Goal: Task Accomplishment & Management: Use online tool/utility

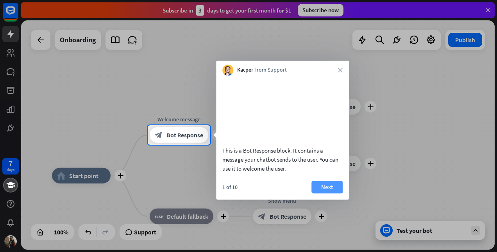
click at [323, 193] on button "Next" at bounding box center [326, 186] width 31 height 13
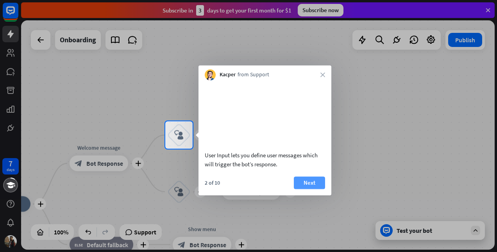
click at [309, 189] on button "Next" at bounding box center [309, 182] width 31 height 13
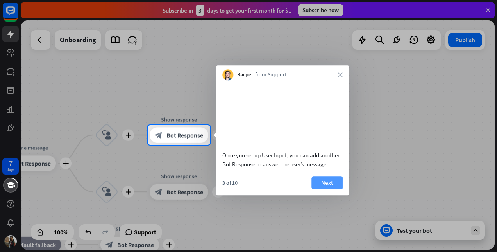
click at [329, 187] on button "Next" at bounding box center [326, 182] width 31 height 13
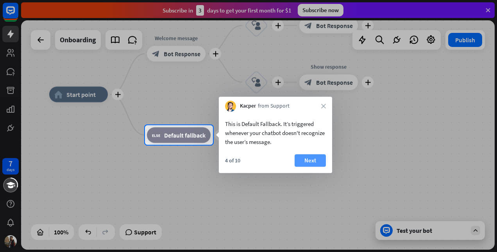
click at [314, 160] on button "Next" at bounding box center [310, 160] width 31 height 13
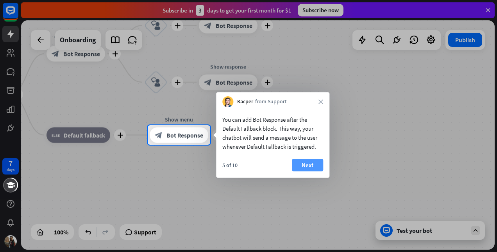
click at [311, 163] on button "Next" at bounding box center [307, 165] width 31 height 13
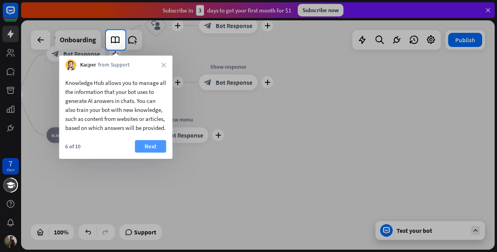
click at [149, 152] on button "Next" at bounding box center [150, 146] width 31 height 13
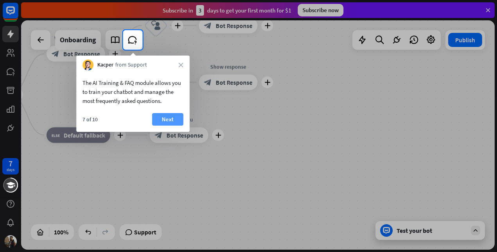
click at [161, 117] on button "Next" at bounding box center [167, 119] width 31 height 13
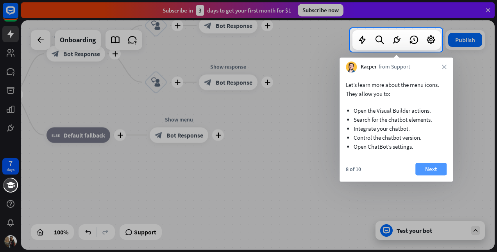
click at [438, 164] on button "Next" at bounding box center [430, 169] width 31 height 13
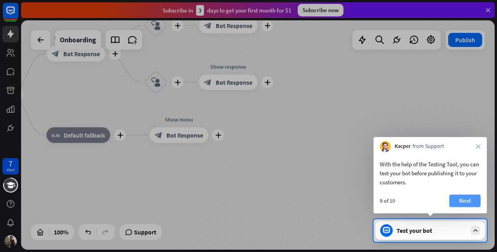
click at [471, 198] on button "Next" at bounding box center [464, 200] width 31 height 13
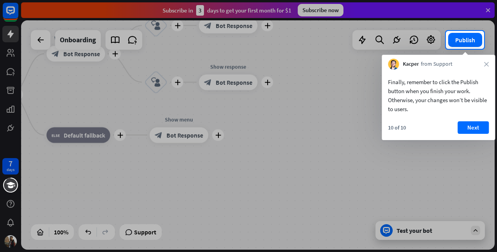
click at [489, 122] on div "10 of 10 Next" at bounding box center [438, 130] width 113 height 19
click at [457, 132] on button "Next" at bounding box center [472, 127] width 31 height 13
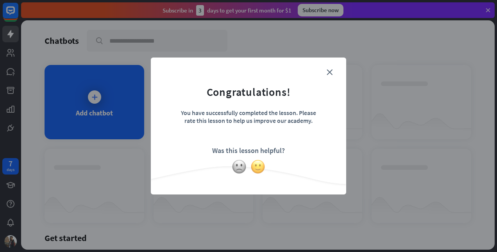
click at [255, 170] on img at bounding box center [257, 166] width 15 height 15
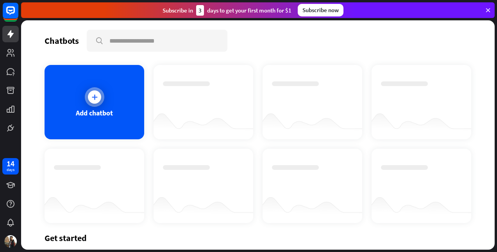
click at [101, 88] on div "Add chatbot" at bounding box center [95, 102] width 100 height 74
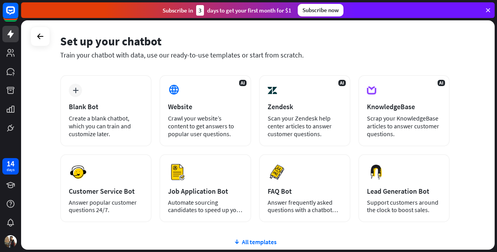
scroll to position [39, 0]
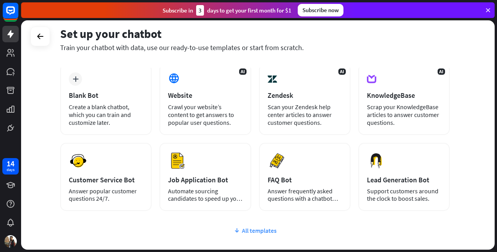
click at [249, 230] on div "All templates" at bounding box center [254, 230] width 389 height 8
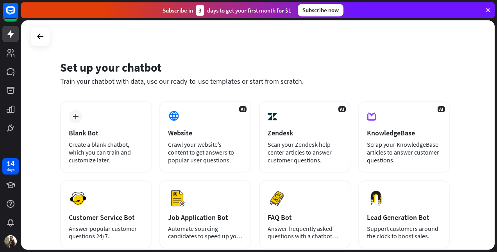
scroll to position [0, 0]
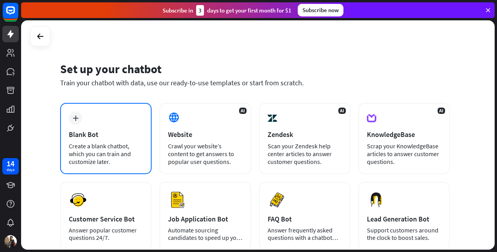
click at [97, 152] on div "Create a blank chatbot, which you can train and customize later." at bounding box center [106, 153] width 74 height 23
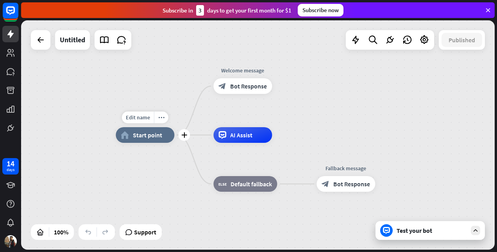
click at [153, 138] on span "Start point" at bounding box center [147, 135] width 29 height 8
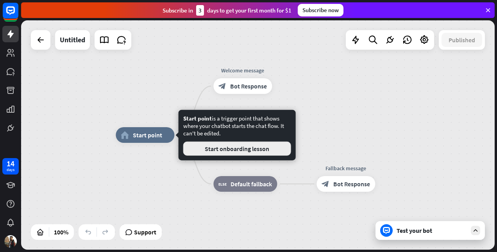
click at [224, 147] on button "Start onboarding lesson" at bounding box center [237, 148] width 108 height 14
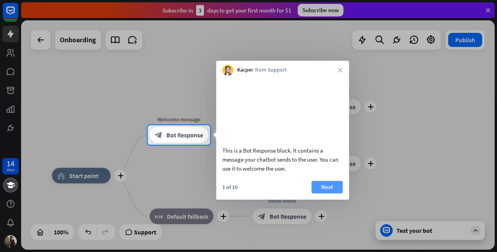
click at [321, 192] on button "Next" at bounding box center [326, 186] width 31 height 13
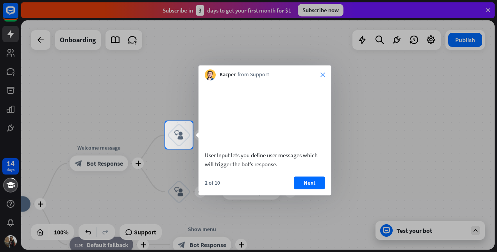
click at [323, 73] on icon "close" at bounding box center [322, 74] width 5 height 5
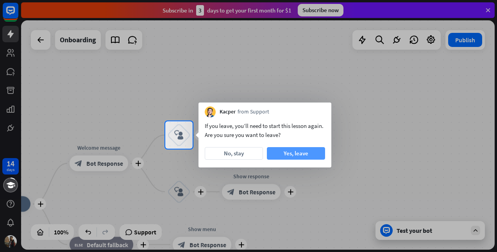
click at [318, 155] on button "Yes, leave" at bounding box center [296, 153] width 58 height 13
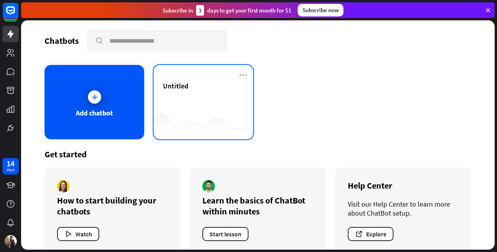
click at [177, 91] on div "Untitled" at bounding box center [203, 94] width 81 height 27
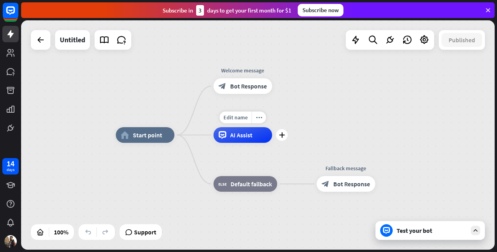
click at [243, 138] on span "AI Assist" at bounding box center [241, 135] width 22 height 8
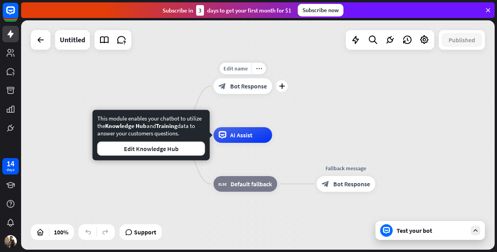
click at [244, 72] on div "Edit name" at bounding box center [236, 69] width 32 height 12
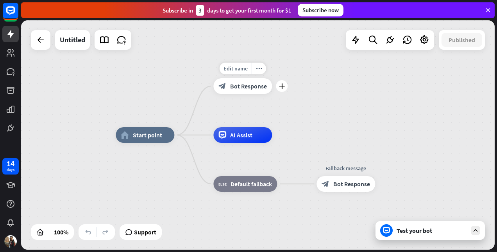
click at [248, 85] on span "Bot Response" at bounding box center [248, 86] width 37 height 8
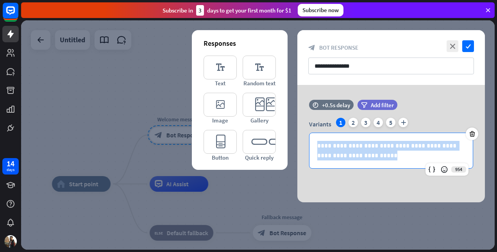
drag, startPoint x: 379, startPoint y: 154, endPoint x: 286, endPoint y: 140, distance: 94.4
click at [297, 140] on div "**********" at bounding box center [391, 143] width 188 height 117
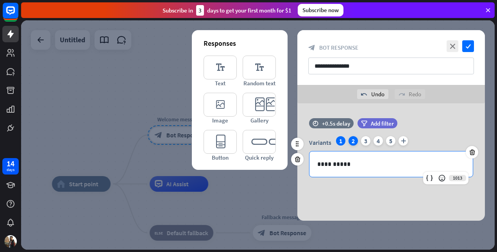
click at [355, 141] on div "2" at bounding box center [352, 140] width 9 height 9
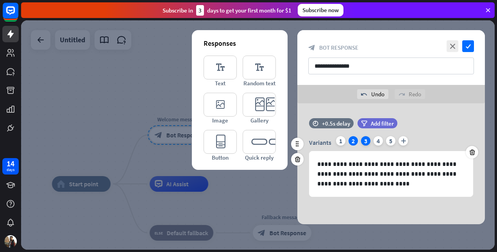
click at [367, 139] on div "3" at bounding box center [365, 140] width 9 height 9
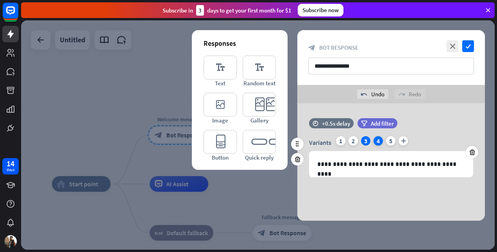
click at [377, 140] on div "4" at bounding box center [377, 140] width 9 height 9
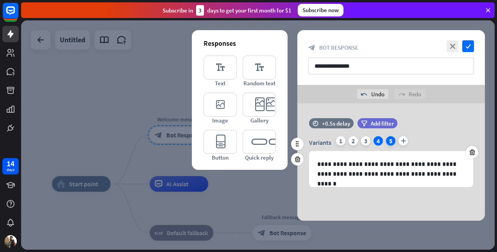
click at [392, 140] on div "5" at bounding box center [390, 140] width 9 height 9
click at [403, 141] on icon "plus" at bounding box center [402, 140] width 9 height 9
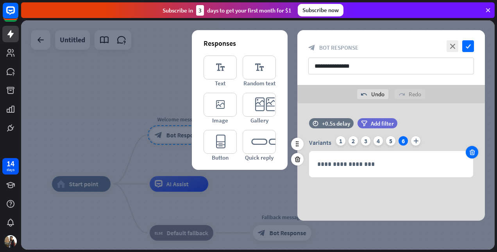
click at [472, 154] on icon at bounding box center [471, 151] width 7 height 7
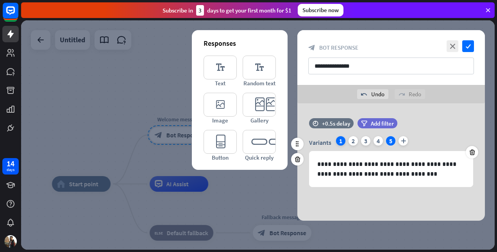
click at [339, 142] on div "1" at bounding box center [340, 140] width 9 height 9
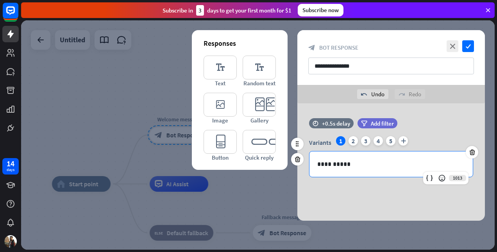
click at [356, 168] on div "**********" at bounding box center [390, 163] width 163 height 25
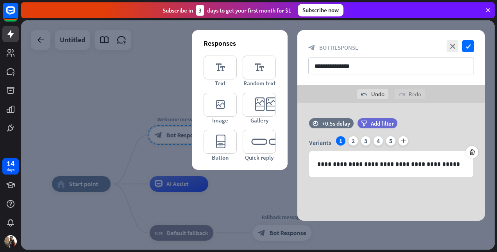
click at [337, 196] on div "**********" at bounding box center [391, 161] width 188 height 117
click at [468, 40] on icon "check" at bounding box center [468, 46] width 12 height 12
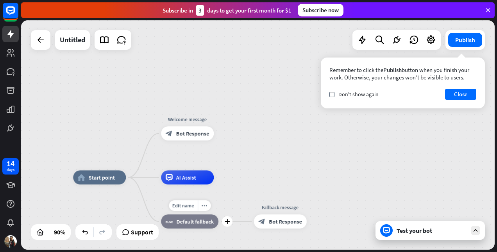
click at [207, 227] on div "block_fallback Default fallback" at bounding box center [189, 221] width 57 height 14
click at [190, 210] on div "Edit name" at bounding box center [183, 205] width 29 height 11
click at [190, 220] on span "Default fallback" at bounding box center [195, 221] width 37 height 7
click at [284, 225] on div "block_bot_response Bot Response" at bounding box center [280, 221] width 53 height 14
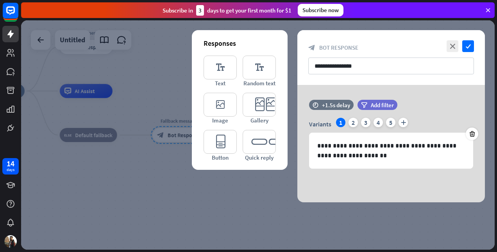
click at [490, 10] on icon at bounding box center [487, 10] width 7 height 7
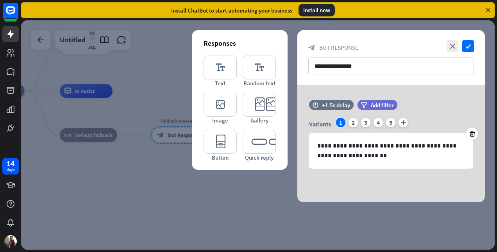
click at [491, 9] on icon at bounding box center [487, 10] width 7 height 7
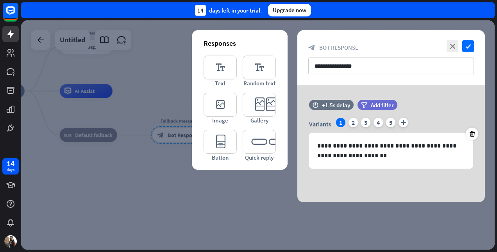
click at [143, 197] on div at bounding box center [257, 134] width 473 height 229
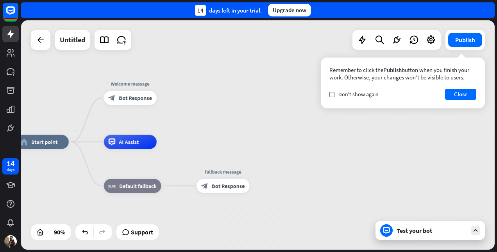
drag, startPoint x: 191, startPoint y: 68, endPoint x: 233, endPoint y: 117, distance: 64.8
click at [233, 117] on div "home_2 Start point Welcome message block_bot_response Bot Response AI Assist bl…" at bounding box center [257, 134] width 473 height 229
click at [168, 97] on div "plus" at bounding box center [165, 98] width 11 height 11
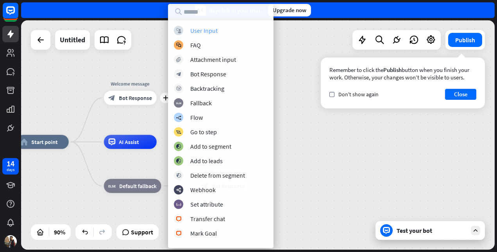
click at [212, 27] on div "User Input" at bounding box center [203, 31] width 27 height 8
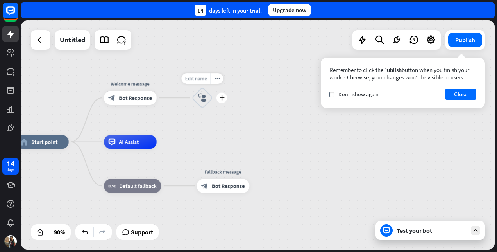
click at [199, 82] on div "Edit name" at bounding box center [195, 78] width 29 height 11
type input "**********"
click at [221, 102] on div "plus" at bounding box center [221, 98] width 11 height 11
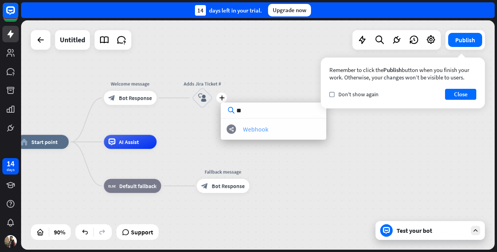
type input "**"
click at [254, 130] on div "Webhook" at bounding box center [255, 129] width 25 height 8
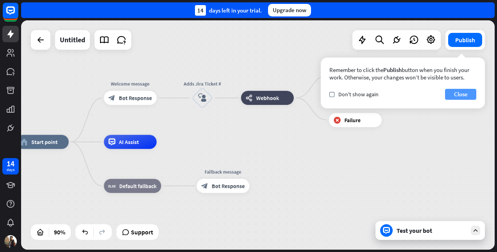
click at [464, 93] on button "Close" at bounding box center [460, 94] width 31 height 11
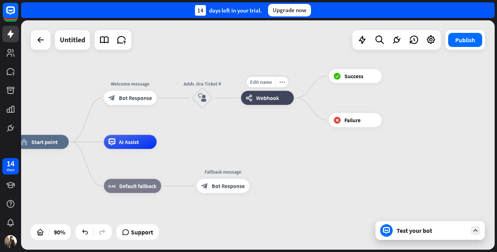
click at [271, 102] on div "webhooks Webhook" at bounding box center [267, 98] width 53 height 14
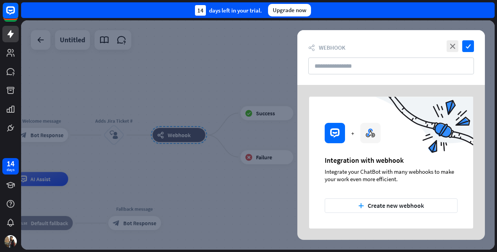
click at [325, 177] on div "Integrate your ChatBot with many webhooks to make your work even more efficient." at bounding box center [391, 175] width 133 height 15
click at [391, 203] on button "plus Create new webhook" at bounding box center [391, 205] width 133 height 14
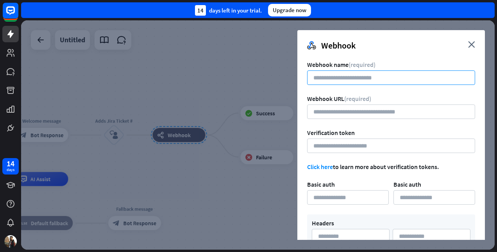
click at [373, 79] on input at bounding box center [391, 77] width 168 height 14
type input "**********"
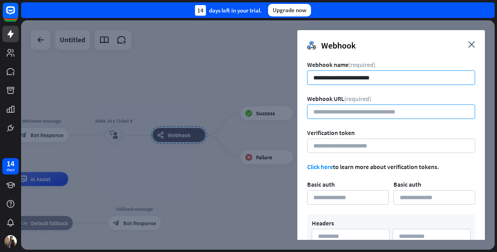
paste input "**********"
type input "**********"
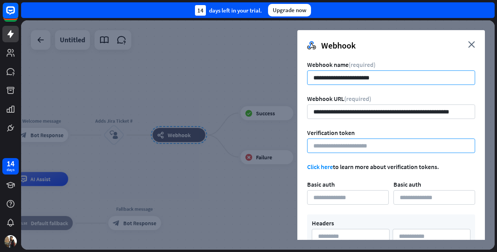
scroll to position [0, 0]
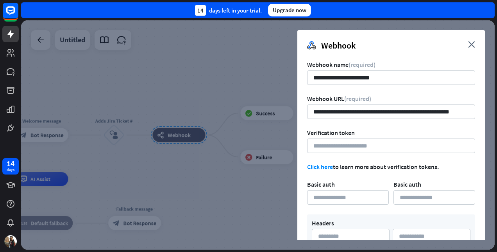
click at [327, 167] on link "Click here" at bounding box center [320, 167] width 26 height 8
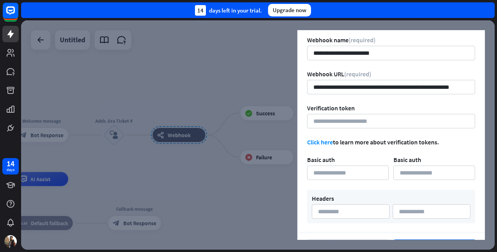
scroll to position [45, 0]
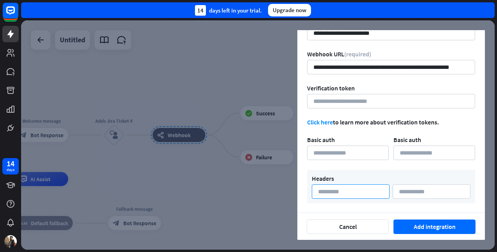
click at [341, 196] on input at bounding box center [351, 191] width 78 height 14
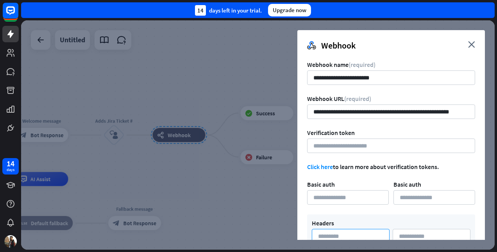
scroll to position [0, 0]
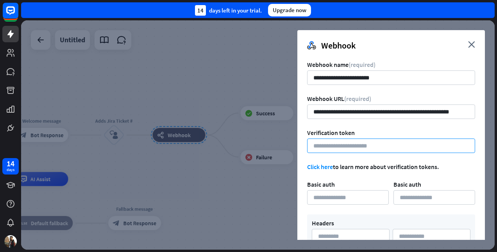
click at [373, 145] on input at bounding box center [391, 145] width 168 height 14
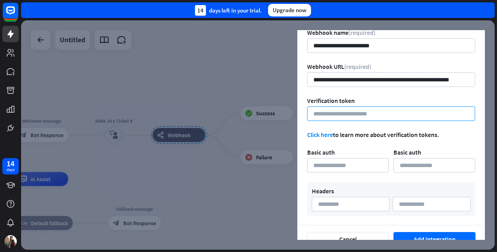
scroll to position [45, 0]
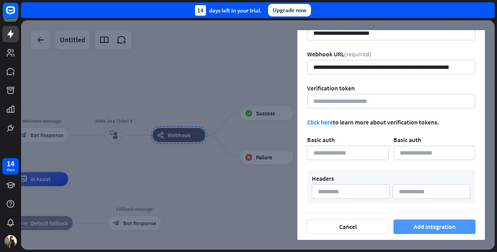
click at [435, 224] on button "Add integration" at bounding box center [434, 226] width 82 height 14
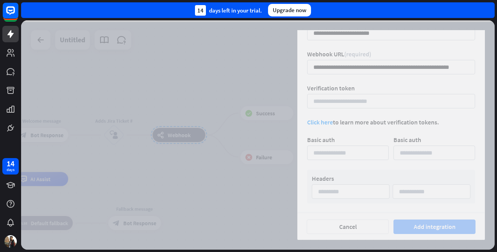
scroll to position [80, 0]
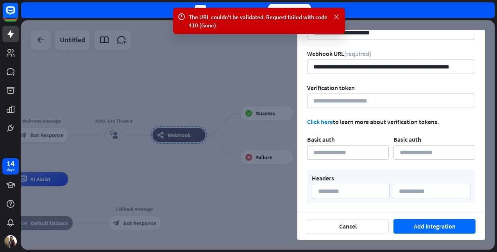
click at [338, 18] on icon at bounding box center [336, 17] width 8 height 8
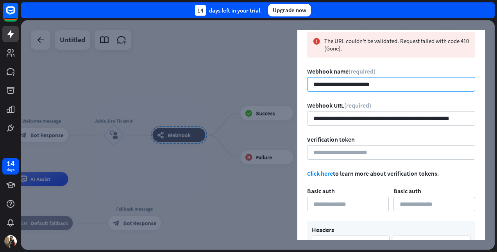
scroll to position [2, 0]
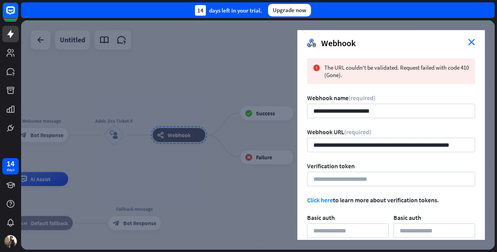
click at [474, 45] on icon "close" at bounding box center [471, 42] width 7 height 7
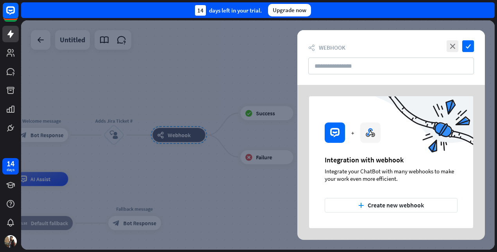
scroll to position [0, 0]
click at [88, 173] on div at bounding box center [257, 134] width 473 height 229
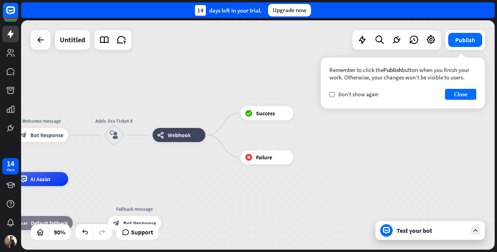
click at [429, 48] on div at bounding box center [396, 40] width 88 height 20
click at [434, 36] on icon at bounding box center [431, 40] width 10 height 10
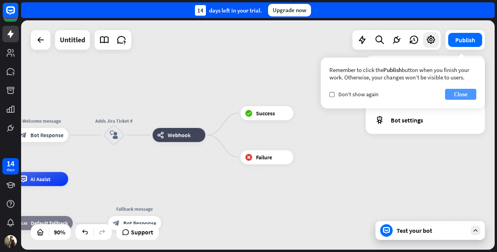
click at [461, 89] on button "Close" at bounding box center [460, 94] width 31 height 11
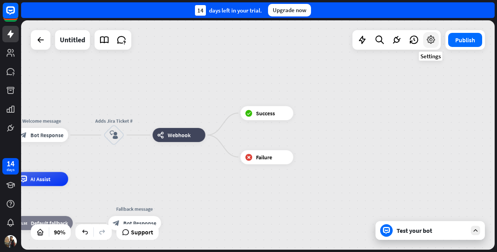
click at [428, 41] on icon at bounding box center [431, 40] width 10 height 10
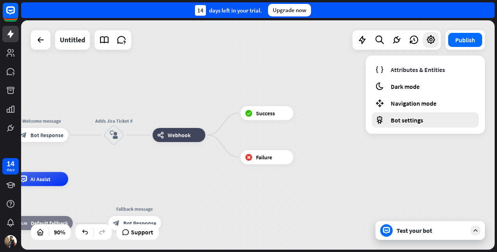
click at [409, 116] on span "Bot settings" at bounding box center [407, 120] width 32 height 8
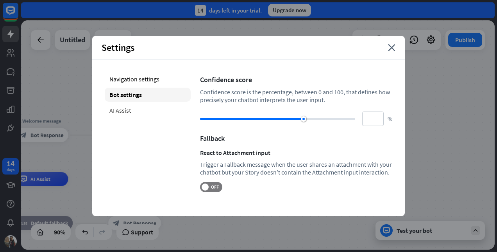
click at [131, 109] on div "AI Assist" at bounding box center [148, 110] width 86 height 14
type input "**"
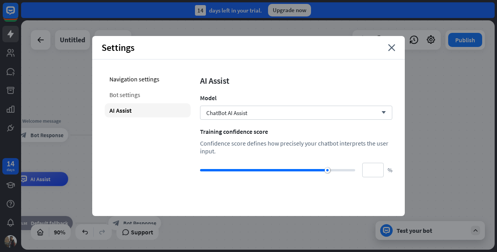
click at [136, 93] on div "Bot settings" at bounding box center [148, 95] width 86 height 14
type input "**"
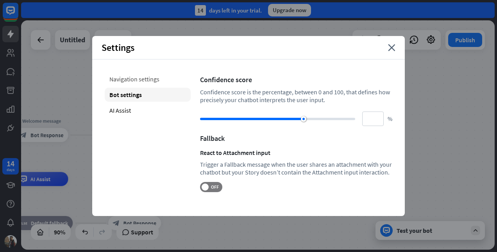
click at [141, 81] on div "Navigation settings" at bounding box center [148, 79] width 86 height 14
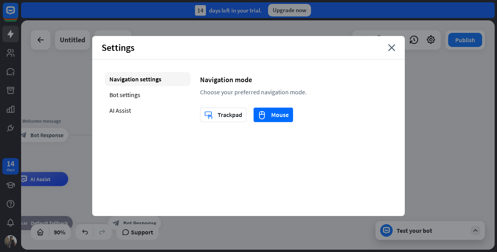
click at [391, 53] on div "Settings close" at bounding box center [248, 47] width 313 height 23
click at [391, 49] on icon "close" at bounding box center [391, 47] width 7 height 7
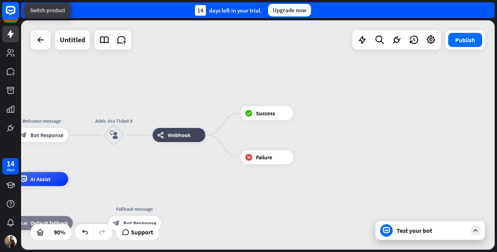
click at [10, 14] on icon at bounding box center [10, 10] width 9 height 9
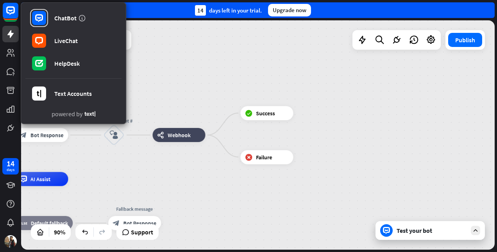
click at [188, 62] on div "home_2 Start point Welcome message block_bot_response Bot Response Adds Jira Ti…" at bounding box center [257, 134] width 473 height 229
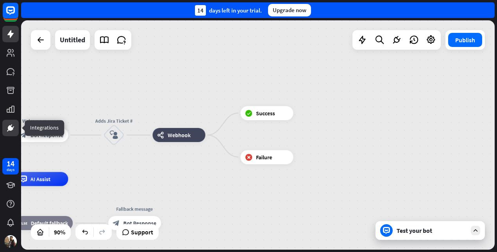
click at [10, 121] on link at bounding box center [10, 128] width 16 height 16
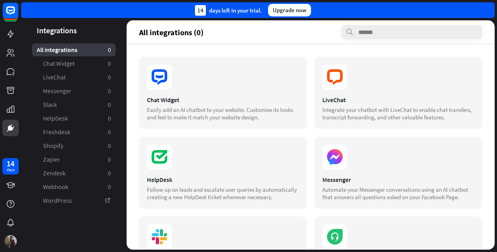
click at [14, 238] on img at bounding box center [10, 241] width 13 height 13
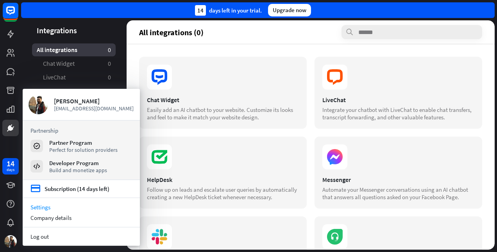
click at [68, 208] on link "Settings" at bounding box center [81, 207] width 117 height 11
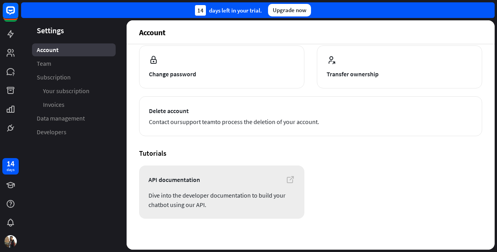
scroll to position [94, 0]
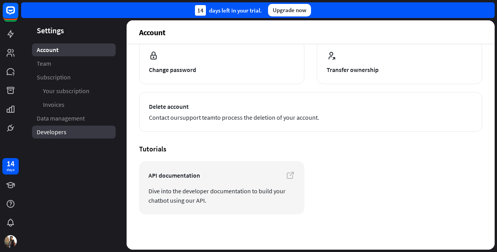
click at [66, 136] on link "Developers" at bounding box center [74, 131] width 84 height 13
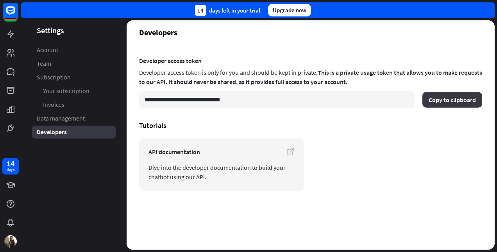
click at [446, 99] on button "Copy to clipboard" at bounding box center [452, 100] width 60 height 16
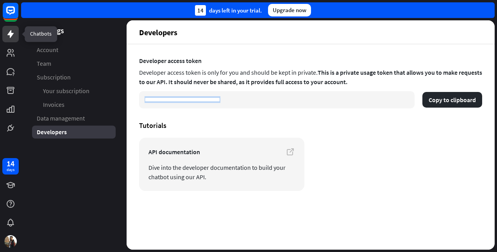
click at [5, 34] on link at bounding box center [10, 34] width 16 height 16
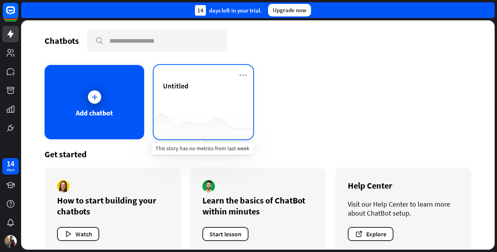
click at [190, 119] on div at bounding box center [204, 124] width 100 height 30
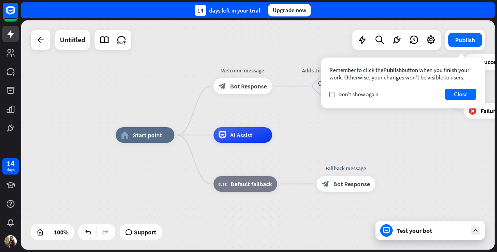
click at [405, 154] on div "home_2 Start point Welcome message block_bot_response Bot Response Adds Jira Ti…" at bounding box center [352, 249] width 473 height 229
click at [459, 98] on button "Close" at bounding box center [460, 94] width 31 height 11
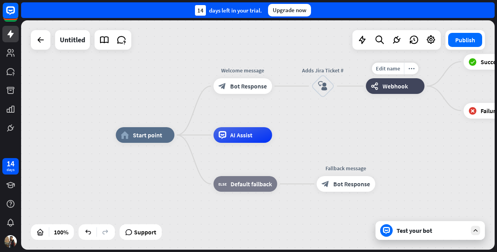
click at [397, 89] on span "Webhook" at bounding box center [394, 86] width 25 height 8
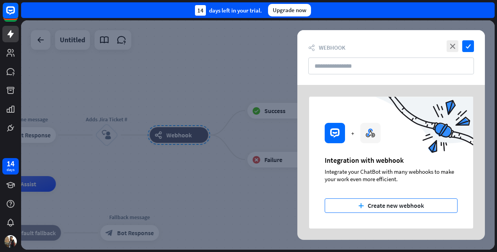
click at [390, 201] on button "plus Create new webhook" at bounding box center [391, 205] width 133 height 14
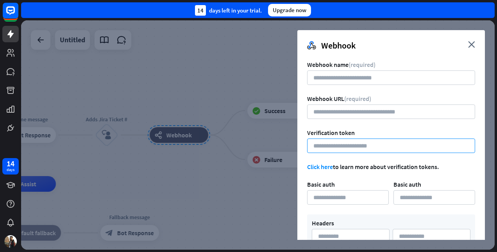
click at [346, 146] on input at bounding box center [391, 145] width 168 height 14
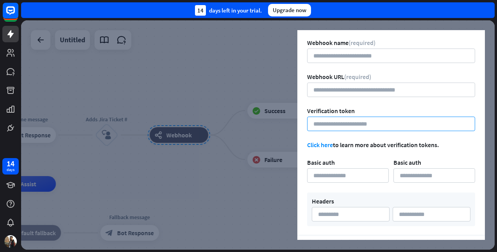
scroll to position [5, 0]
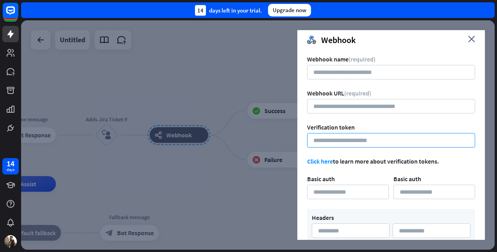
paste input "**********"
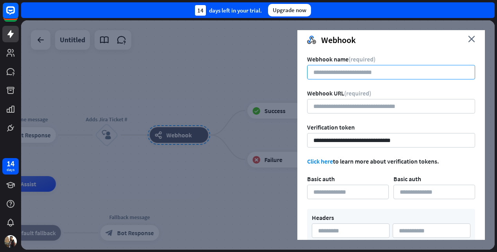
click at [345, 68] on input at bounding box center [391, 72] width 168 height 14
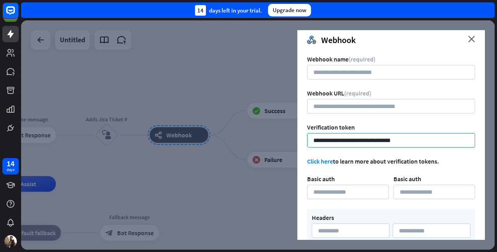
click at [313, 142] on input "**********" at bounding box center [391, 140] width 168 height 14
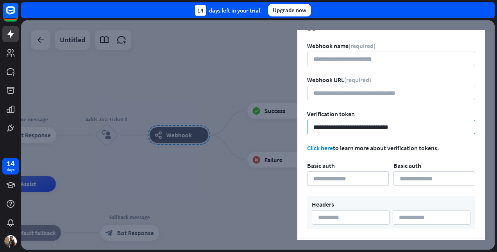
scroll to position [0, 0]
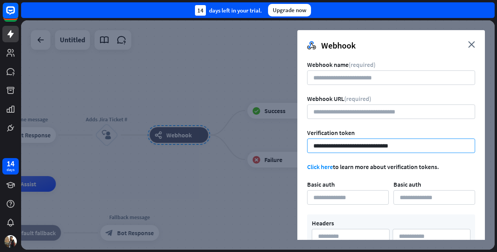
type input "**********"
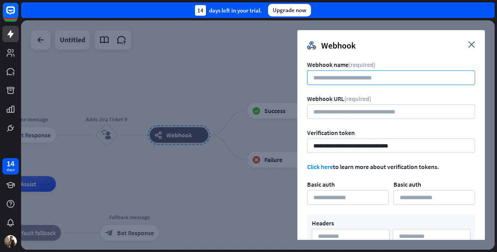
click at [354, 77] on input at bounding box center [391, 77] width 168 height 14
click at [474, 44] on icon "close" at bounding box center [471, 44] width 7 height 7
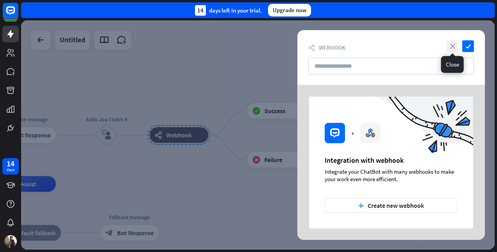
click at [453, 47] on icon "close" at bounding box center [452, 46] width 12 height 12
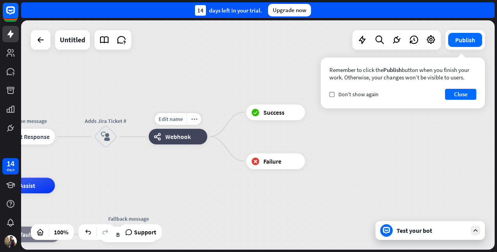
click at [170, 144] on div "Edit name more_horiz webhooks Webhook" at bounding box center [177, 137] width 59 height 16
click at [193, 119] on icon "more_horiz" at bounding box center [194, 119] width 6 height 6
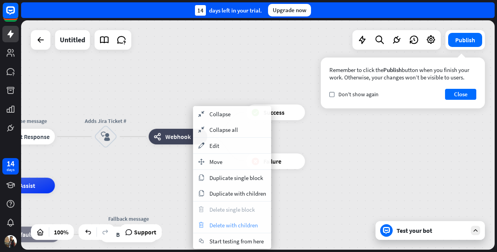
click at [224, 226] on span "Delete with children" at bounding box center [233, 224] width 48 height 7
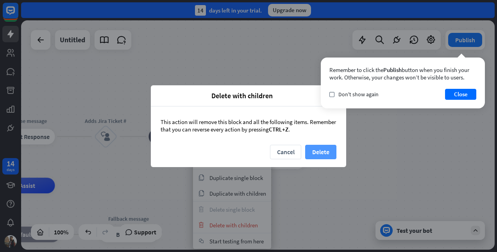
click at [318, 151] on button "Delete" at bounding box center [320, 152] width 31 height 14
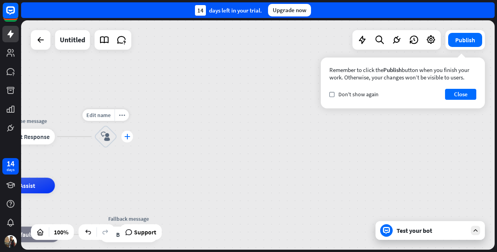
click at [129, 138] on icon "plus" at bounding box center [127, 136] width 6 height 5
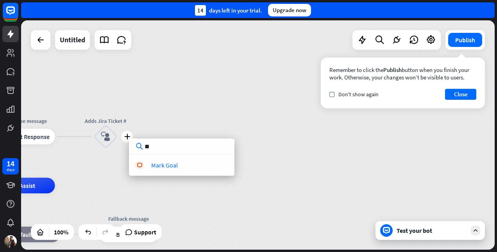
type input "*"
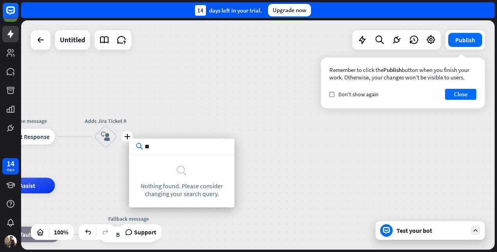
type input "*"
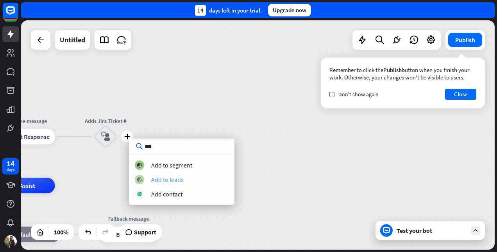
type input "***"
click at [179, 180] on div "Add to leads" at bounding box center [167, 179] width 32 height 8
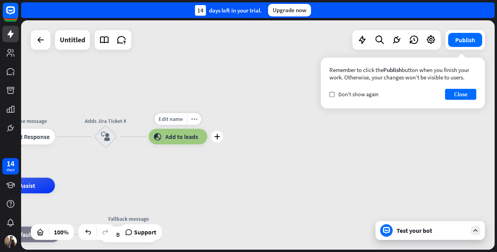
click at [182, 141] on div "block_add_to_segment Add to leads" at bounding box center [177, 137] width 59 height 16
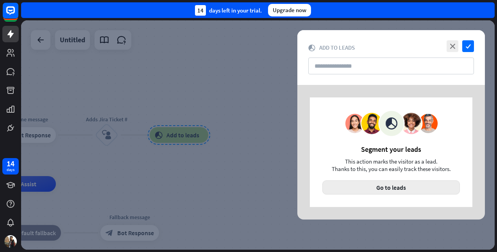
click at [397, 185] on button "Go to leads" at bounding box center [391, 187] width 138 height 14
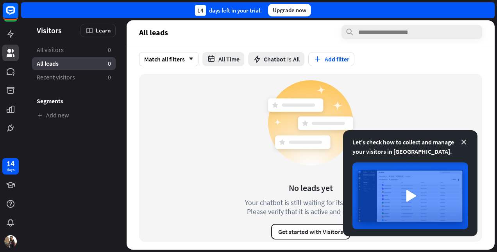
click at [463, 141] on icon at bounding box center [464, 142] width 8 height 8
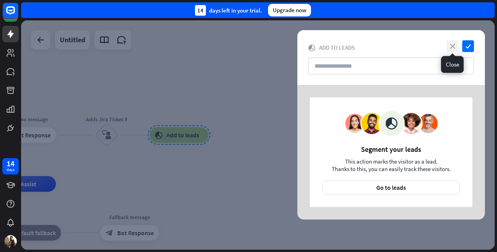
click at [452, 45] on icon "close" at bounding box center [452, 46] width 12 height 12
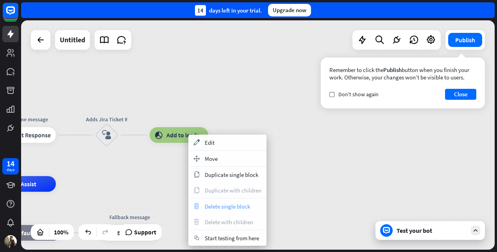
click at [221, 210] on div "trash Delete single block" at bounding box center [227, 206] width 78 height 16
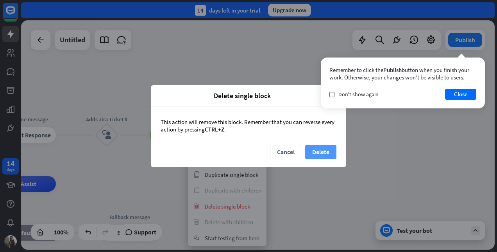
click at [321, 147] on button "Delete" at bounding box center [320, 152] width 31 height 14
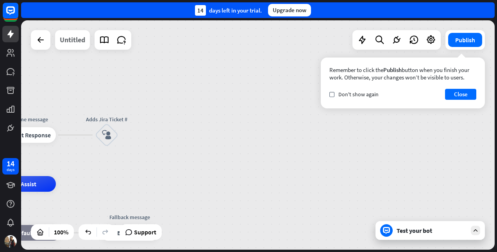
click at [68, 39] on div "Untitled" at bounding box center [72, 40] width 25 height 20
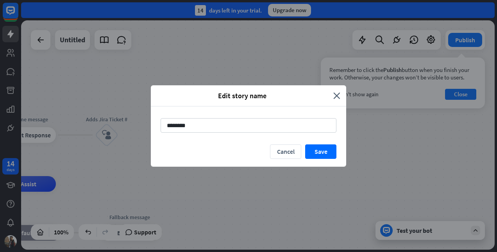
drag, startPoint x: 194, startPoint y: 125, endPoint x: 158, endPoint y: 123, distance: 36.0
click at [158, 123] on div "********" at bounding box center [248, 125] width 195 height 38
type input "**********"
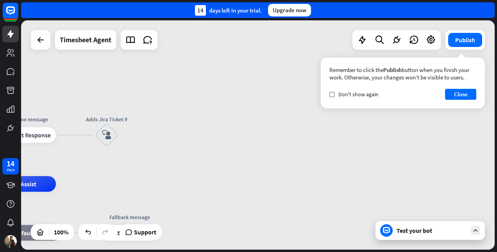
click at [425, 238] on div "Test your bot" at bounding box center [429, 230] width 109 height 19
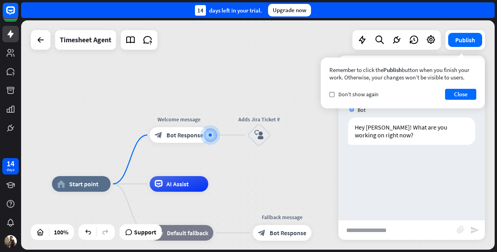
click at [364, 231] on input "text" at bounding box center [397, 230] width 118 height 20
drag, startPoint x: 361, startPoint y: 230, endPoint x: 328, endPoint y: 227, distance: 32.6
click at [328, 227] on div "home_2 Start point Welcome message block_bot_response Bot Response Adds Jira Ti…" at bounding box center [257, 134] width 473 height 229
type input "**"
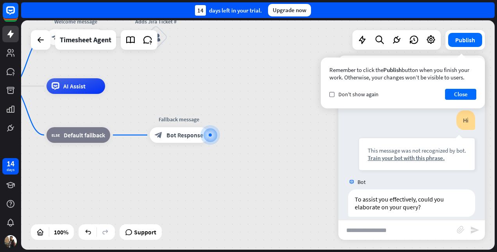
scroll to position [61, 0]
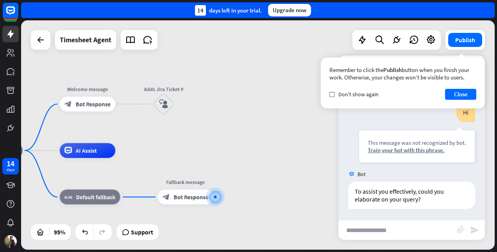
drag, startPoint x: 250, startPoint y: 57, endPoint x: 258, endPoint y: 118, distance: 62.3
click at [258, 118] on div "home_2 Start point Welcome message block_bot_response Bot Response Adds Jira Ti…" at bounding box center [257, 134] width 473 height 229
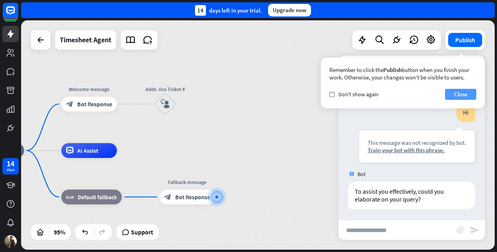
click at [466, 96] on button "Close" at bounding box center [460, 94] width 31 height 11
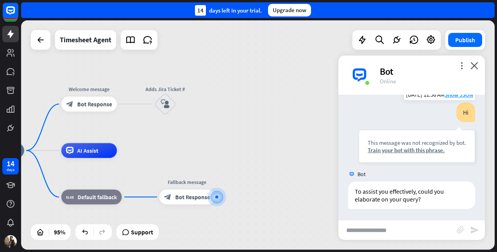
scroll to position [0, 0]
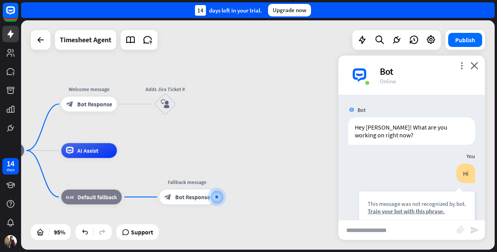
click at [475, 60] on div "more_vert close Bot Online" at bounding box center [411, 74] width 146 height 39
click at [474, 64] on icon "close" at bounding box center [474, 65] width 8 height 7
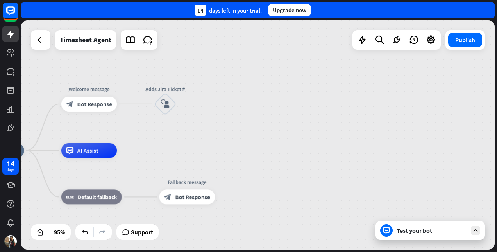
click at [414, 237] on div "Test your bot" at bounding box center [429, 230] width 109 height 19
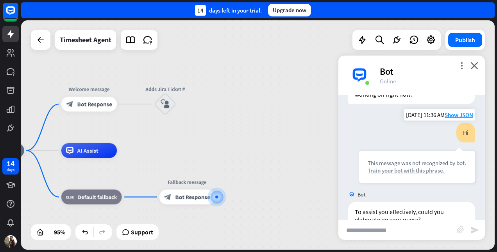
scroll to position [61, 0]
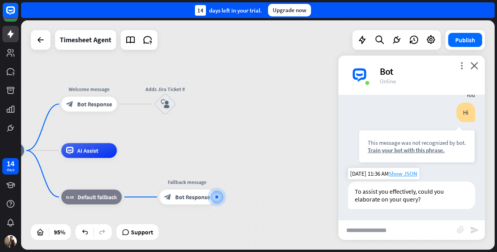
click at [404, 171] on span "Show JSON" at bounding box center [403, 173] width 29 height 7
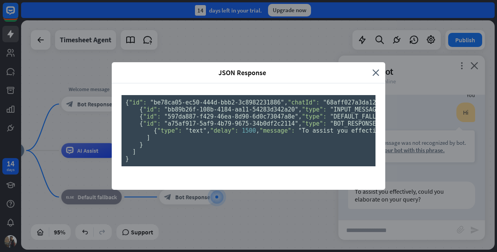
scroll to position [0, 0]
click at [375, 68] on icon "close" at bounding box center [375, 72] width 7 height 9
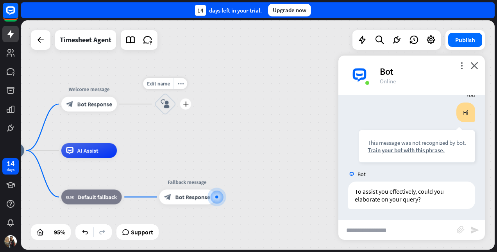
click at [168, 106] on icon "block_user_input" at bounding box center [165, 103] width 9 height 9
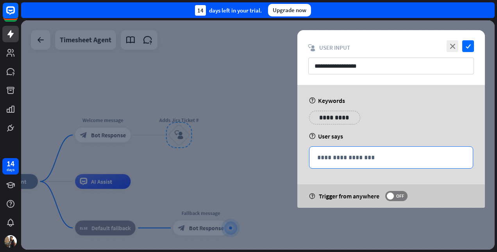
click at [346, 153] on p "**********" at bounding box center [391, 157] width 148 height 10
click at [332, 156] on p "**********" at bounding box center [391, 157] width 148 height 10
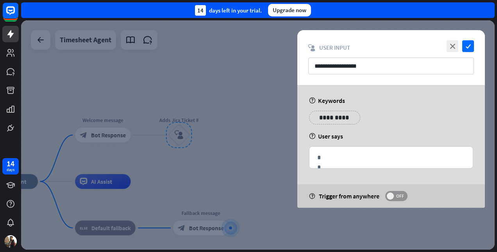
click at [400, 196] on span "OFF" at bounding box center [400, 196] width 12 height 6
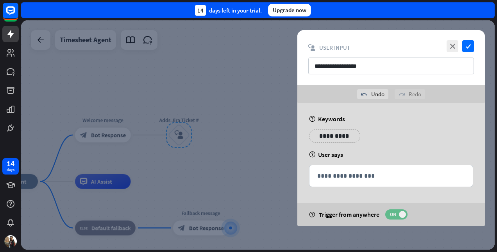
click at [393, 215] on span "ON" at bounding box center [393, 214] width 12 height 6
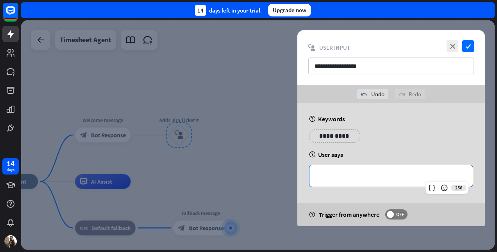
click at [363, 178] on p "**********" at bounding box center [391, 176] width 148 height 10
click at [349, 179] on p "**********" at bounding box center [391, 176] width 148 height 10
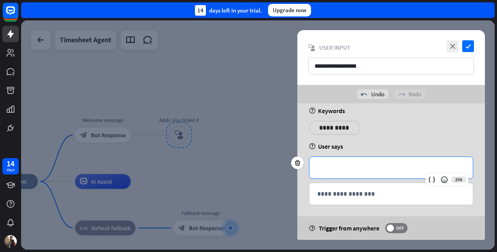
scroll to position [12, 0]
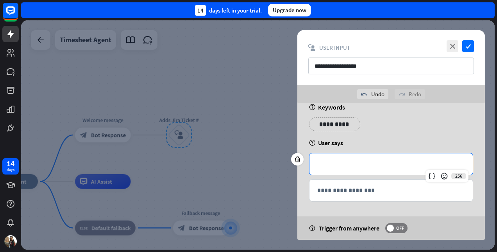
click at [348, 170] on div "**********" at bounding box center [390, 163] width 163 height 21
click at [401, 188] on p "**********" at bounding box center [391, 190] width 148 height 10
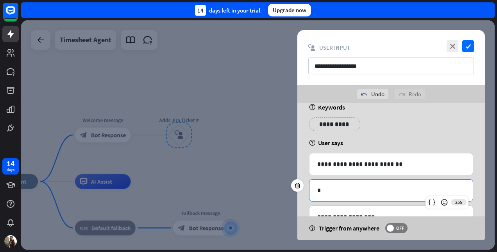
scroll to position [0, 0]
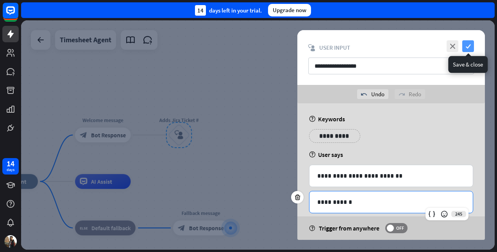
click at [466, 45] on icon "check" at bounding box center [468, 46] width 12 height 12
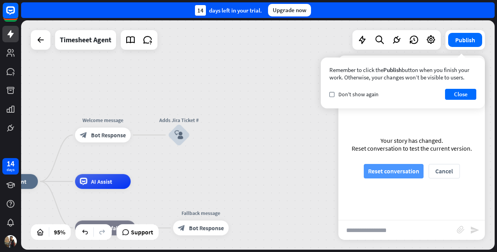
click at [389, 173] on button "Reset conversation" at bounding box center [394, 171] width 60 height 14
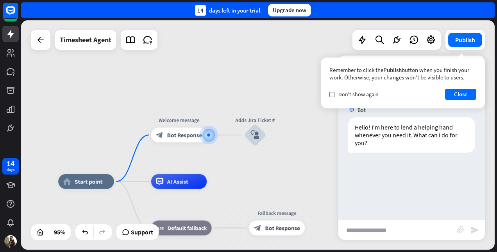
click at [389, 227] on input "text" at bounding box center [397, 230] width 118 height 20
click at [463, 91] on button "Close" at bounding box center [460, 94] width 31 height 11
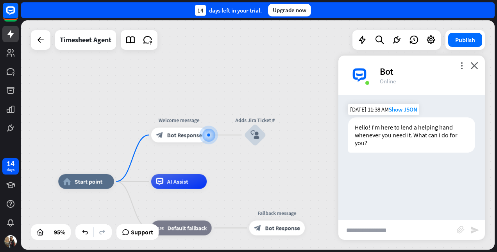
click at [393, 130] on div "Hello! I'm here to lend a helping hand whenever you need it. What can I do for …" at bounding box center [411, 134] width 127 height 35
click at [100, 184] on span "Start point" at bounding box center [89, 180] width 28 height 7
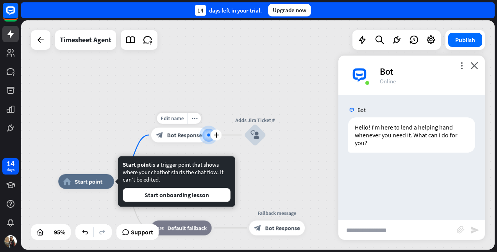
click at [166, 134] on div "block_bot_response Bot Response" at bounding box center [179, 134] width 56 height 15
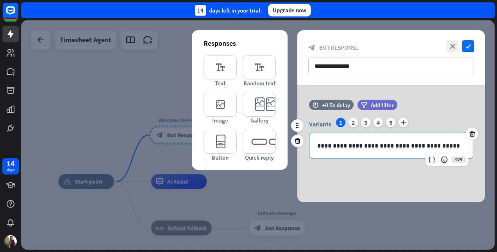
click at [457, 148] on p "**********" at bounding box center [391, 146] width 148 height 10
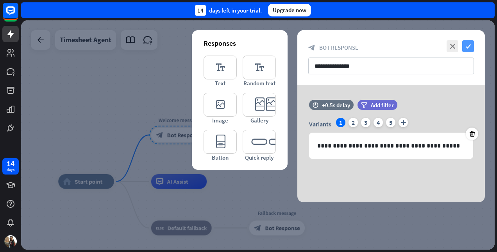
click at [470, 47] on icon "check" at bounding box center [468, 46] width 12 height 12
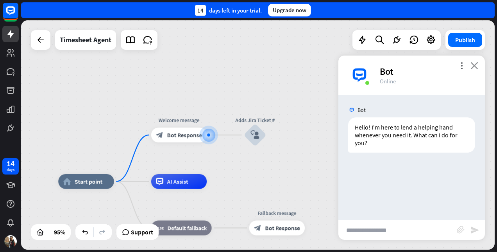
click at [473, 68] on icon "close" at bounding box center [474, 65] width 8 height 7
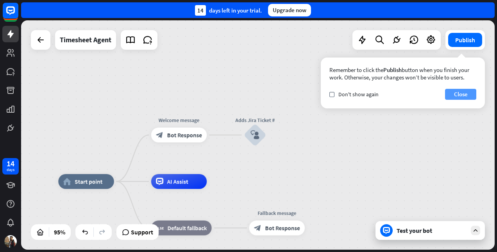
click at [455, 91] on button "Close" at bounding box center [460, 94] width 31 height 11
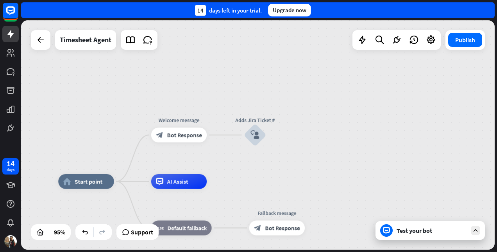
click at [400, 230] on div "Test your bot" at bounding box center [431, 230] width 70 height 8
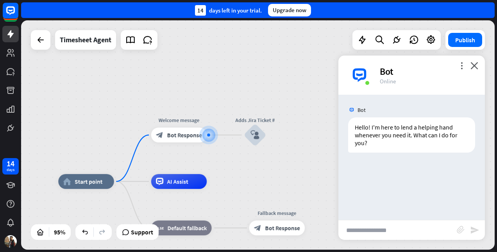
click at [353, 226] on input "text" at bounding box center [397, 230] width 118 height 20
drag, startPoint x: 394, startPoint y: 141, endPoint x: 463, endPoint y: 67, distance: 101.4
click at [463, 67] on icon "more_vert" at bounding box center [461, 65] width 7 height 7
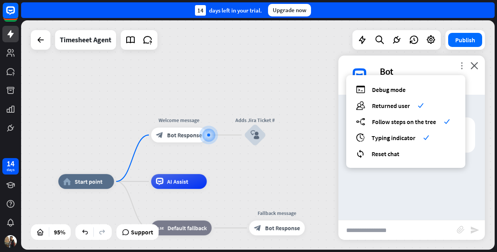
click at [463, 67] on icon "more_vert" at bounding box center [461, 65] width 7 height 7
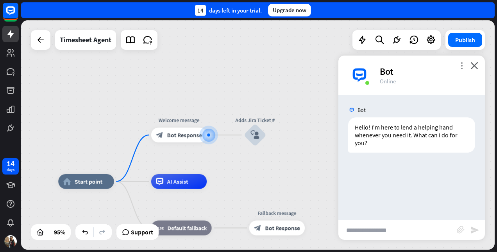
click at [463, 67] on icon "more_vert" at bounding box center [461, 65] width 7 height 7
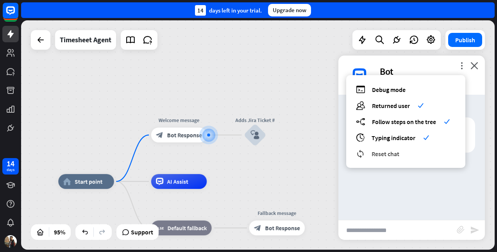
click at [402, 154] on div "reset_chat Reset chat" at bounding box center [406, 153] width 100 height 9
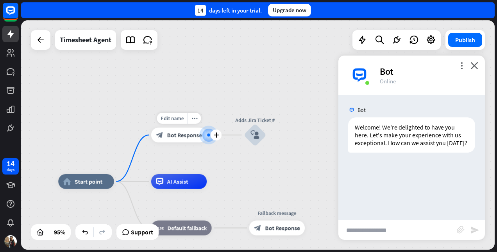
click at [190, 134] on span "Bot Response" at bounding box center [184, 134] width 35 height 7
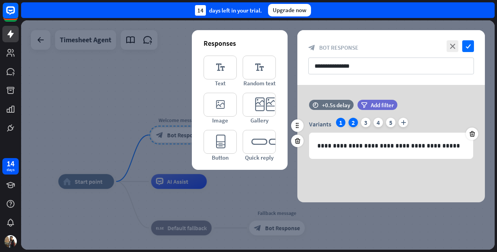
click at [354, 120] on div "2" at bounding box center [352, 122] width 9 height 9
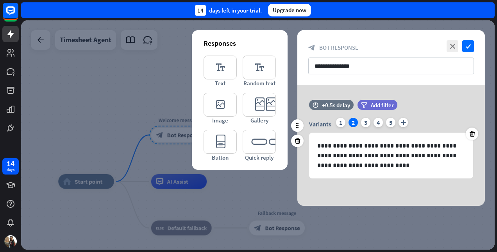
click at [354, 122] on div "2" at bounding box center [352, 122] width 9 height 9
click at [379, 101] on span "Add filter" at bounding box center [382, 104] width 23 height 7
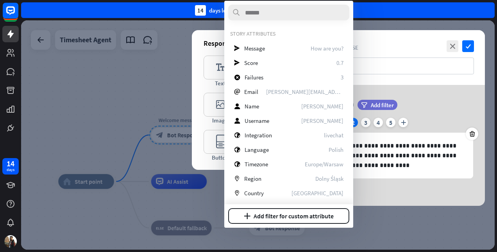
click at [456, 96] on div "**********" at bounding box center [391, 145] width 188 height 121
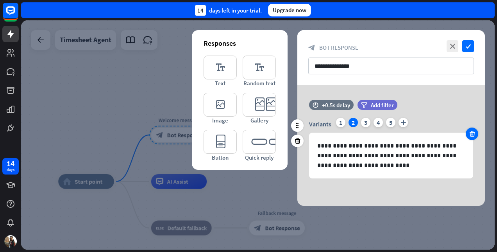
click at [472, 132] on icon at bounding box center [471, 133] width 7 height 7
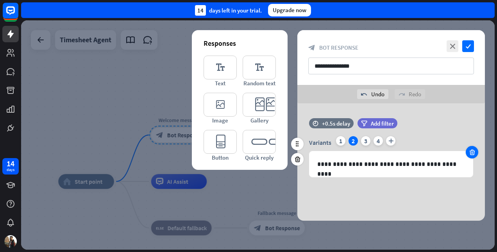
click at [470, 149] on icon at bounding box center [471, 151] width 7 height 7
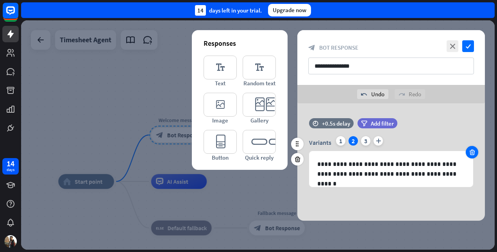
click at [470, 149] on icon at bounding box center [471, 151] width 7 height 7
click at [469, 149] on icon at bounding box center [471, 151] width 7 height 7
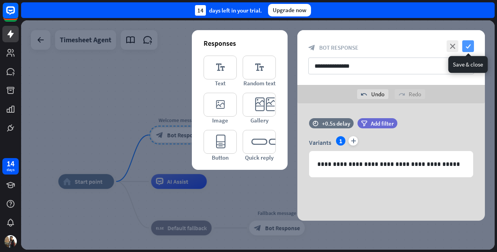
click at [465, 45] on icon "check" at bounding box center [468, 46] width 12 height 12
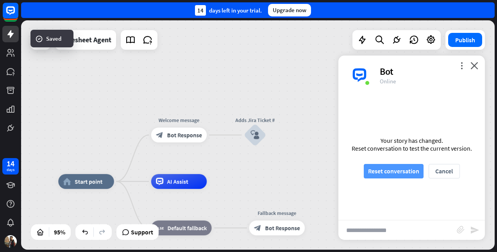
click at [397, 170] on button "Reset conversation" at bounding box center [394, 171] width 60 height 14
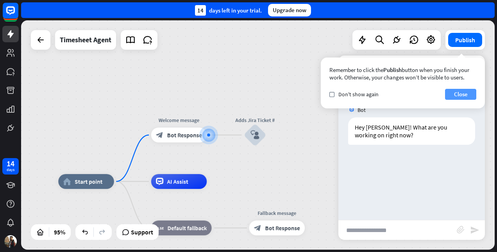
click at [467, 95] on button "Close" at bounding box center [460, 94] width 31 height 11
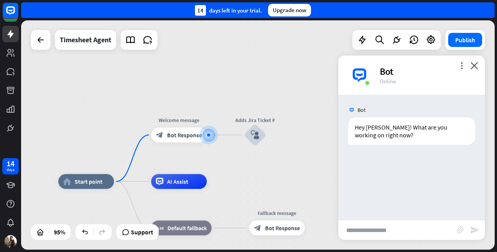
click at [391, 225] on input "text" at bounding box center [397, 230] width 118 height 20
type input "*******"
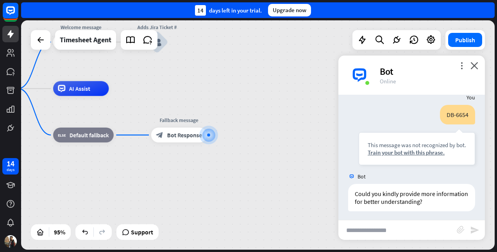
scroll to position [61, 0]
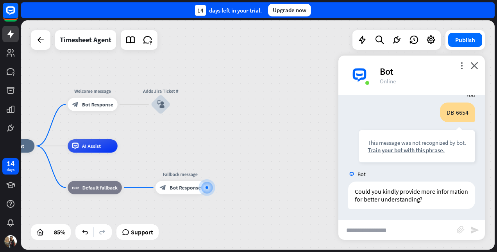
drag, startPoint x: 274, startPoint y: 84, endPoint x: 278, endPoint y: 141, distance: 57.9
click at [278, 141] on div "home_2 Start point Welcome message block_bot_response Bot Response Adds Jira Ti…" at bounding box center [257, 134] width 473 height 229
click at [480, 66] on div "more_vert close Bot Online" at bounding box center [411, 74] width 146 height 39
click at [477, 64] on icon "close" at bounding box center [474, 65] width 8 height 7
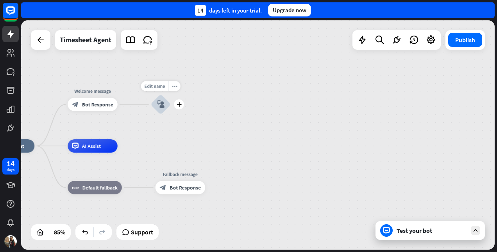
click at [163, 108] on div "block_user_input" at bounding box center [161, 104] width 20 height 20
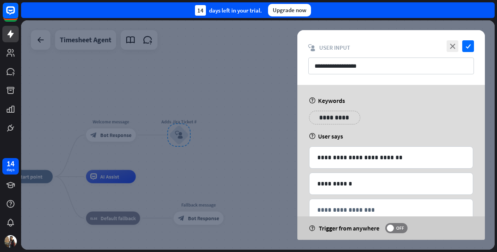
click at [346, 113] on div "**********" at bounding box center [334, 118] width 51 height 14
click at [320, 132] on div "help User says" at bounding box center [391, 136] width 164 height 8
click at [325, 118] on p "**********" at bounding box center [334, 118] width 39 height 10
click at [320, 125] on icon "variable" at bounding box center [320, 128] width 6 height 6
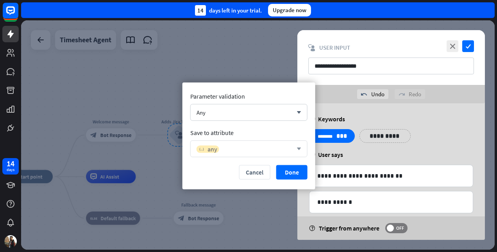
click at [218, 147] on div "variable any" at bounding box center [207, 148] width 23 height 7
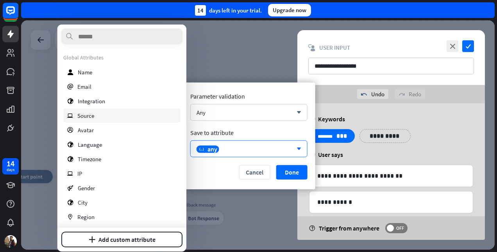
click at [99, 115] on div "ip Source" at bounding box center [121, 115] width 117 height 14
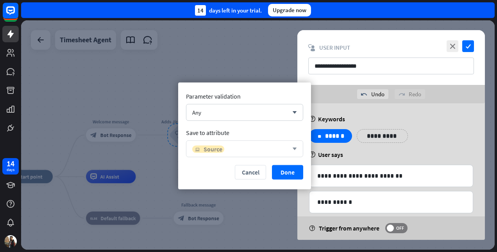
click at [197, 149] on icon "ip" at bounding box center [197, 148] width 5 height 5
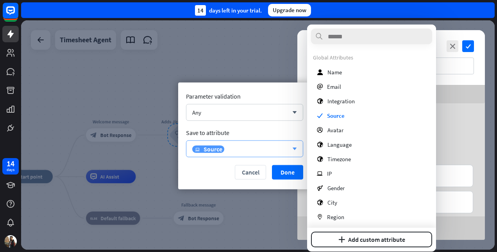
click at [197, 149] on icon "ip" at bounding box center [197, 148] width 5 height 5
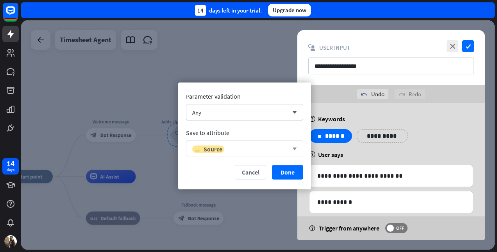
click at [266, 145] on div "ip Source" at bounding box center [240, 149] width 96 height 8
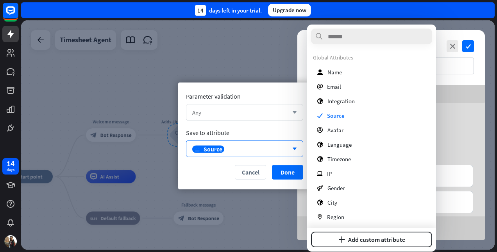
click at [276, 116] on div "Any arrow_down" at bounding box center [244, 112] width 117 height 17
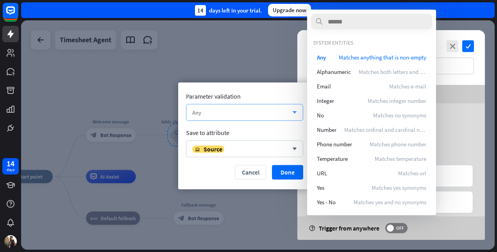
click at [276, 116] on div "Any arrow_down" at bounding box center [244, 112] width 117 height 17
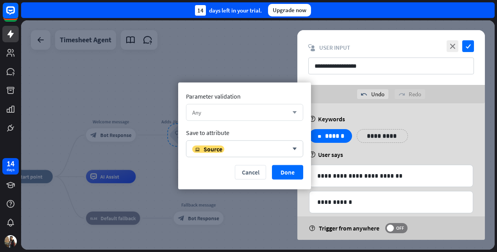
click at [276, 116] on div "Any arrow_down" at bounding box center [244, 112] width 117 height 17
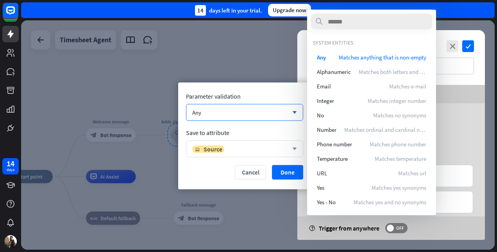
click at [236, 151] on div "ip Source" at bounding box center [240, 149] width 96 height 8
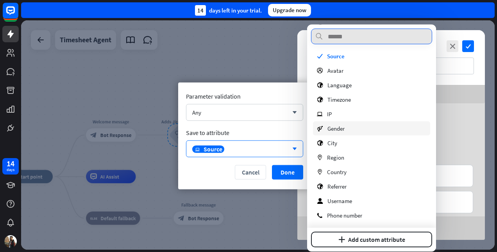
scroll to position [60, 0]
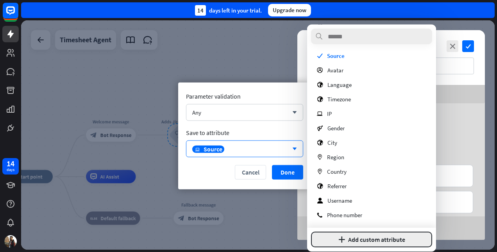
click at [345, 241] on button "plus Add custom attribute" at bounding box center [371, 239] width 121 height 16
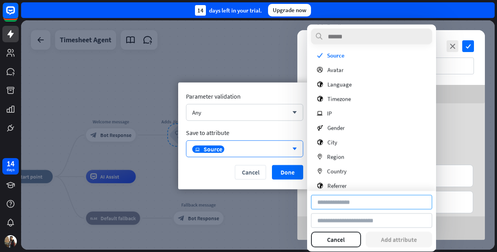
click at [349, 196] on input at bounding box center [371, 202] width 121 height 14
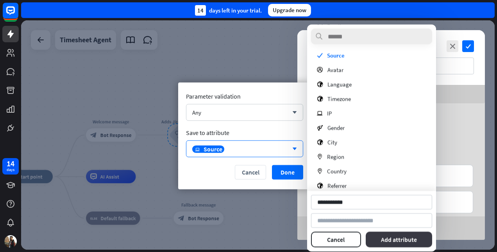
type input "**********"
click at [388, 241] on button "Add attribute" at bounding box center [399, 239] width 67 height 16
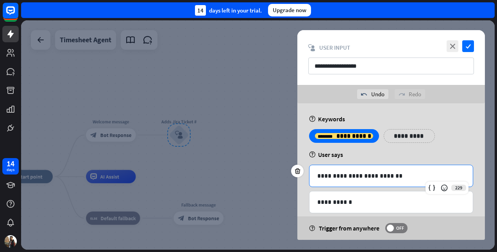
click at [403, 178] on p "**********" at bounding box center [391, 176] width 148 height 10
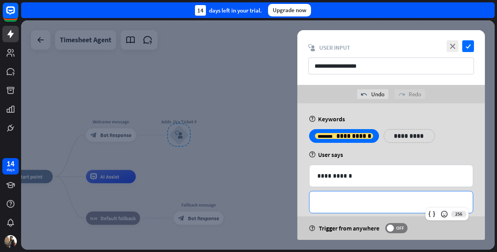
click at [388, 202] on p "**********" at bounding box center [391, 202] width 148 height 10
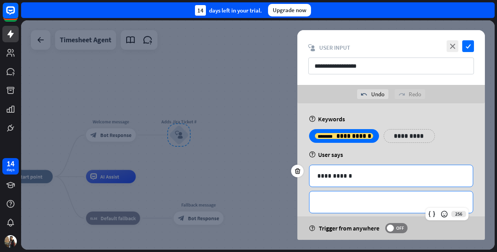
click at [409, 172] on p "**********" at bounding box center [391, 176] width 148 height 10
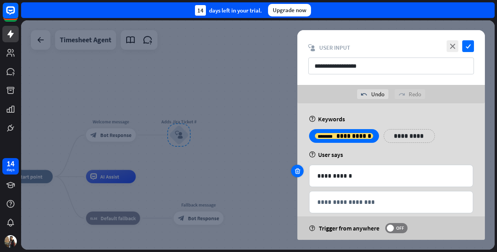
click at [296, 171] on icon at bounding box center [297, 170] width 7 height 7
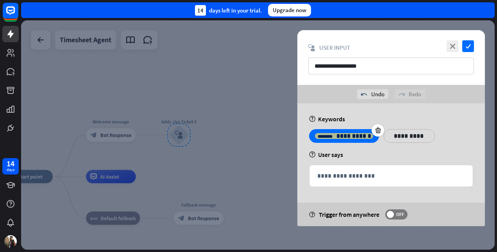
click at [348, 134] on span "**********" at bounding box center [353, 136] width 35 height 6
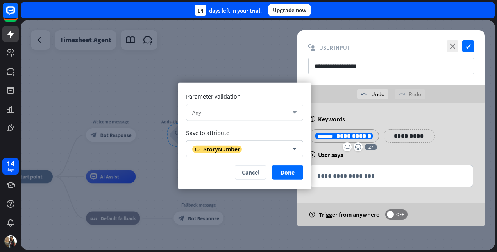
click at [288, 119] on div "Any arrow_down" at bounding box center [244, 112] width 117 height 17
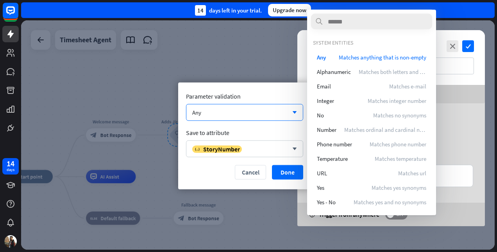
click at [287, 129] on div "Save to attribute" at bounding box center [244, 133] width 117 height 8
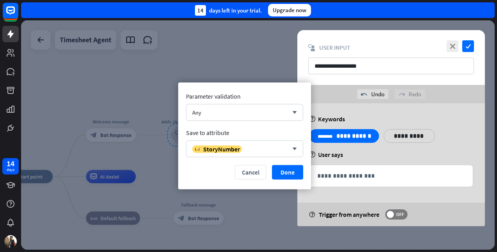
click at [292, 165] on button "Done" at bounding box center [287, 172] width 31 height 14
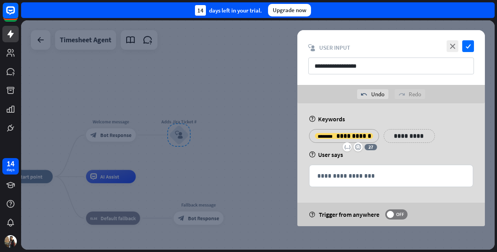
click at [430, 141] on div "**********" at bounding box center [391, 139] width 169 height 20
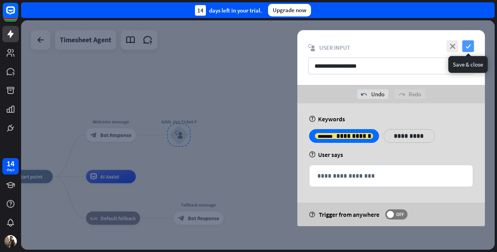
click at [468, 46] on icon "check" at bounding box center [468, 46] width 12 height 12
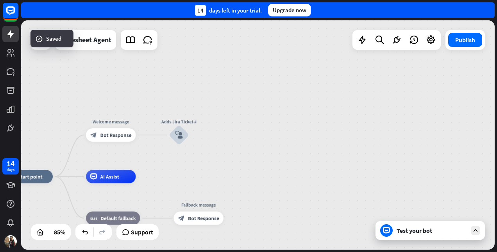
click at [433, 228] on div "Test your bot" at bounding box center [431, 230] width 70 height 8
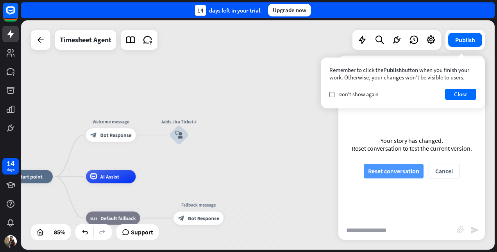
click at [397, 173] on button "Reset conversation" at bounding box center [394, 171] width 60 height 14
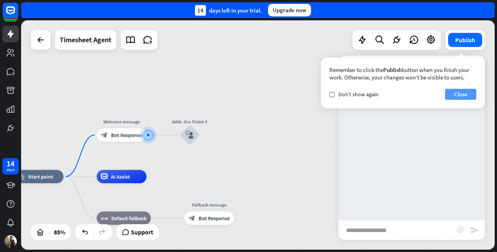
click at [454, 90] on button "Close" at bounding box center [460, 94] width 31 height 11
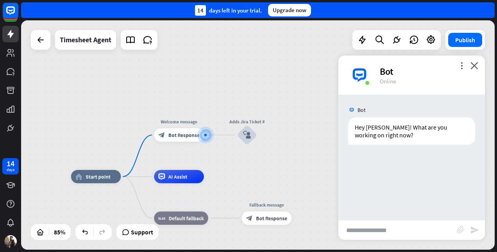
click at [383, 230] on input "text" at bounding box center [397, 230] width 118 height 20
click at [388, 233] on input "text" at bounding box center [397, 230] width 118 height 20
click at [394, 237] on input "text" at bounding box center [397, 230] width 118 height 20
click at [395, 223] on input "text" at bounding box center [397, 230] width 118 height 20
type input "*******"
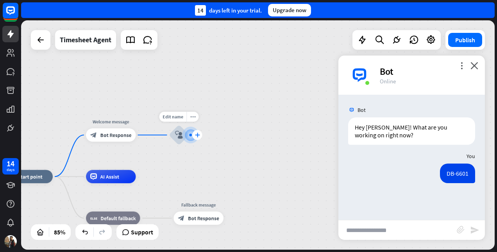
click at [193, 136] on div "plus" at bounding box center [197, 135] width 10 height 10
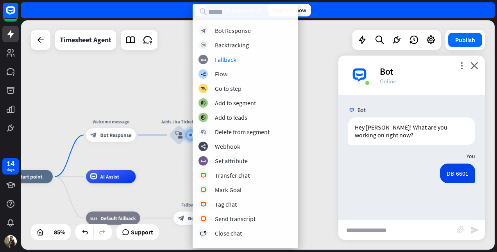
click at [436, 189] on div "Bot Hey [PERSON_NAME]! What are you working on right now? [DATE] 11:40 AM Show …" at bounding box center [411, 157] width 146 height 125
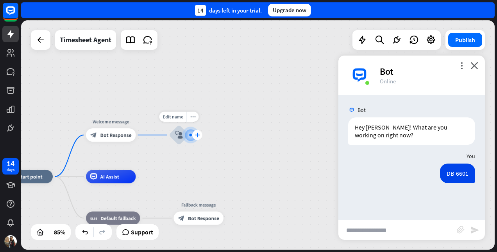
click at [193, 138] on div "plus" at bounding box center [197, 135] width 10 height 10
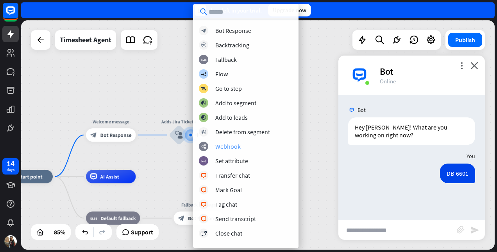
click at [234, 148] on div "Webhook" at bounding box center [227, 146] width 25 height 8
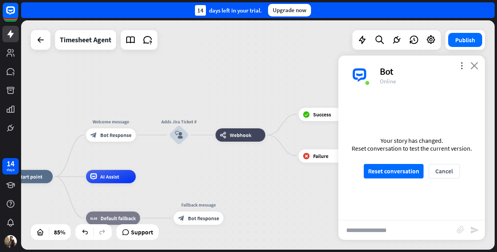
click at [471, 67] on icon "close" at bounding box center [474, 65] width 8 height 7
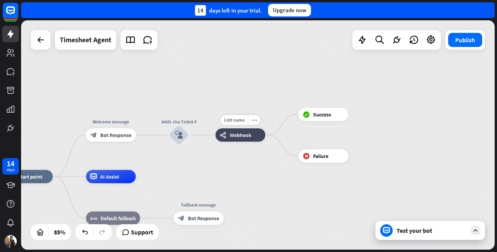
click at [251, 141] on div "webhooks Webhook" at bounding box center [241, 134] width 50 height 13
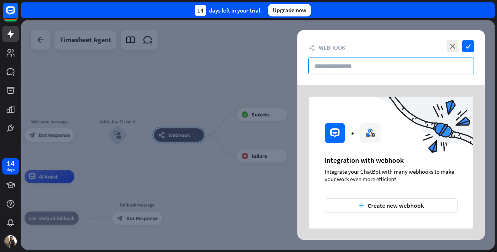
click at [329, 65] on input "text" at bounding box center [391, 65] width 166 height 17
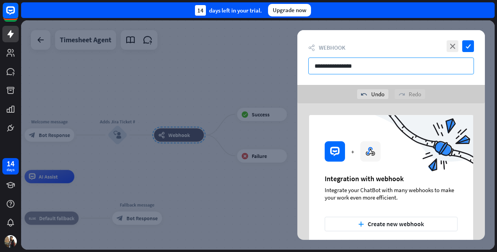
click at [346, 63] on input "**********" at bounding box center [391, 65] width 166 height 17
type input "**********"
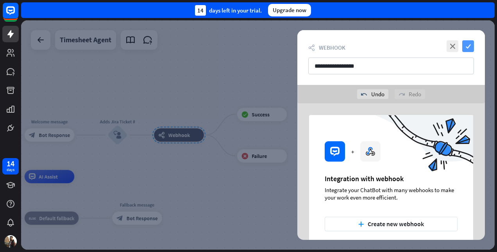
click at [467, 49] on icon "check" at bounding box center [468, 46] width 12 height 12
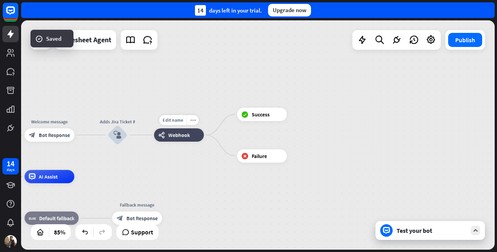
click at [184, 133] on span "Webhook" at bounding box center [178, 135] width 21 height 7
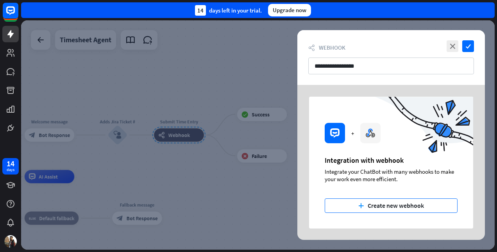
click at [389, 204] on button "plus Create new webhook" at bounding box center [391, 205] width 133 height 14
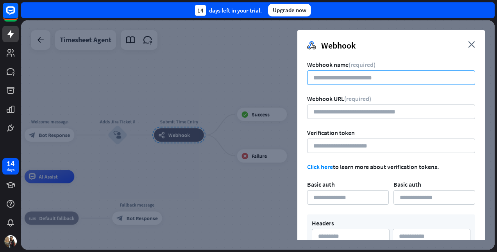
click at [339, 82] on input at bounding box center [391, 77] width 168 height 14
type input "**********"
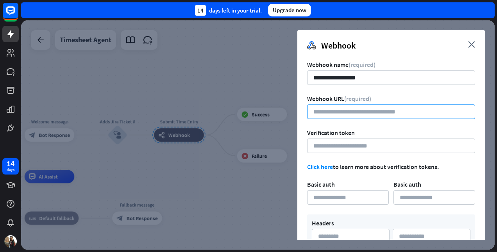
click at [346, 111] on input "url" at bounding box center [391, 111] width 168 height 14
paste input "**********"
type input "**********"
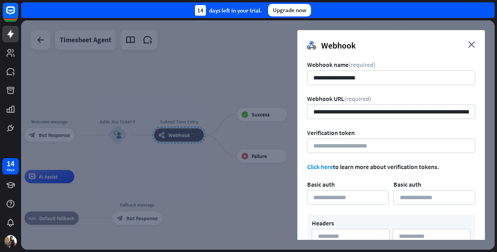
click at [375, 129] on div "Verification token" at bounding box center [391, 133] width 168 height 8
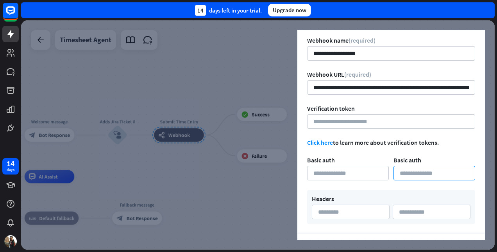
scroll to position [45, 0]
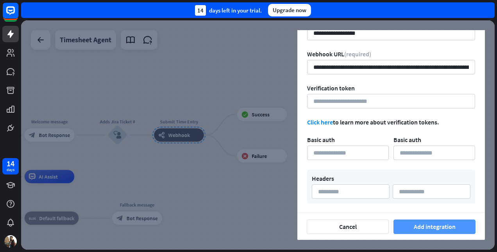
click at [425, 229] on button "Add integration" at bounding box center [434, 226] width 82 height 14
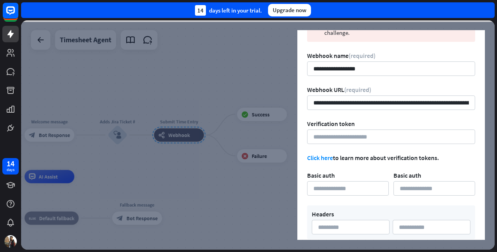
scroll to position [80, 0]
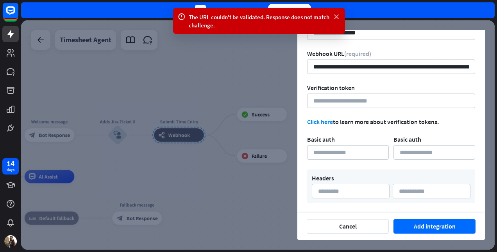
click at [337, 17] on icon at bounding box center [336, 17] width 8 height 8
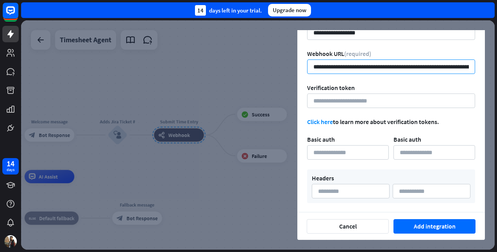
click at [357, 63] on input "**********" at bounding box center [391, 66] width 168 height 14
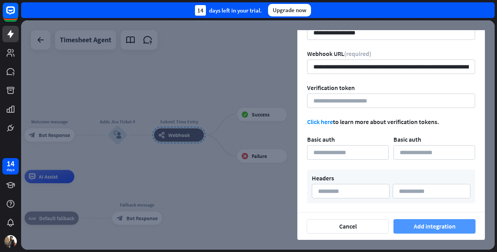
click at [436, 221] on button "Add integration" at bounding box center [434, 226] width 82 height 14
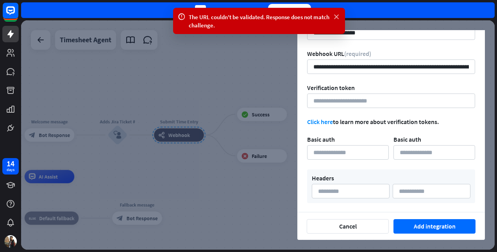
click at [336, 17] on icon at bounding box center [336, 17] width 8 height 8
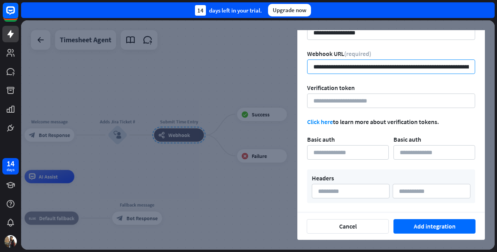
click at [413, 64] on input "**********" at bounding box center [391, 66] width 168 height 14
paste input "url"
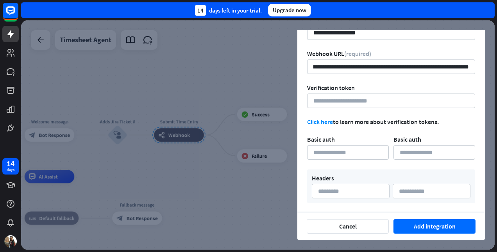
scroll to position [0, 0]
click at [409, 84] on div "Verification token" at bounding box center [391, 88] width 168 height 8
click at [420, 221] on button "Add integration" at bounding box center [434, 226] width 82 height 14
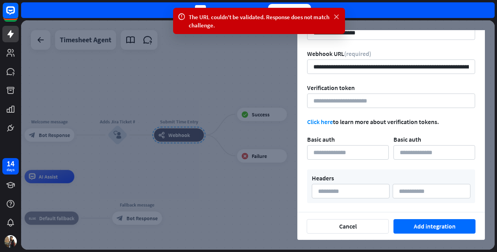
click at [335, 18] on icon at bounding box center [336, 17] width 8 height 8
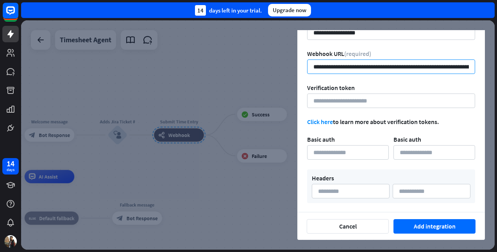
click at [349, 71] on input "**********" at bounding box center [391, 66] width 168 height 14
paste input "url"
type input "**********"
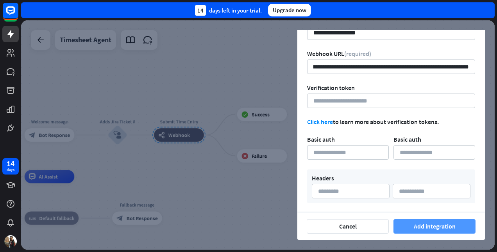
click at [443, 226] on button "Add integration" at bounding box center [434, 226] width 82 height 14
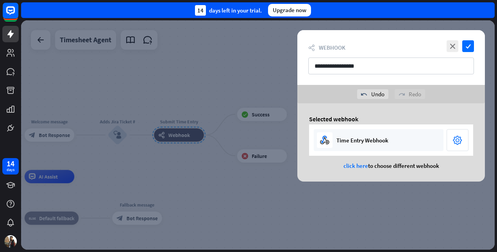
scroll to position [0, 0]
click at [468, 48] on icon "check" at bounding box center [468, 46] width 12 height 12
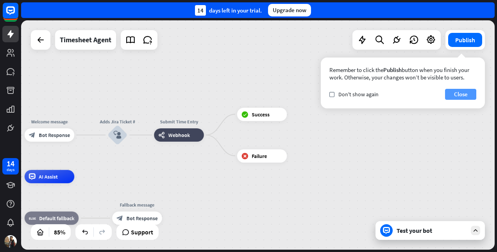
click at [452, 93] on button "Close" at bounding box center [460, 94] width 31 height 11
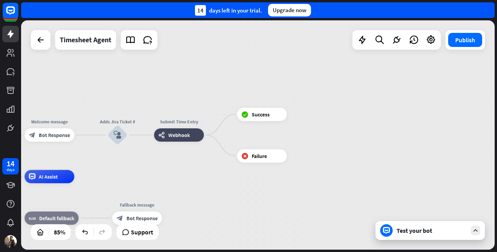
click at [414, 237] on div "Test your bot" at bounding box center [429, 230] width 109 height 19
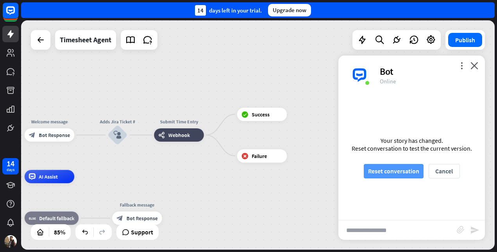
click at [396, 169] on button "Reset conversation" at bounding box center [394, 171] width 60 height 14
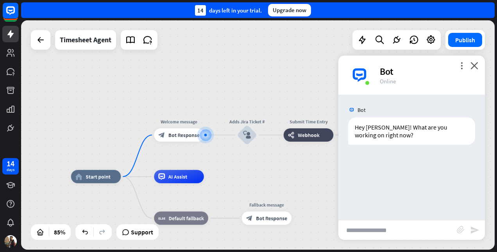
click at [363, 231] on input "text" at bounding box center [397, 230] width 118 height 20
type input "*********"
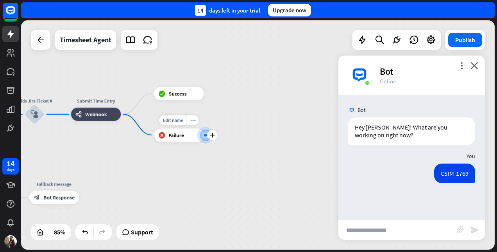
click at [188, 135] on div "block_failure Failure" at bounding box center [179, 134] width 50 height 13
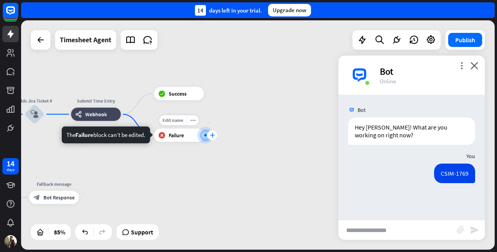
click at [207, 135] on div "plus" at bounding box center [212, 135] width 10 height 10
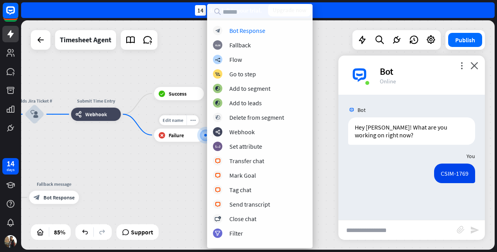
click at [203, 135] on div at bounding box center [205, 134] width 7 height 7
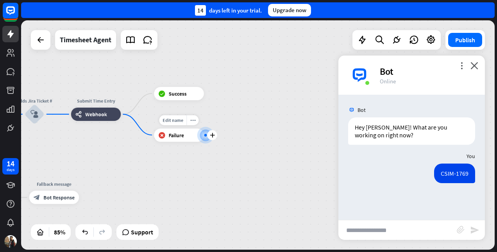
click at [203, 135] on div at bounding box center [205, 135] width 7 height 7
click at [180, 138] on div "block_failure Failure" at bounding box center [179, 134] width 50 height 13
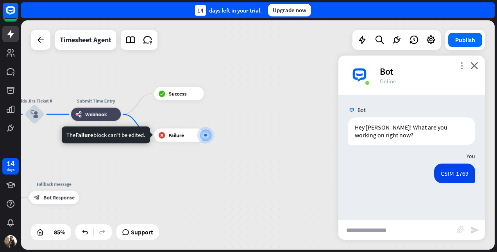
click at [461, 64] on icon "more_vert" at bounding box center [461, 65] width 7 height 7
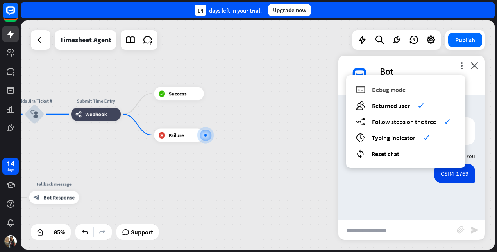
click at [407, 87] on div "debug Debug mode" at bounding box center [406, 89] width 100 height 9
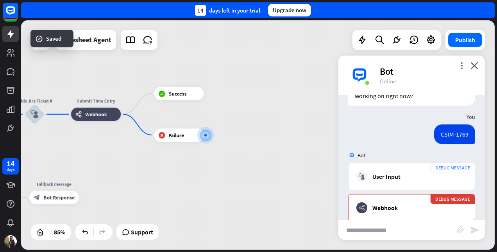
scroll to position [190, 0]
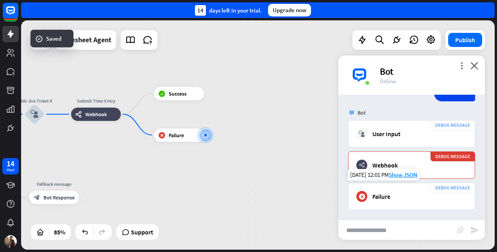
click at [398, 200] on div "DEBUG MESSAGE block_failure Failure" at bounding box center [411, 195] width 127 height 27
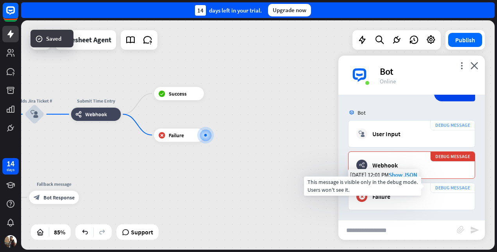
click at [456, 183] on div "DEBUG MESSAGE" at bounding box center [452, 187] width 45 height 10
click at [448, 186] on div "DEBUG MESSAGE" at bounding box center [452, 187] width 45 height 10
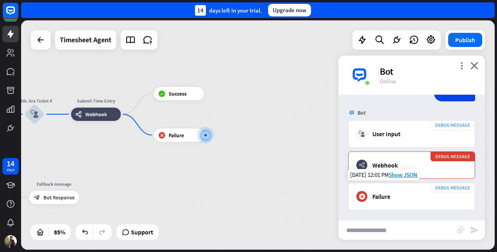
click at [367, 201] on div "DEBUG MESSAGE block_failure Failure" at bounding box center [411, 195] width 127 height 27
click at [401, 172] on span "Show JSON" at bounding box center [403, 174] width 29 height 7
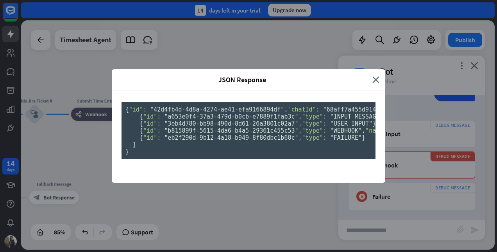
scroll to position [0, 0]
click at [372, 75] on icon "close" at bounding box center [375, 79] width 7 height 9
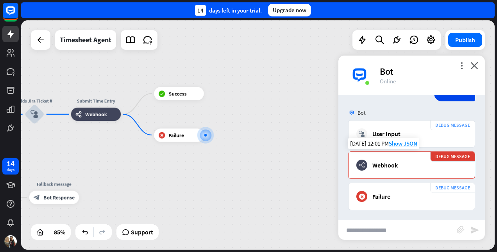
click at [393, 164] on div "Webhook" at bounding box center [384, 165] width 25 height 8
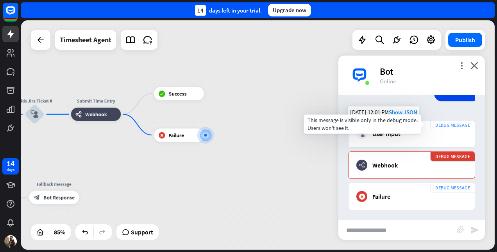
click at [441, 123] on div "DEBUG MESSAGE" at bounding box center [452, 125] width 45 height 10
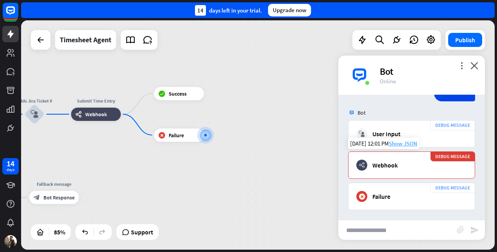
click at [403, 141] on span "Show JSON" at bounding box center [403, 142] width 29 height 7
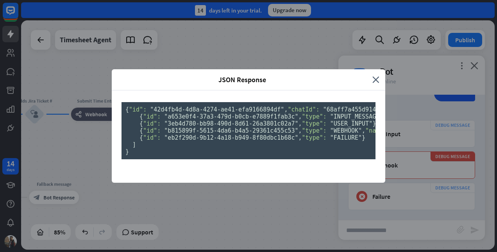
copy span "StoryNumber"
click at [372, 75] on icon "close" at bounding box center [375, 79] width 7 height 9
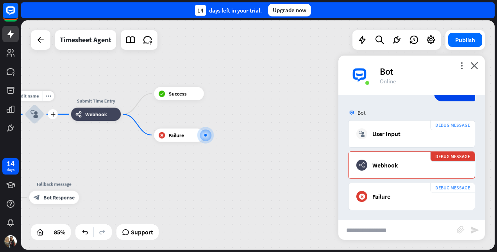
click at [34, 116] on icon "block_user_input" at bounding box center [34, 114] width 8 height 8
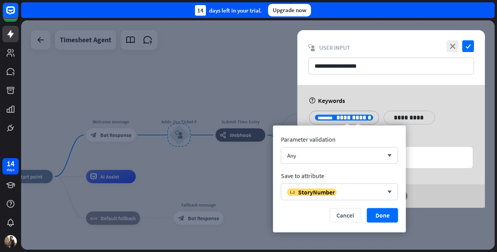
click at [342, 117] on span "**********" at bounding box center [353, 117] width 35 height 6
click at [313, 191] on span "StoryNumber" at bounding box center [316, 192] width 37 height 8
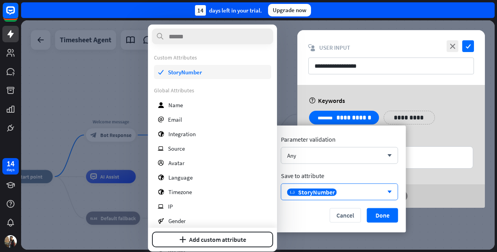
click at [181, 69] on span "StoryNumber" at bounding box center [185, 71] width 34 height 7
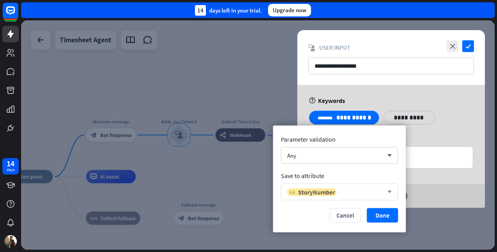
click at [372, 190] on div "variable StoryNumber" at bounding box center [335, 192] width 96 height 8
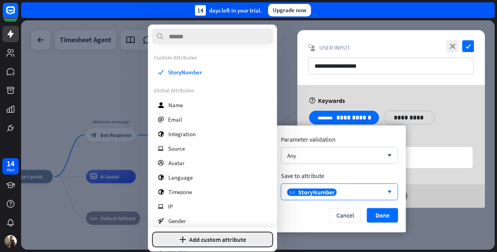
click at [193, 241] on button "plus Add custom attribute" at bounding box center [212, 239] width 121 height 16
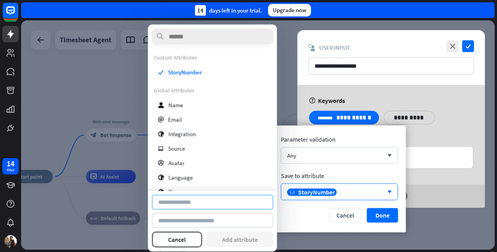
click at [199, 200] on input at bounding box center [212, 202] width 121 height 14
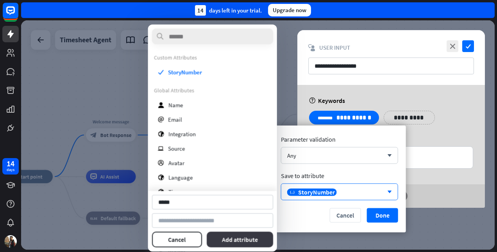
type input "*****"
click at [242, 241] on button "Add attribute" at bounding box center [239, 239] width 67 height 16
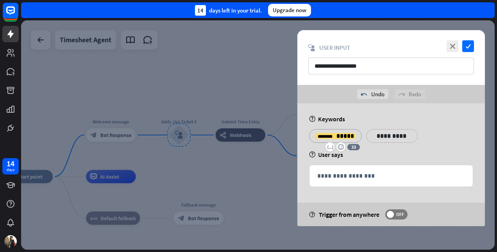
click at [343, 146] on div "variable emoji_smile 33" at bounding box center [342, 146] width 34 height 9
click at [344, 146] on div "variable emoji_smile 33" at bounding box center [342, 146] width 34 height 9
click at [327, 146] on icon "variable" at bounding box center [330, 147] width 6 height 6
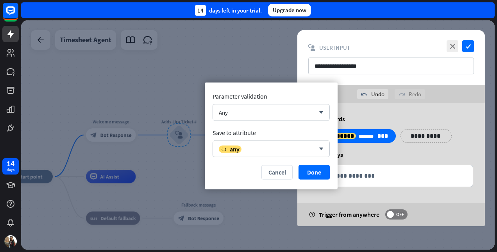
click at [400, 157] on div "help User says" at bounding box center [391, 154] width 164 height 8
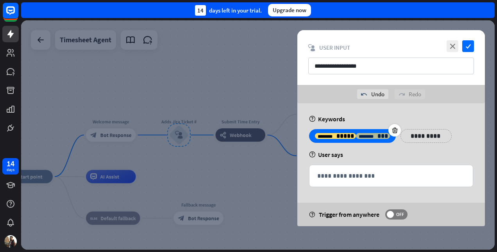
click at [356, 136] on div "******** ***" at bounding box center [373, 136] width 34 height 6
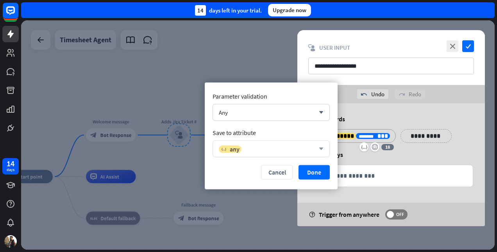
click at [319, 148] on icon "arrow_down" at bounding box center [319, 148] width 9 height 5
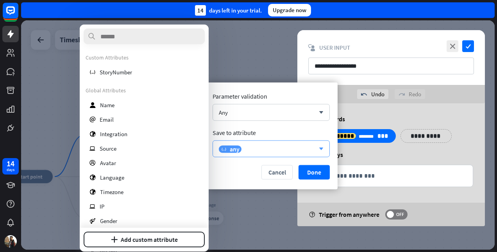
click at [319, 148] on icon "arrow_down" at bounding box center [319, 148] width 9 height 5
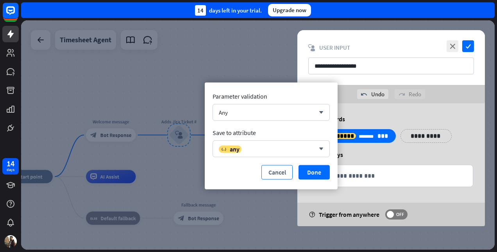
click at [287, 170] on button "Cancel" at bounding box center [276, 172] width 31 height 14
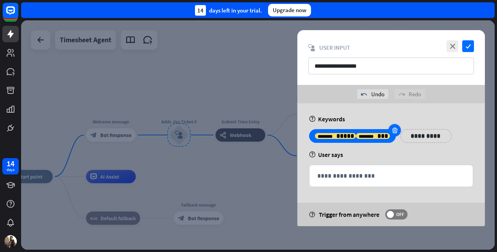
click at [388, 131] on div at bounding box center [394, 130] width 13 height 13
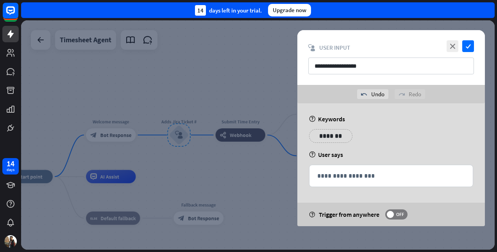
click at [327, 138] on p "*******" at bounding box center [331, 136] width 32 height 10
click at [319, 146] on icon "variable" at bounding box center [320, 147] width 6 height 6
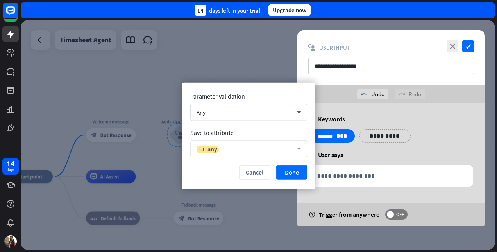
click at [239, 146] on div "variable any" at bounding box center [244, 149] width 96 height 8
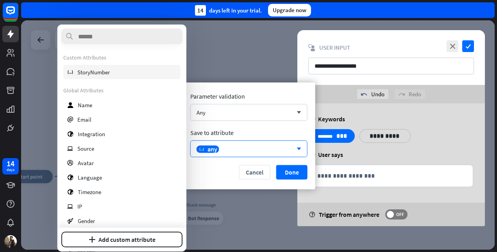
drag, startPoint x: 80, startPoint y: 71, endPoint x: 73, endPoint y: 73, distance: 7.2
click at [73, 73] on div "variable StoryNumber" at bounding box center [121, 72] width 117 height 14
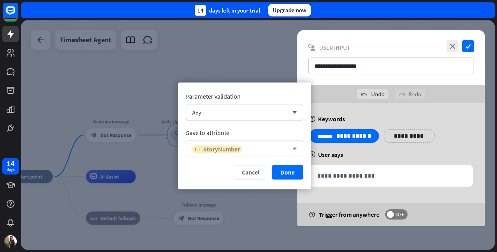
click at [232, 148] on span "StoryNumber" at bounding box center [221, 149] width 37 height 8
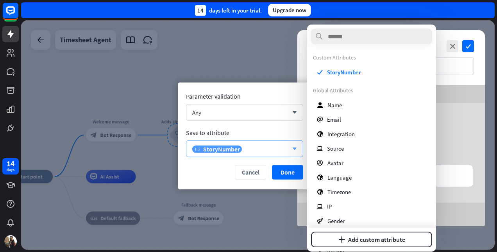
click at [267, 146] on div "variable StoryNumber" at bounding box center [240, 149] width 96 height 8
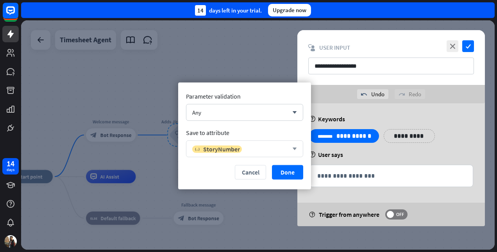
click at [267, 146] on div "variable StoryNumber" at bounding box center [240, 149] width 96 height 8
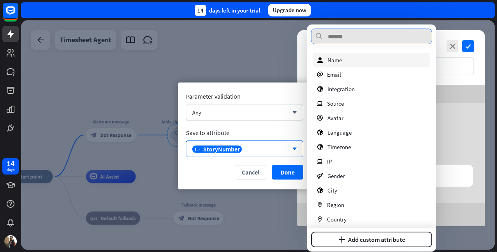
scroll to position [93, 0]
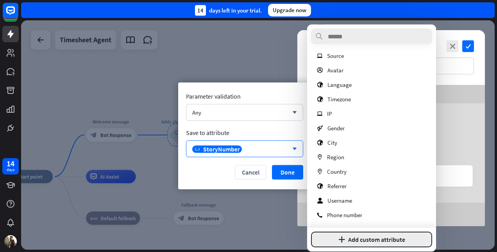
click at [360, 239] on button "plus Add custom attribute" at bounding box center [371, 239] width 121 height 16
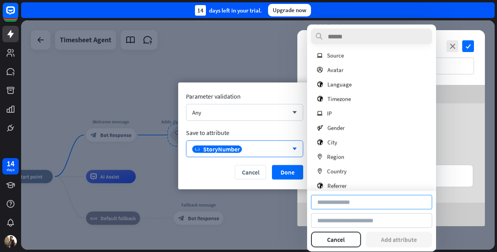
click at [366, 202] on input at bounding box center [371, 202] width 121 height 14
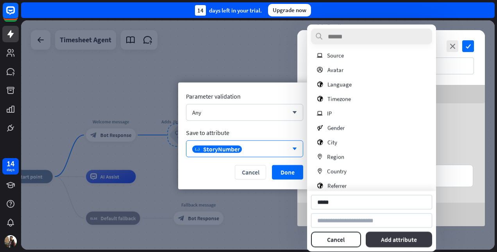
type input "*****"
click at [419, 238] on button "Add attribute" at bounding box center [399, 239] width 67 height 16
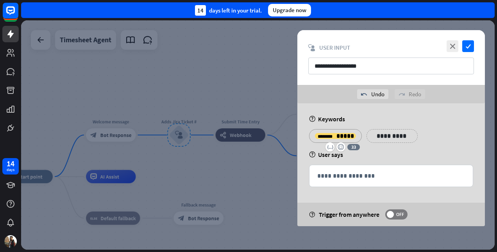
click at [386, 142] on div "**********" at bounding box center [391, 139] width 169 height 20
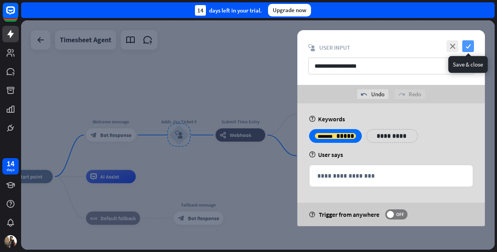
click at [469, 46] on icon "check" at bounding box center [468, 46] width 12 height 12
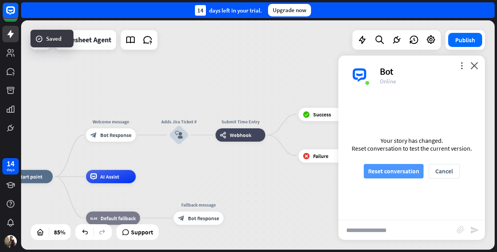
click at [399, 170] on button "Reset conversation" at bounding box center [394, 171] width 60 height 14
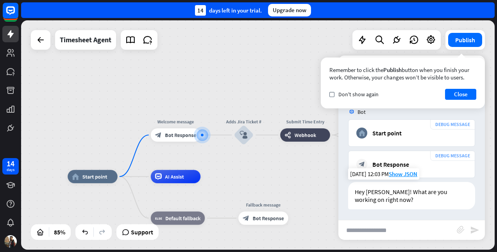
scroll to position [44, 0]
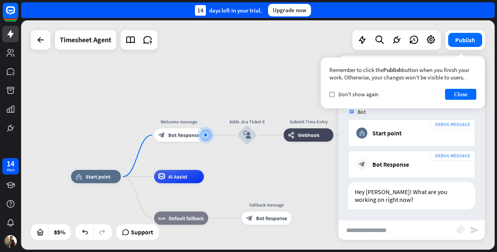
click at [397, 228] on input "text" at bounding box center [397, 230] width 118 height 20
type input "*********"
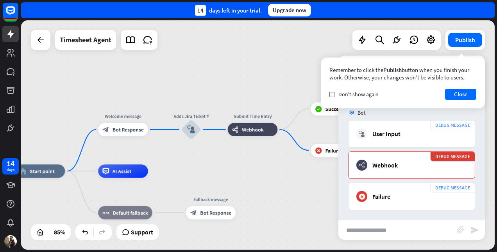
scroll to position [190, 0]
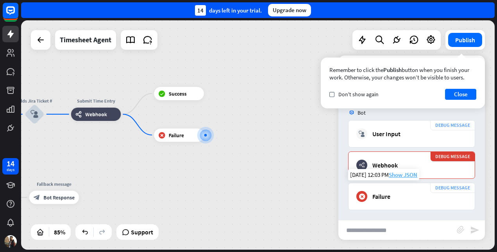
click at [399, 172] on span "Show JSON" at bounding box center [403, 174] width 29 height 7
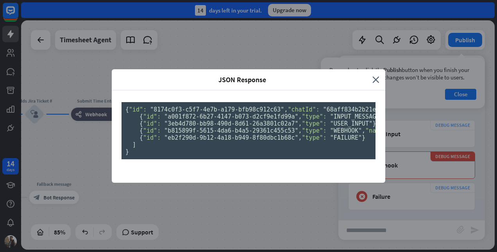
scroll to position [0, 0]
click at [375, 75] on icon "close" at bounding box center [375, 79] width 7 height 9
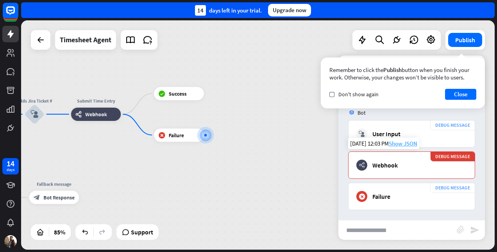
click at [394, 142] on span "Show JSON" at bounding box center [403, 142] width 29 height 7
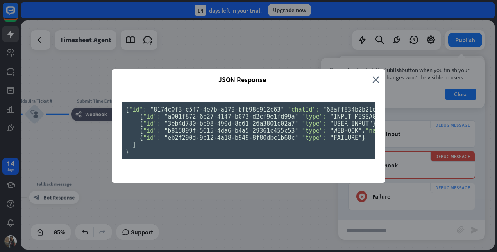
scroll to position [134, 0]
drag, startPoint x: 170, startPoint y: 129, endPoint x: 200, endPoint y: 129, distance: 30.5
click at [200, 129] on span ""b815899f-5615-4da6-b4a5-29361c455c53"" at bounding box center [231, 130] width 134 height 7
drag, startPoint x: 200, startPoint y: 129, endPoint x: 202, endPoint y: 141, distance: 12.6
click at [393, 134] on span ""Submit Time Entry"" at bounding box center [426, 130] width 67 height 7
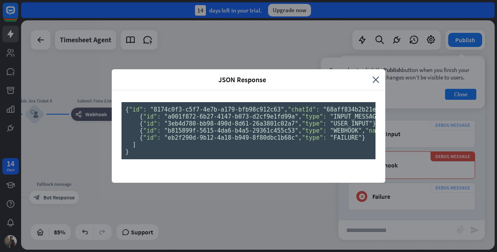
drag, startPoint x: 202, startPoint y: 141, endPoint x: 208, endPoint y: 156, distance: 16.3
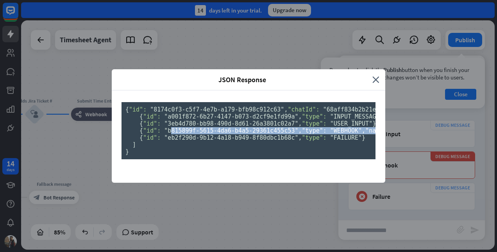
drag, startPoint x: 168, startPoint y: 126, endPoint x: 239, endPoint y: 172, distance: 84.2
click at [239, 159] on pre "{ "id": "8174c0f3-c5f7-4e7b-a179-bfb98c912c63" , "chatId": "68aff834b2b21e0007c…" at bounding box center [248, 130] width 254 height 57
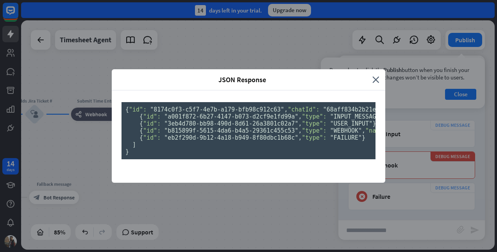
drag, startPoint x: 194, startPoint y: 170, endPoint x: 359, endPoint y: 168, distance: 164.9
copy span ""Request failed with code 405 (Method Not Allowed)."
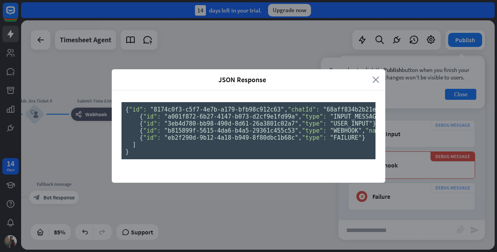
click at [372, 75] on icon "close" at bounding box center [375, 79] width 7 height 9
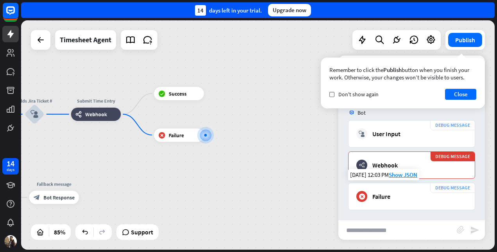
click at [366, 203] on div "DEBUG MESSAGE block_failure Failure" at bounding box center [411, 195] width 127 height 27
click at [400, 171] on span "Show JSON" at bounding box center [403, 174] width 29 height 7
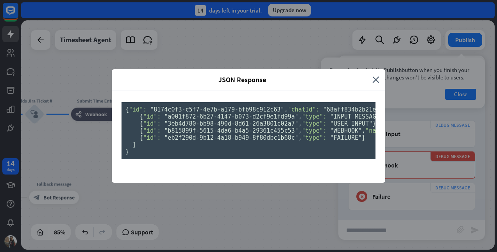
copy span "attributes"
click at [373, 69] on div "JSON Response close" at bounding box center [248, 79] width 273 height 21
click at [373, 75] on icon "close" at bounding box center [375, 79] width 7 height 9
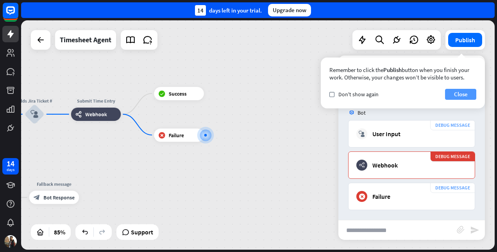
click at [462, 93] on button "Close" at bounding box center [460, 94] width 31 height 11
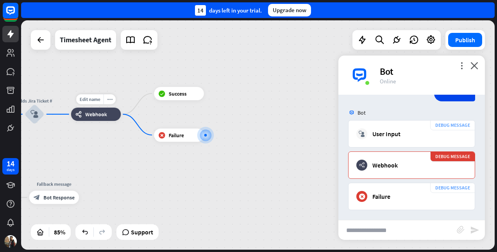
click at [88, 121] on div "Edit name more_horiz Submit Time Entry webhooks Webhook" at bounding box center [96, 113] width 50 height 13
click at [95, 111] on span "Webhook" at bounding box center [95, 114] width 21 height 7
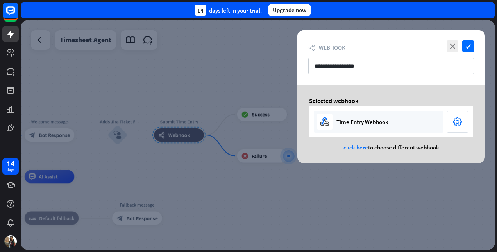
click at [456, 121] on icon "settings" at bounding box center [457, 122] width 9 height 12
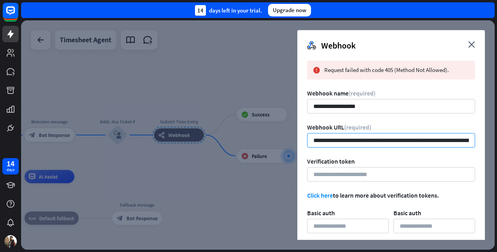
click at [397, 141] on input "**********" at bounding box center [391, 140] width 168 height 14
paste input "url"
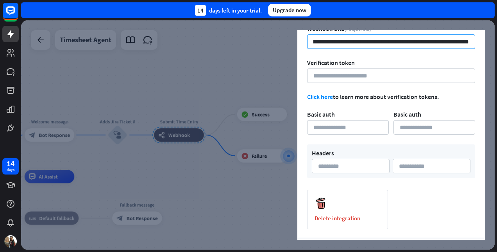
scroll to position [124, 0]
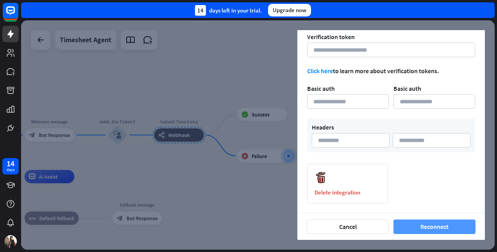
type input "**********"
click at [429, 226] on button "Reconnect" at bounding box center [434, 226] width 82 height 14
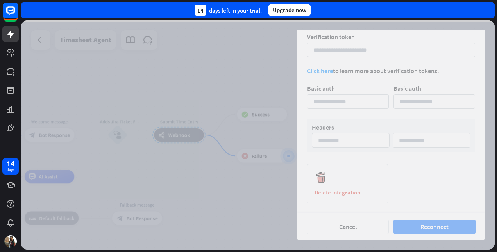
scroll to position [0, 0]
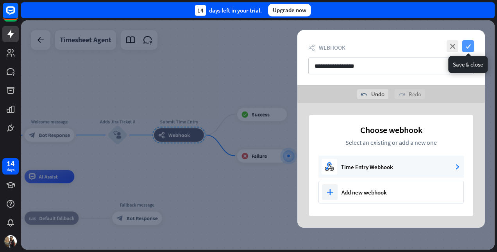
click at [466, 48] on icon "check" at bounding box center [468, 46] width 12 height 12
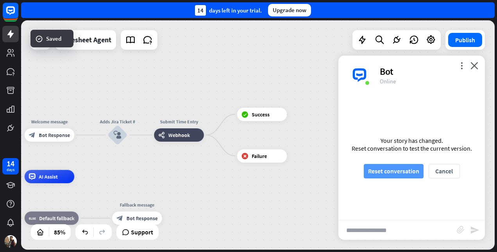
click at [400, 172] on button "Reset conversation" at bounding box center [394, 171] width 60 height 14
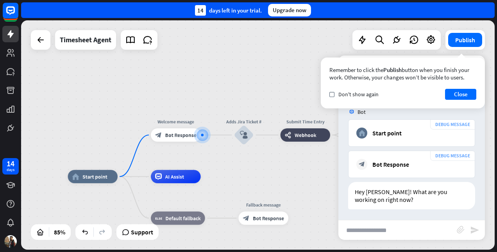
scroll to position [44, 0]
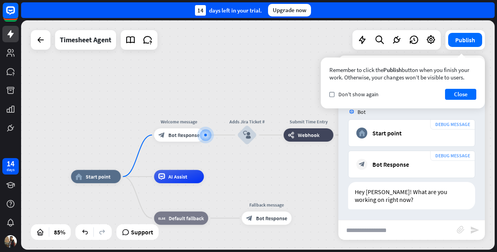
click at [362, 235] on input "text" at bounding box center [397, 230] width 118 height 20
type input "*********"
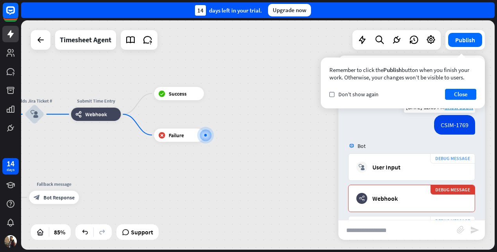
scroll to position [190, 0]
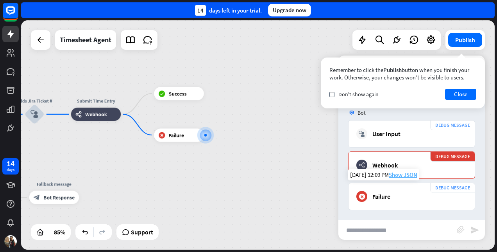
click at [399, 173] on span "Show JSON" at bounding box center [403, 174] width 29 height 7
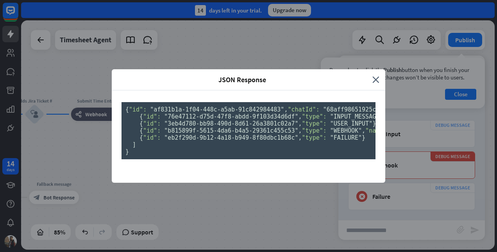
scroll to position [134, 0]
drag, startPoint x: 201, startPoint y: 171, endPoint x: 332, endPoint y: 170, distance: 131.3
click at [373, 75] on icon "close" at bounding box center [375, 79] width 7 height 9
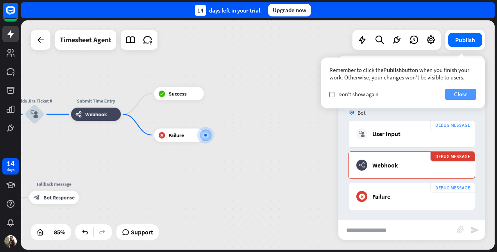
click at [461, 96] on button "Close" at bounding box center [460, 94] width 31 height 11
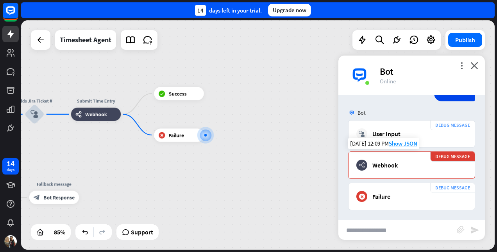
click at [409, 165] on div "webhooks Webhook" at bounding box center [411, 164] width 111 height 11
click at [402, 143] on span "Show JSON" at bounding box center [403, 142] width 29 height 7
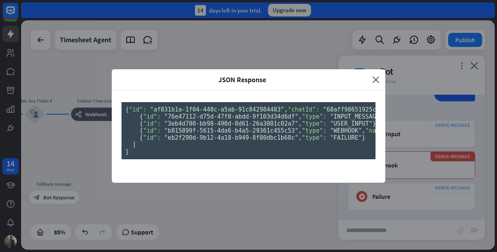
scroll to position [39, 0]
click at [227, 120] on span ""76e47112-d75d-47f8-abdd-9f103d34d6df"" at bounding box center [231, 116] width 134 height 7
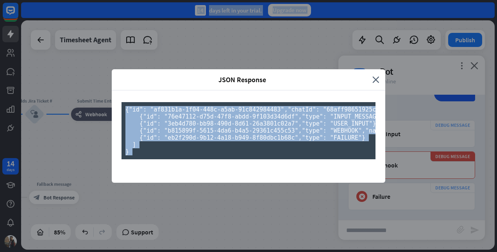
scroll to position [134, 0]
drag, startPoint x: 121, startPoint y: 59, endPoint x: 157, endPoint y: 227, distance: 170.8
click at [157, 159] on pre "{ "id": "af831b1a-1f04-448c-a5ab-91c842984483" , "chatId": "68aff98651925c00071…" at bounding box center [248, 130] width 254 height 57
copy pre "{ "id": "af831b1a-1f04-448c-a5ab-91c842984483" , "chatId": "68aff98651925c00071…"
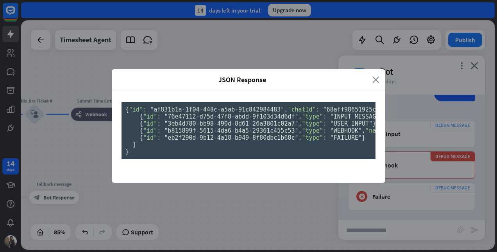
click at [372, 75] on icon "close" at bounding box center [375, 79] width 7 height 9
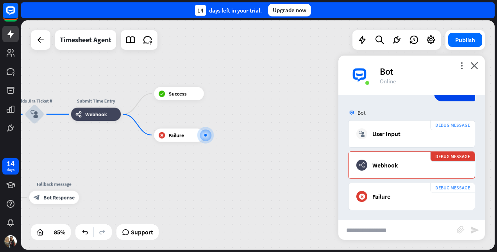
click at [402, 105] on div "Bot" at bounding box center [411, 112] width 146 height 15
click at [399, 113] on span "Show JSON" at bounding box center [403, 111] width 29 height 7
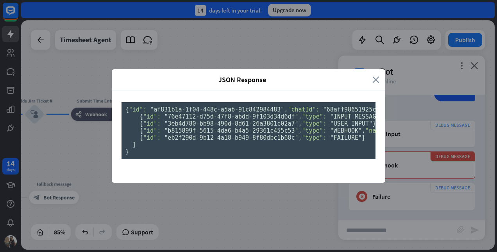
click at [373, 75] on icon "close" at bounding box center [375, 79] width 7 height 9
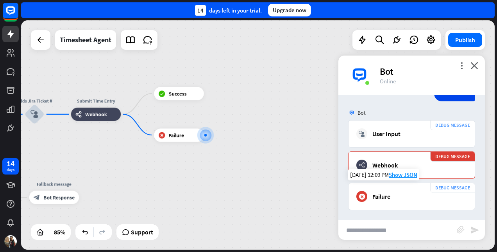
click at [382, 201] on div "DEBUG MESSAGE block_failure Failure" at bounding box center [411, 195] width 127 height 27
click at [396, 175] on span "Show JSON" at bounding box center [403, 174] width 29 height 7
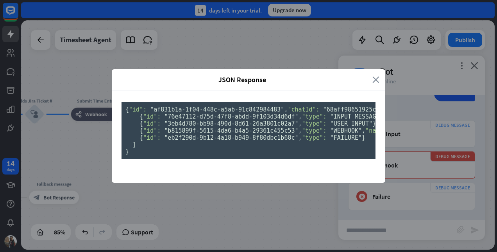
click at [371, 69] on div "JSON Response close" at bounding box center [248, 79] width 273 height 21
click at [372, 75] on icon "close" at bounding box center [375, 79] width 7 height 9
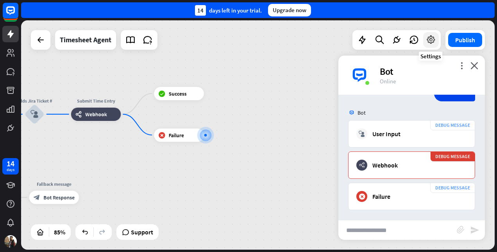
click at [427, 39] on icon at bounding box center [431, 40] width 10 height 10
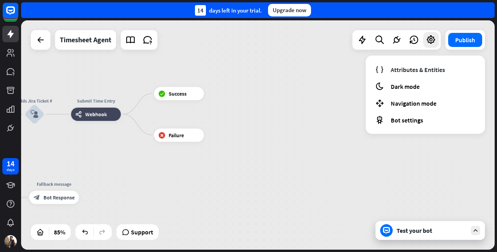
click at [339, 100] on div "home_2 Start point Welcome message block_bot_response Bot Response Adds Jira Ti…" at bounding box center [257, 134] width 473 height 229
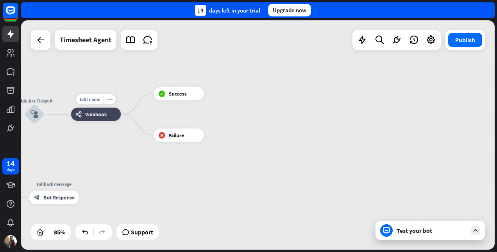
click at [91, 121] on div "Edit name more_horiz Submit Time Entry webhooks Webhook" at bounding box center [96, 113] width 50 height 13
click at [433, 40] on icon at bounding box center [431, 40] width 10 height 10
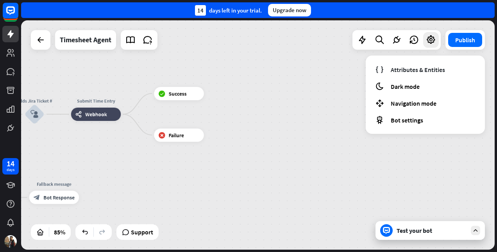
click at [348, 114] on div "home_2 Start point Welcome message block_bot_response Bot Response Adds Jira Ti…" at bounding box center [257, 134] width 473 height 229
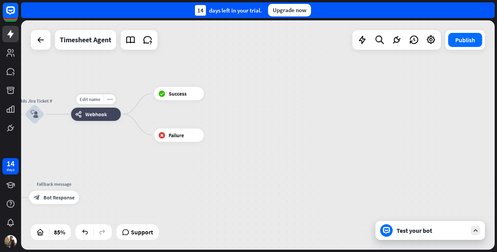
click at [101, 114] on span "Webhook" at bounding box center [95, 114] width 21 height 7
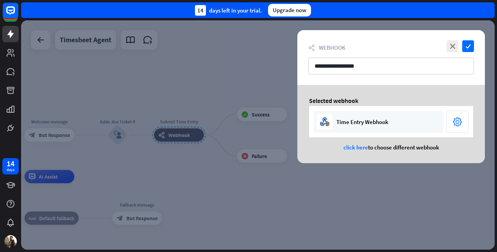
click at [459, 120] on icon "settings" at bounding box center [457, 122] width 9 height 12
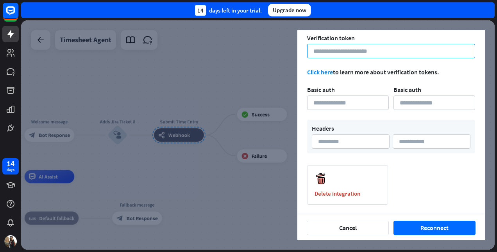
scroll to position [124, 0]
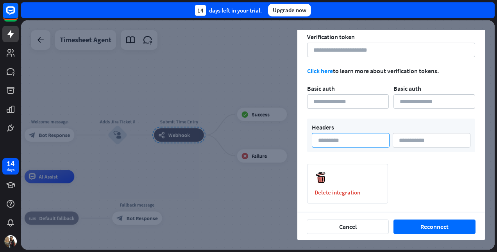
click at [343, 141] on input at bounding box center [351, 140] width 78 height 14
click at [441, 137] on input at bounding box center [432, 140] width 78 height 14
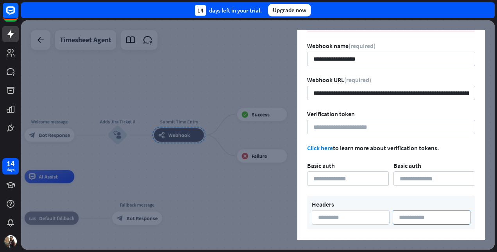
scroll to position [0, 0]
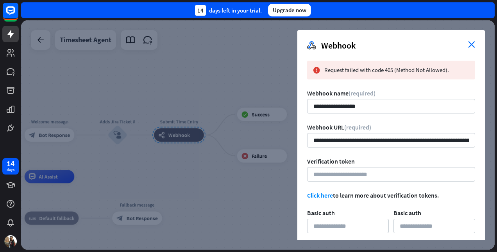
click at [473, 47] on icon "close" at bounding box center [471, 44] width 7 height 7
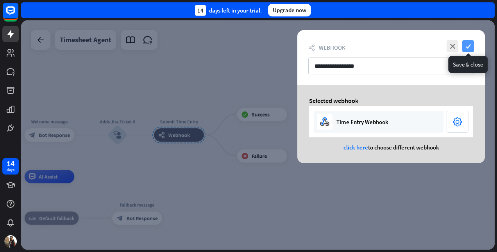
click at [463, 45] on icon "check" at bounding box center [468, 46] width 12 height 12
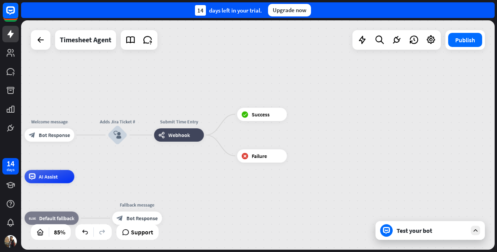
click at [444, 235] on div "Test your bot" at bounding box center [429, 230] width 109 height 19
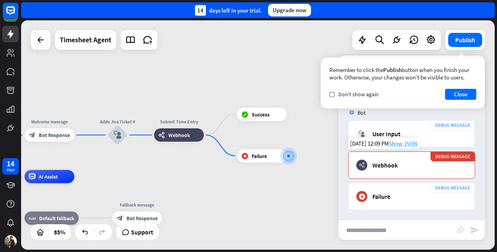
click at [405, 141] on span "Show JSON" at bounding box center [403, 142] width 29 height 7
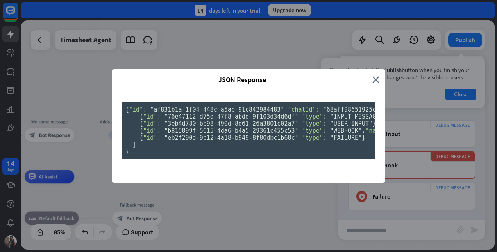
click at [369, 75] on div "JSON Response" at bounding box center [245, 79] width 255 height 9
click at [372, 75] on icon "close" at bounding box center [375, 79] width 7 height 9
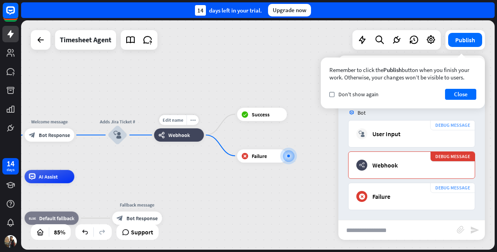
click at [177, 137] on span "Webhook" at bounding box center [178, 135] width 21 height 7
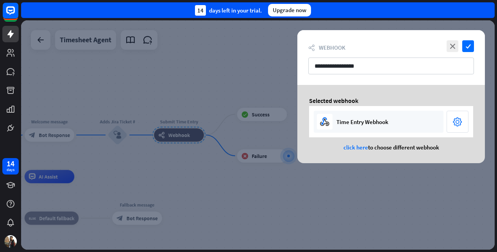
click at [459, 121] on icon "settings" at bounding box center [457, 122] width 9 height 12
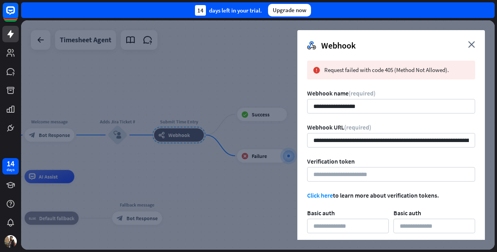
click at [389, 132] on form "**********" at bounding box center [391, 194] width 168 height 267
click at [389, 136] on input "**********" at bounding box center [391, 140] width 168 height 14
paste input "url"
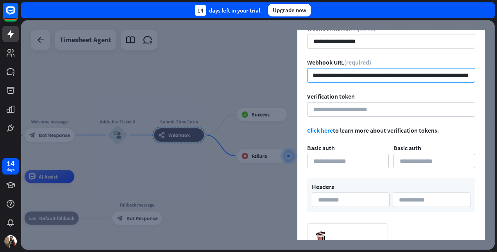
scroll to position [117, 0]
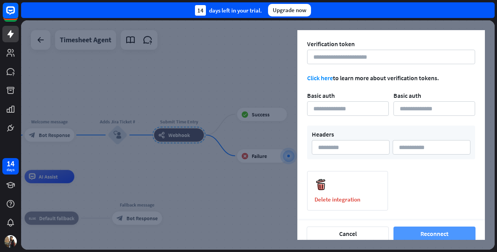
type input "**********"
click at [441, 232] on button "Reconnect" at bounding box center [434, 233] width 82 height 14
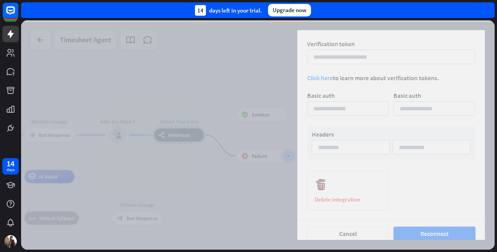
scroll to position [0, 0]
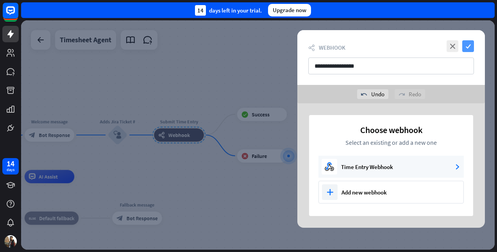
click at [466, 52] on icon "check" at bounding box center [468, 46] width 12 height 12
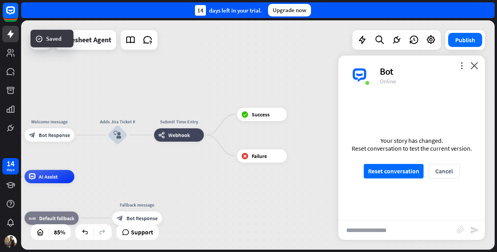
click at [478, 65] on div "more_vert close Bot Online" at bounding box center [411, 74] width 146 height 39
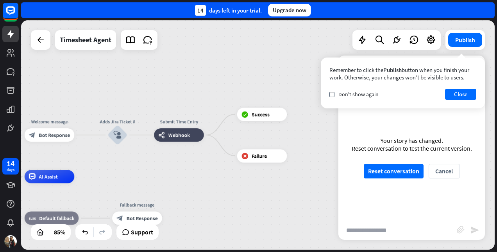
click at [465, 86] on div "Remember to click the Publish button when you finish your work. Otherwise, your…" at bounding box center [403, 82] width 164 height 51
click at [465, 95] on button "Close" at bounding box center [460, 94] width 31 height 11
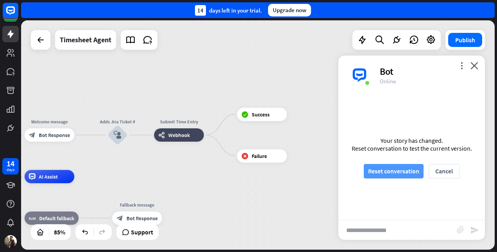
click at [404, 171] on button "Reset conversation" at bounding box center [394, 171] width 60 height 14
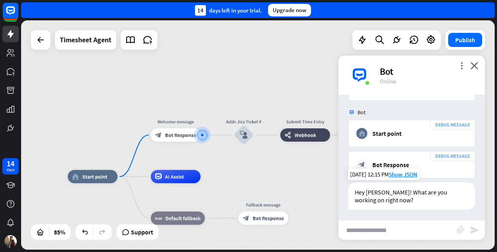
scroll to position [44, 0]
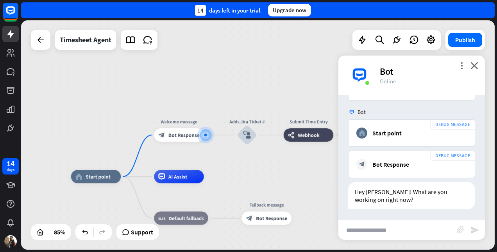
click at [359, 228] on input "text" at bounding box center [397, 230] width 118 height 20
type input "*********"
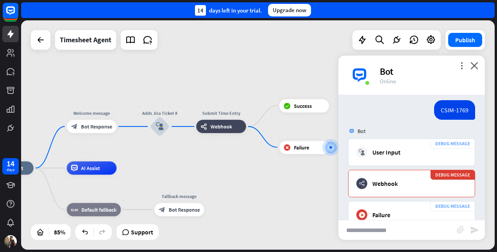
scroll to position [190, 0]
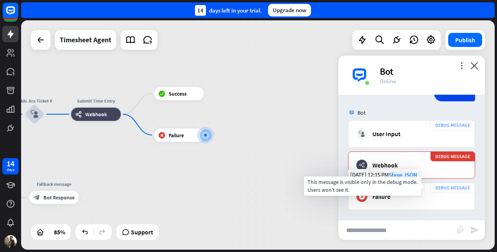
click at [449, 185] on div "DEBUG MESSAGE" at bounding box center [452, 187] width 45 height 10
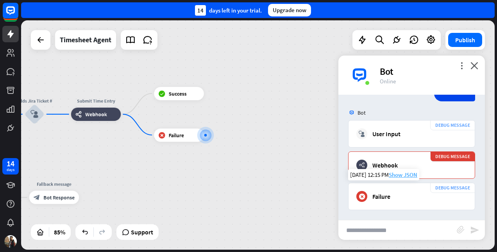
click at [398, 173] on span "Show JSON" at bounding box center [403, 174] width 29 height 7
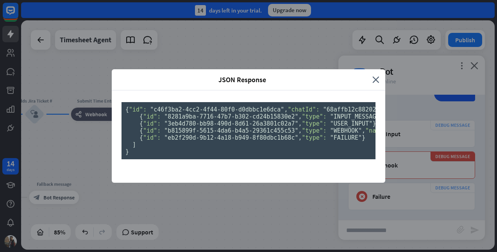
scroll to position [0, 0]
click at [372, 75] on icon "close" at bounding box center [375, 79] width 7 height 9
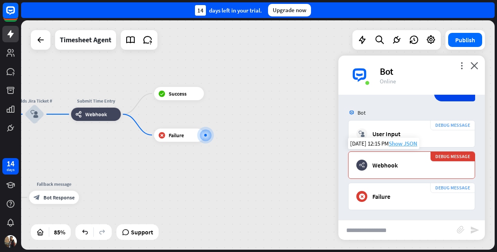
click at [392, 143] on span "Show JSON" at bounding box center [403, 142] width 29 height 7
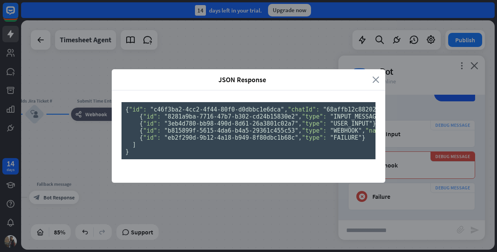
click at [373, 75] on icon "close" at bounding box center [375, 79] width 7 height 9
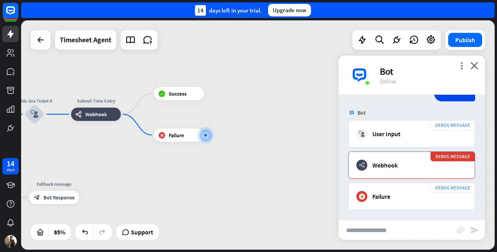
click at [479, 69] on div "more_vert close Bot Online" at bounding box center [411, 74] width 146 height 39
click at [91, 120] on div "webhooks Webhook" at bounding box center [96, 113] width 50 height 13
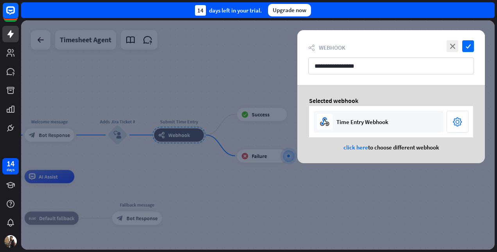
click at [458, 122] on icon "settings" at bounding box center [457, 122] width 9 height 12
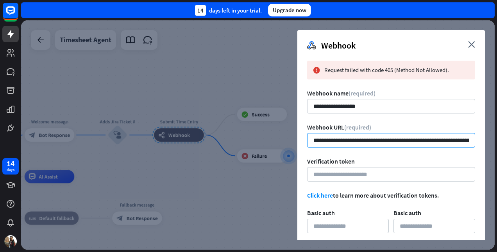
click at [357, 135] on input "**********" at bounding box center [391, 140] width 168 height 14
paste input "url"
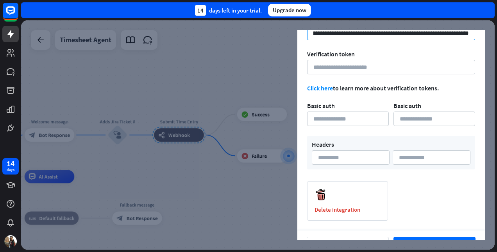
scroll to position [124, 0]
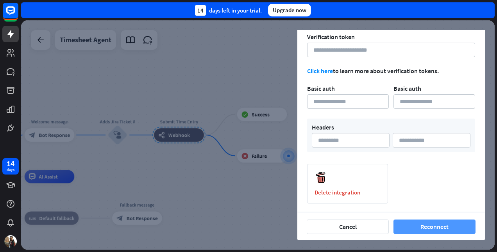
type input "**********"
click at [446, 227] on button "Reconnect" at bounding box center [434, 226] width 82 height 14
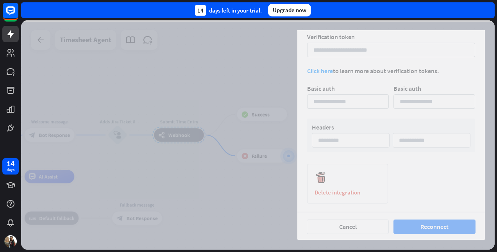
scroll to position [0, 0]
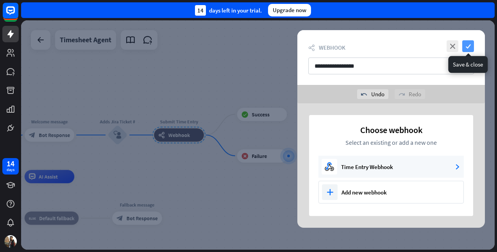
click at [462, 44] on icon "check" at bounding box center [468, 46] width 12 height 12
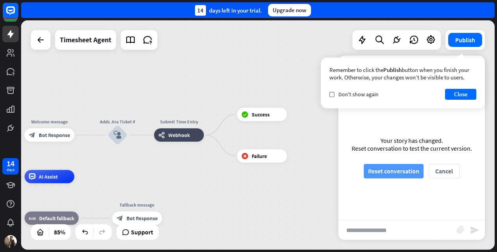
click at [395, 169] on button "Reset conversation" at bounding box center [394, 171] width 60 height 14
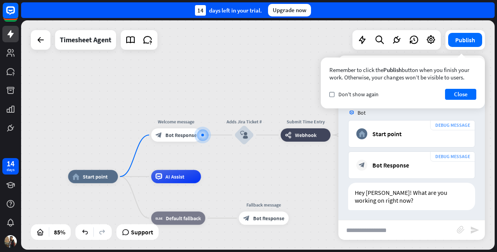
scroll to position [44, 0]
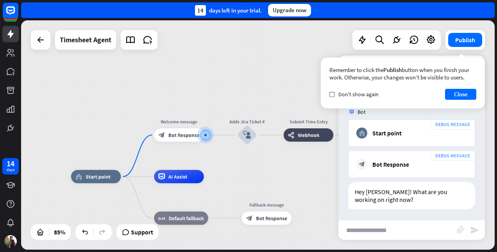
click at [378, 227] on input "text" at bounding box center [397, 230] width 118 height 20
type input "*********"
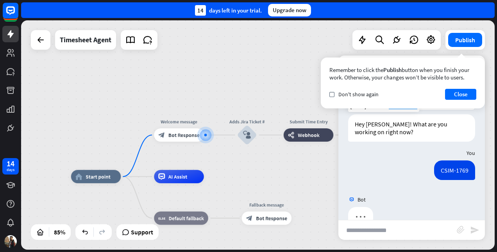
scroll to position [129, 0]
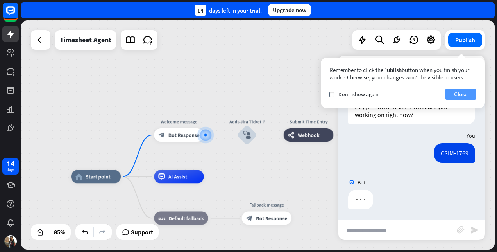
click at [468, 93] on button "Close" at bounding box center [460, 94] width 31 height 11
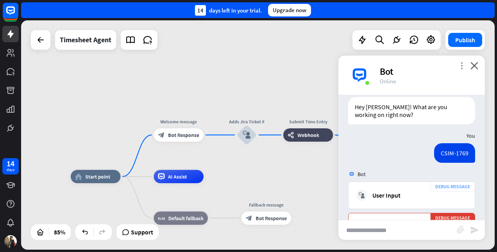
click at [461, 63] on icon "more_vert" at bounding box center [461, 65] width 7 height 7
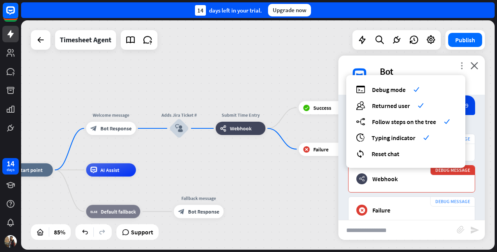
scroll to position [190, 0]
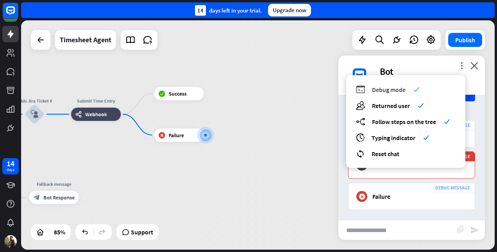
click at [411, 91] on div "debug Debug mode check" at bounding box center [406, 89] width 100 height 9
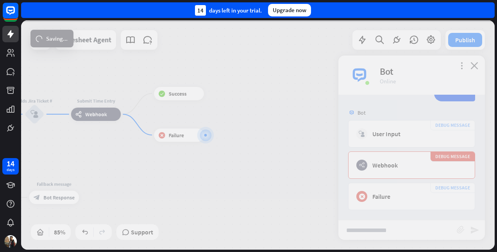
scroll to position [0, 0]
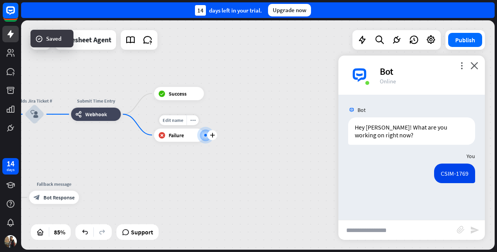
click at [203, 132] on div at bounding box center [205, 134] width 7 height 7
click at [360, 226] on input "text" at bounding box center [397, 230] width 118 height 20
click at [203, 137] on div at bounding box center [205, 134] width 7 height 7
click at [180, 135] on span "Failure" at bounding box center [176, 135] width 15 height 7
click at [175, 123] on div "Edit name" at bounding box center [172, 120] width 27 height 10
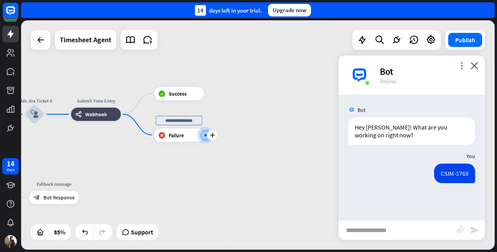
click at [178, 134] on span "Failure" at bounding box center [176, 135] width 15 height 7
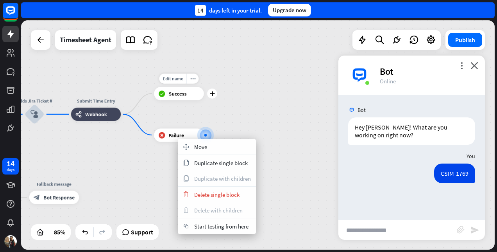
click at [178, 95] on span "Success" at bounding box center [178, 93] width 18 height 7
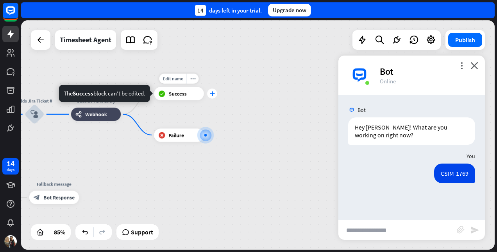
click at [213, 93] on icon "plus" at bounding box center [212, 93] width 5 height 5
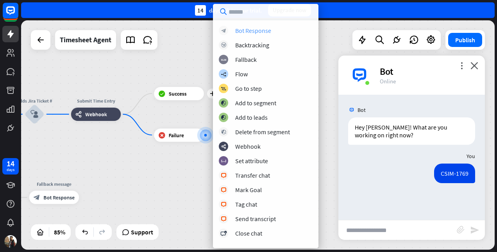
click at [262, 27] on div "Bot Response" at bounding box center [253, 31] width 36 height 8
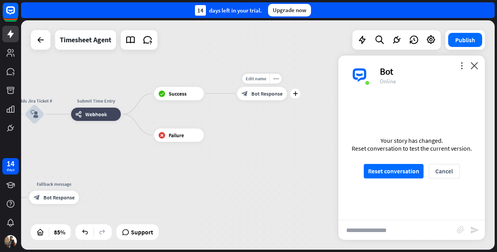
click at [264, 94] on span "Bot Response" at bounding box center [266, 93] width 31 height 7
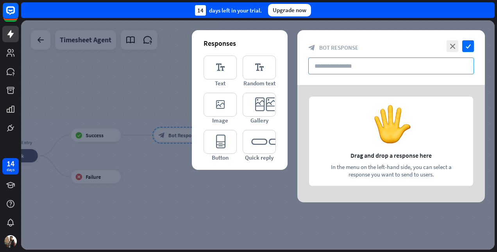
click at [330, 66] on input "text" at bounding box center [391, 65] width 166 height 17
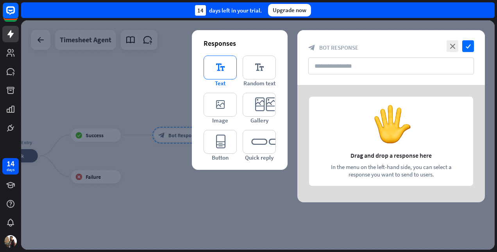
click at [216, 66] on icon "editor_text" at bounding box center [220, 67] width 33 height 24
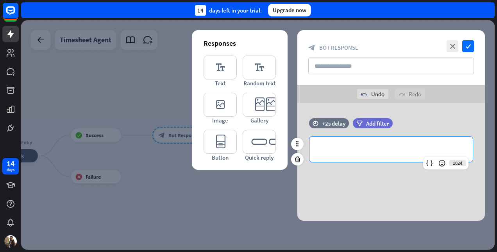
click at [338, 150] on p "**********" at bounding box center [391, 149] width 148 height 10
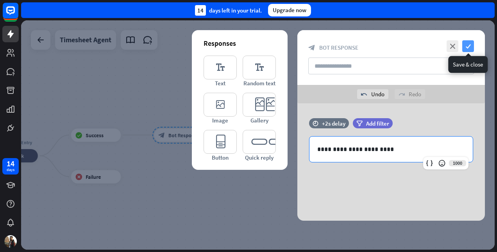
click at [468, 45] on icon "check" at bounding box center [468, 46] width 12 height 12
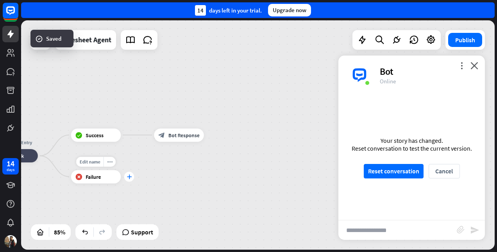
click at [129, 180] on div "plus" at bounding box center [129, 176] width 10 height 10
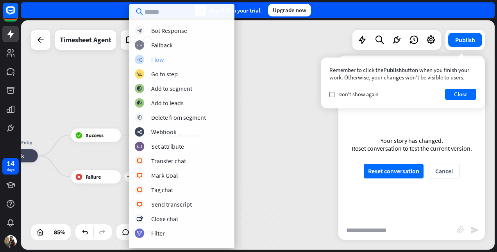
click at [150, 58] on div "builder_tree Flow" at bounding box center [182, 59] width 94 height 9
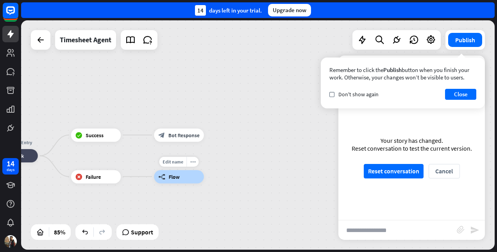
click at [189, 183] on div "Edit name more_horiz builder_tree Flow" at bounding box center [179, 176] width 50 height 13
click at [192, 161] on icon "more_horiz" at bounding box center [192, 161] width 5 height 5
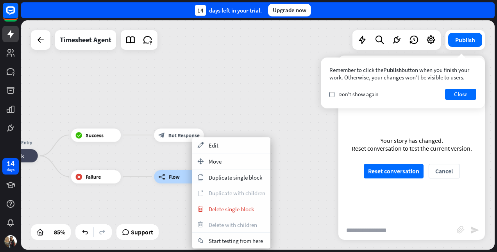
click at [166, 170] on div "builder_tree Flow" at bounding box center [179, 176] width 50 height 13
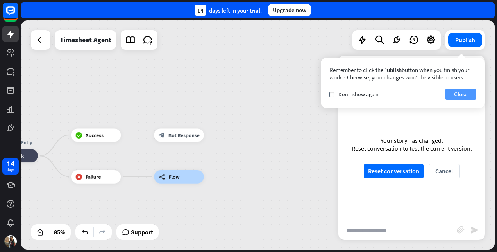
click at [459, 95] on button "Close" at bounding box center [460, 94] width 31 height 11
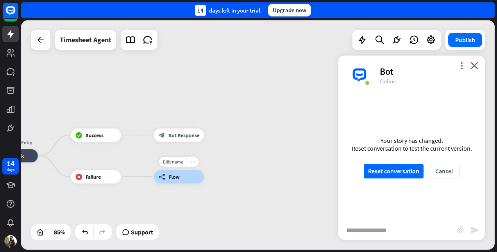
click at [195, 162] on div "more_horiz" at bounding box center [192, 161] width 12 height 10
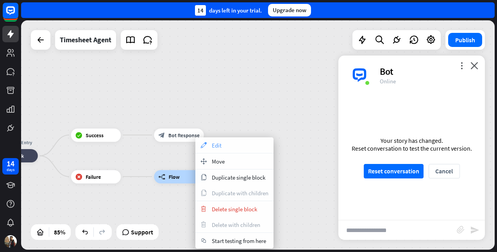
click at [225, 142] on div "appearance Edit" at bounding box center [234, 145] width 78 height 16
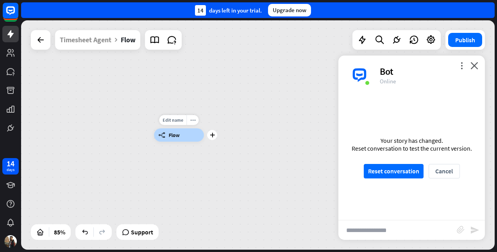
click at [187, 141] on div "Edit name more_horiz plus builder_tree Flow" at bounding box center [179, 134] width 50 height 13
click at [214, 138] on div "plus" at bounding box center [212, 135] width 10 height 10
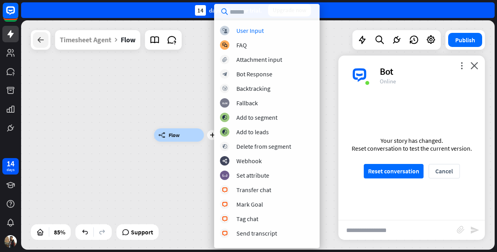
click at [47, 40] on div at bounding box center [41, 40] width 16 height 16
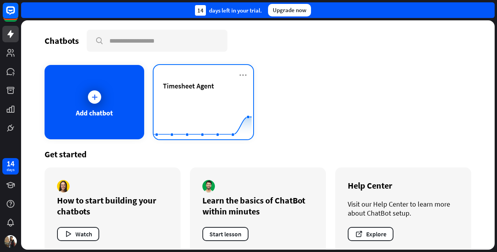
click at [179, 85] on span "Timesheet Agent" at bounding box center [188, 85] width 51 height 9
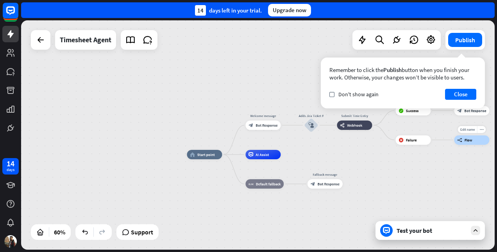
click at [469, 143] on div "builder_tree Flow" at bounding box center [471, 139] width 35 height 9
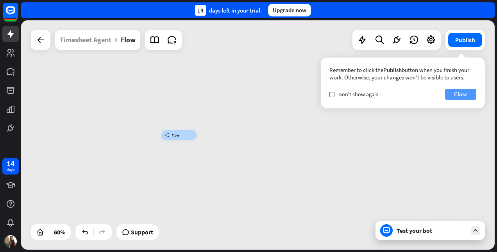
click at [469, 95] on button "Close" at bounding box center [460, 94] width 31 height 11
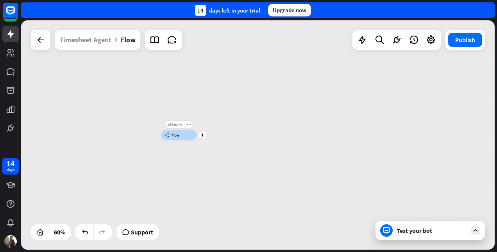
click at [203, 136] on icon "plus" at bounding box center [203, 134] width 4 height 3
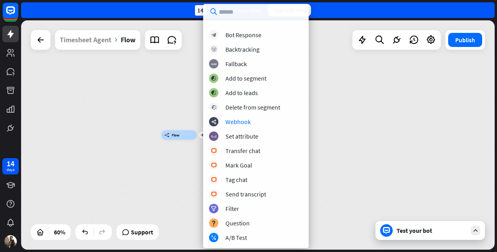
scroll to position [140, 0]
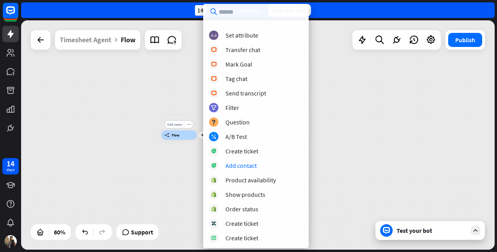
click at [179, 139] on div "Edit name more_horiz plus builder_tree Flow" at bounding box center [178, 134] width 35 height 9
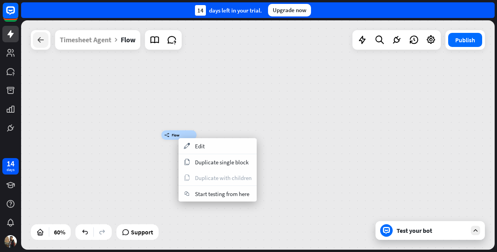
click at [35, 41] on div at bounding box center [41, 40] width 16 height 16
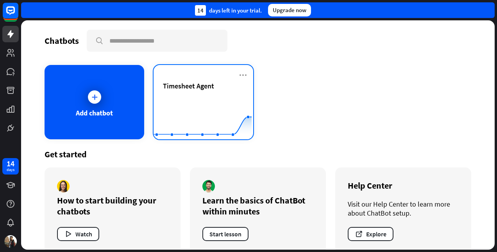
click at [201, 85] on span "Timesheet Agent" at bounding box center [188, 85] width 51 height 9
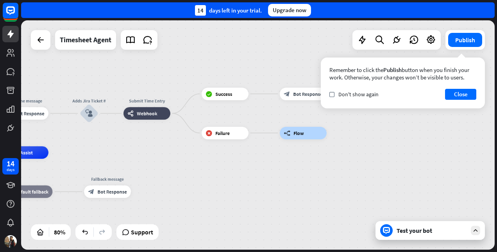
drag, startPoint x: 437, startPoint y: 173, endPoint x: 212, endPoint y: 185, distance: 225.4
click at [212, 185] on div "home_2 Start point Welcome message block_bot_response Bot Response Adds Jira Ti…" at bounding box center [112, 243] width 379 height 183
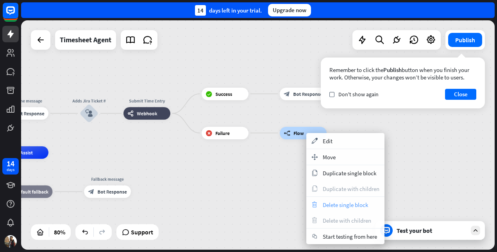
click at [345, 207] on div "trash Delete single block" at bounding box center [345, 204] width 78 height 16
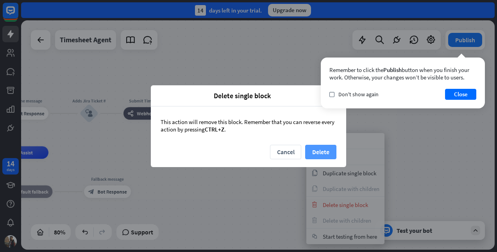
click at [323, 154] on button "Delete" at bounding box center [320, 152] width 31 height 14
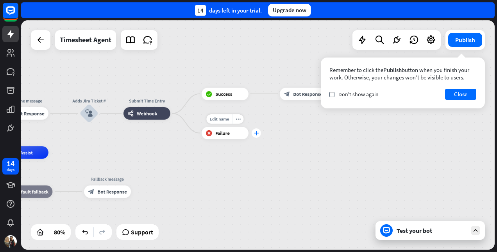
click at [256, 135] on div "plus" at bounding box center [256, 132] width 9 height 9
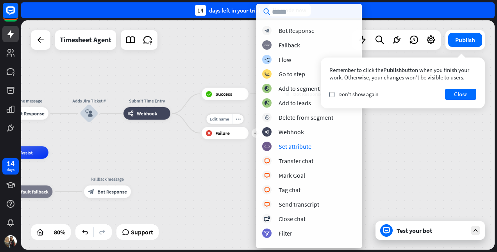
click at [233, 139] on div "Edit name more_horiz plus block_failure Failure" at bounding box center [225, 133] width 47 height 13
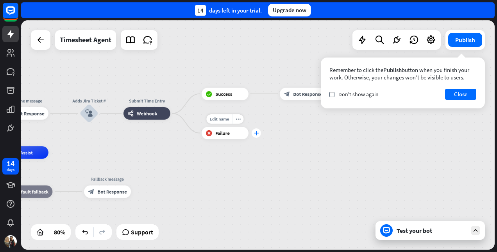
click at [259, 136] on div "plus" at bounding box center [256, 132] width 9 height 9
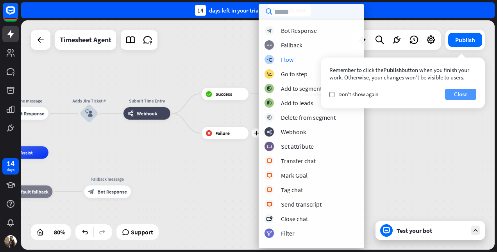
click at [457, 90] on button "Close" at bounding box center [460, 94] width 31 height 11
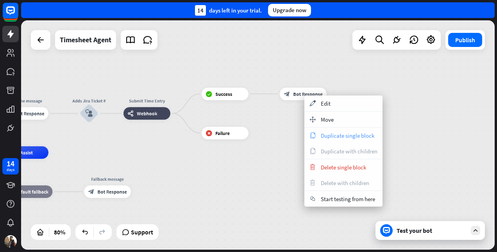
click at [327, 138] on span "Duplicate single block" at bounding box center [348, 135] width 54 height 7
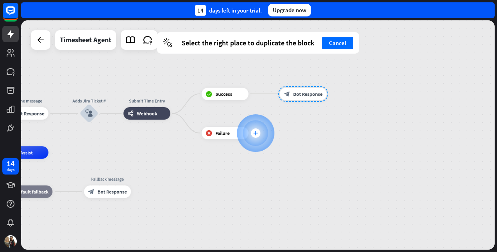
click at [254, 134] on icon "plus" at bounding box center [255, 132] width 5 height 4
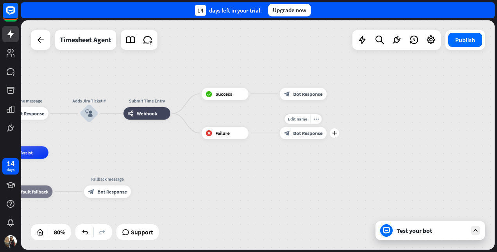
click at [307, 132] on span "Bot Response" at bounding box center [307, 133] width 29 height 6
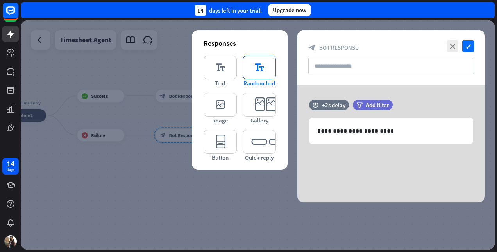
click at [266, 65] on icon "editor_text" at bounding box center [259, 67] width 33 height 24
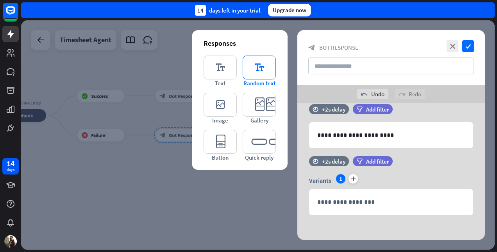
scroll to position [16, 0]
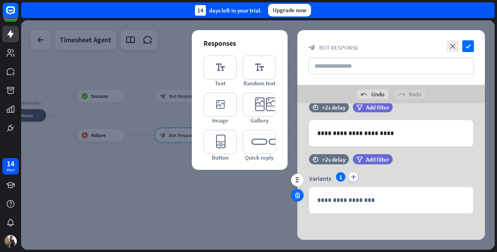
click at [297, 195] on icon at bounding box center [297, 194] width 7 height 7
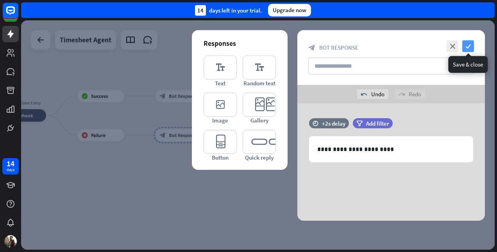
click at [469, 49] on icon "check" at bounding box center [468, 46] width 12 height 12
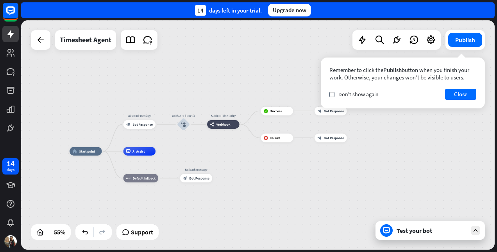
drag, startPoint x: 211, startPoint y: 186, endPoint x: 338, endPoint y: 177, distance: 126.9
click at [338, 177] on div "home_2 Start point Welcome message block_bot_response Bot Response Adds Jira Ti…" at bounding box center [257, 134] width 473 height 229
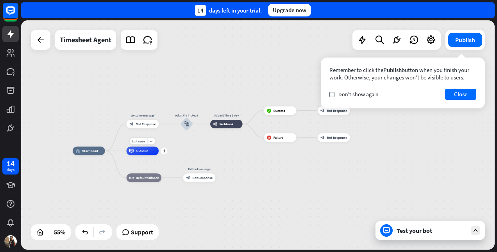
click at [152, 152] on div "AI Assist" at bounding box center [143, 150] width 32 height 9
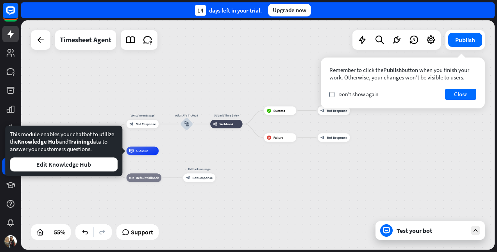
click at [77, 89] on div "home_2 Start point Welcome message block_bot_response Bot Response Adds Jira Ti…" at bounding box center [257, 134] width 473 height 229
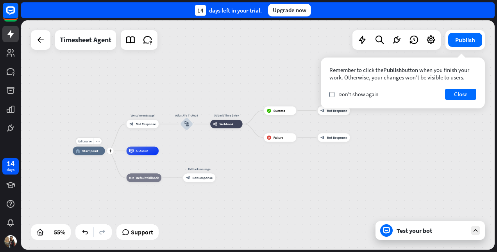
click at [91, 153] on div "home_2 Start point" at bounding box center [89, 150] width 32 height 9
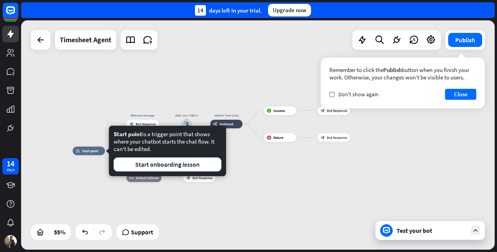
click at [79, 103] on div "Edit name more_horiz home_2 Start point Welcome message block_bot_response Bot …" at bounding box center [257, 134] width 473 height 229
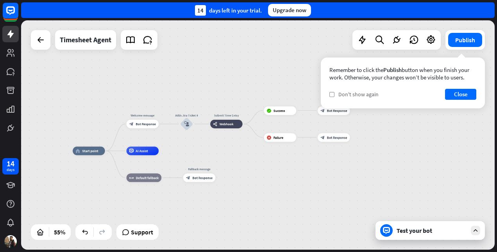
click at [347, 93] on span "Don't show again" at bounding box center [358, 94] width 40 height 7
click at [454, 93] on button "Close" at bounding box center [460, 94] width 31 height 11
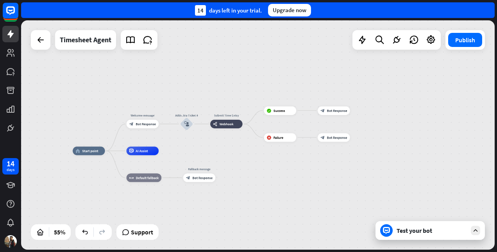
click at [425, 232] on div "Test your bot" at bounding box center [431, 230] width 70 height 8
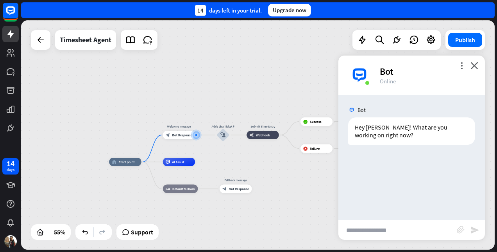
click at [417, 230] on input "text" at bounding box center [397, 230] width 118 height 20
type input "*********"
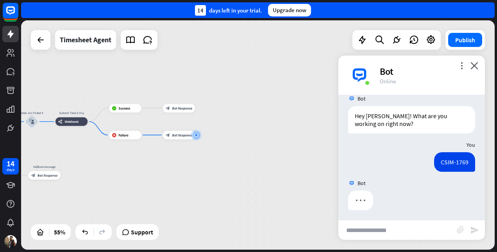
scroll to position [13, 0]
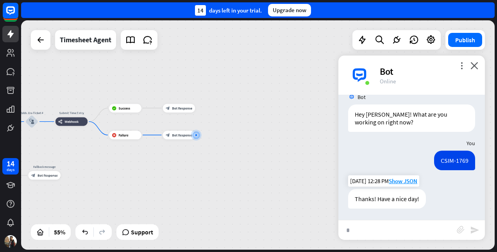
type input "**"
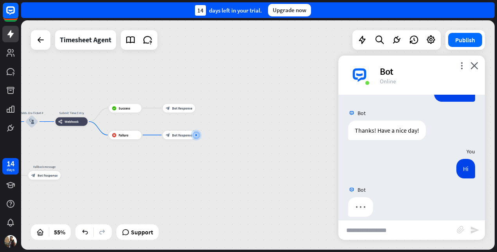
scroll to position [89, 0]
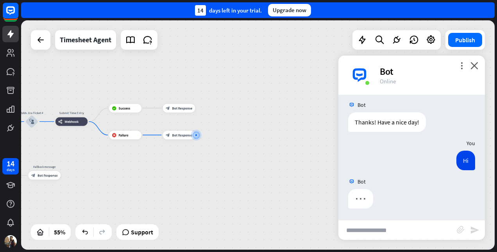
drag, startPoint x: 288, startPoint y: 250, endPoint x: 189, endPoint y: 243, distance: 98.7
click at [189, 243] on div "home_2 Start point Welcome message block_bot_response Bot Response Adds Jira Ti…" at bounding box center [259, 135] width 476 height 231
drag, startPoint x: 255, startPoint y: 250, endPoint x: 186, endPoint y: 246, distance: 69.3
click at [186, 246] on div "home_2 Start point Welcome message block_bot_response Bot Response Adds Jira Ti…" at bounding box center [259, 135] width 476 height 231
click at [266, 248] on div "home_2 Start point Welcome message block_bot_response Bot Response Adds Jira Ti…" at bounding box center [257, 134] width 473 height 229
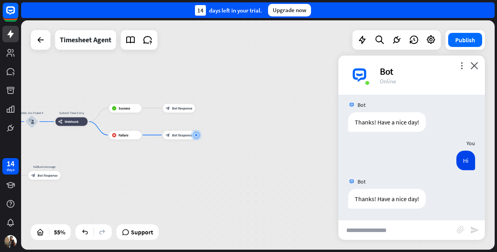
drag, startPoint x: 264, startPoint y: 251, endPoint x: 166, endPoint y: 245, distance: 98.6
click at [166, 245] on div "home_2 Start point Welcome message block_bot_response Bot Response Adds Jira Ti…" at bounding box center [259, 135] width 476 height 231
click at [471, 63] on icon "close" at bounding box center [474, 65] width 8 height 7
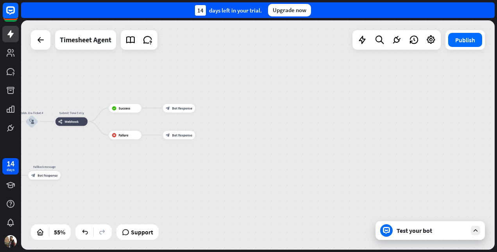
drag, startPoint x: 318, startPoint y: 250, endPoint x: 134, endPoint y: 244, distance: 183.3
click at [134, 244] on div "home_2 Start point Welcome message block_bot_response Bot Response Adds Jira Ti…" at bounding box center [259, 135] width 476 height 231
click at [418, 40] on icon at bounding box center [414, 40] width 10 height 10
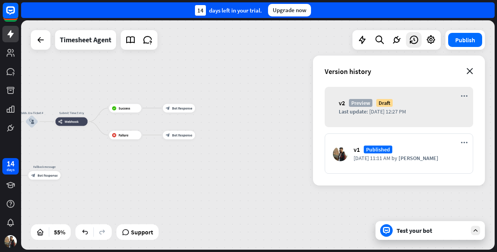
click at [470, 74] on icon "close" at bounding box center [469, 71] width 7 height 6
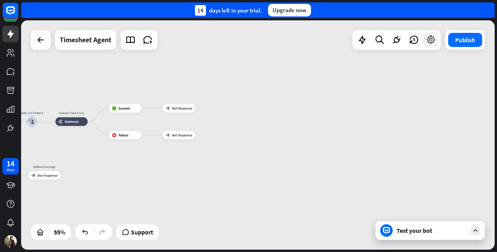
click at [432, 42] on icon at bounding box center [431, 40] width 10 height 10
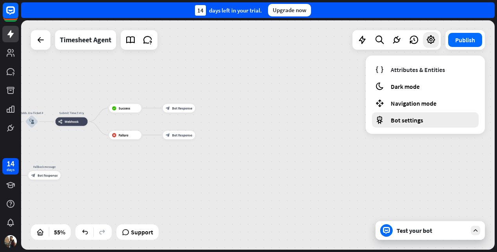
click at [410, 121] on span "Bot settings" at bounding box center [407, 120] width 32 height 8
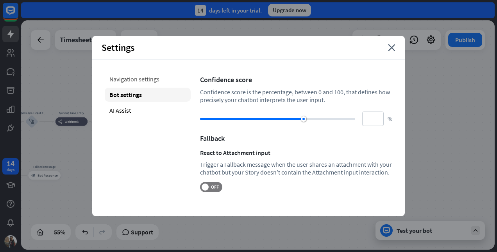
click at [131, 74] on div "Navigation settings" at bounding box center [148, 79] width 86 height 14
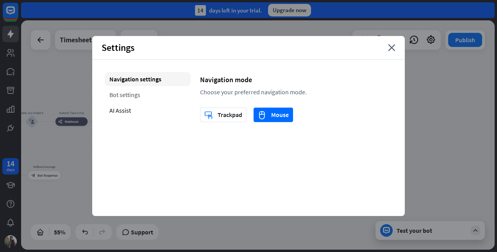
click at [128, 93] on div "Bot settings" at bounding box center [148, 95] width 86 height 14
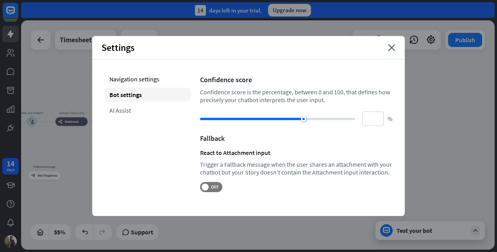
click at [126, 110] on div "AI Assist" at bounding box center [148, 110] width 86 height 14
type input "**"
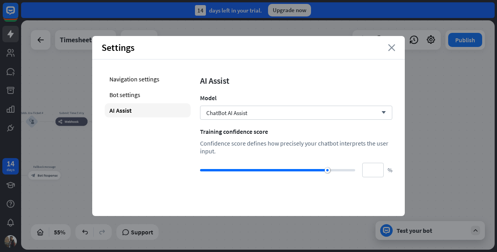
click at [389, 47] on icon "close" at bounding box center [391, 47] width 7 height 7
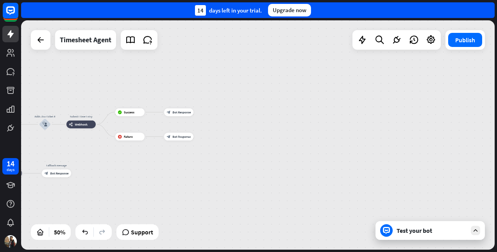
drag, startPoint x: 196, startPoint y: 250, endPoint x: 81, endPoint y: 246, distance: 114.6
click at [87, 250] on div "home_2 Start point Welcome message block_bot_response Bot Response Adds Jira Ti…" at bounding box center [259, 135] width 476 height 231
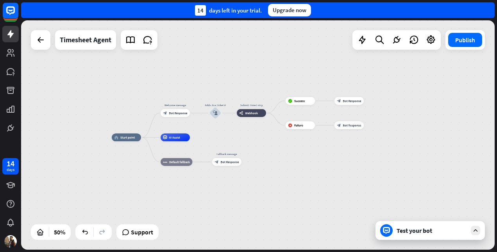
drag, startPoint x: 64, startPoint y: 143, endPoint x: 233, endPoint y: 131, distance: 169.6
click at [233, 131] on div "home_2 Start point Welcome message block_bot_response Bot Response Adds Jira Ti…" at bounding box center [257, 134] width 473 height 229
click at [221, 185] on div "home_2 Start point Welcome message block_bot_response Bot Response Adds Jira Ti…" at bounding box center [230, 194] width 237 height 114
click at [215, 113] on icon "block_user_input" at bounding box center [215, 112] width 5 height 5
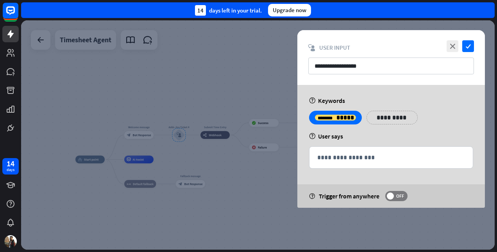
click at [352, 38] on div "**********" at bounding box center [391, 57] width 188 height 55
click at [449, 45] on icon "close" at bounding box center [452, 46] width 12 height 12
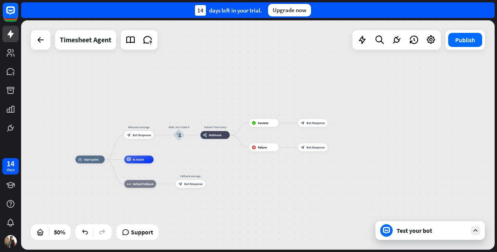
click at [432, 228] on div "Test your bot" at bounding box center [431, 230] width 70 height 8
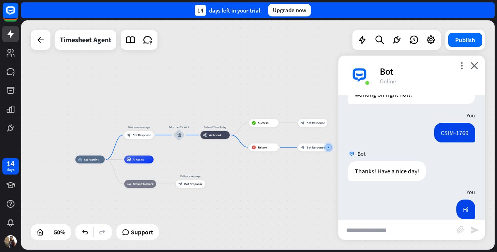
scroll to position [78, 0]
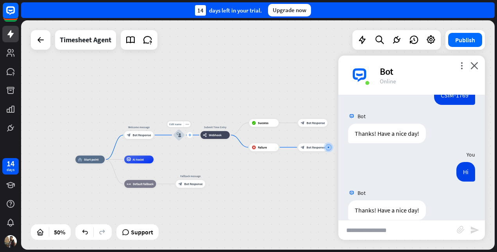
click at [189, 136] on icon "plus" at bounding box center [189, 135] width 3 height 3
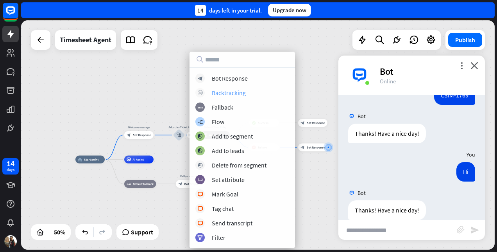
click at [237, 91] on div "Backtracking" at bounding box center [229, 93] width 34 height 8
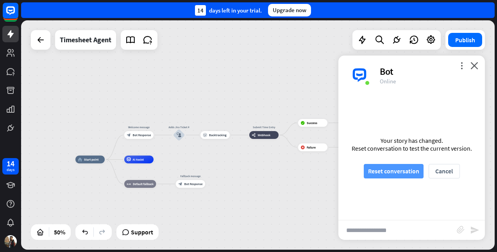
click at [396, 167] on button "Reset conversation" at bounding box center [394, 171] width 60 height 14
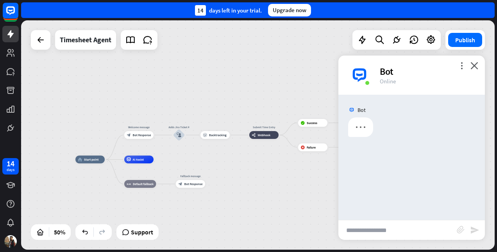
scroll to position [0, 0]
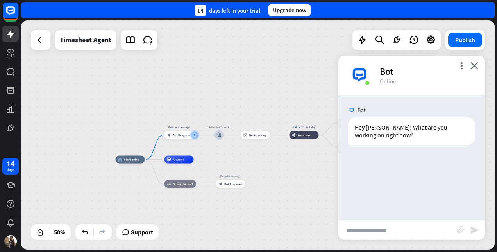
click at [389, 223] on input "text" at bounding box center [397, 230] width 118 height 20
type input "**"
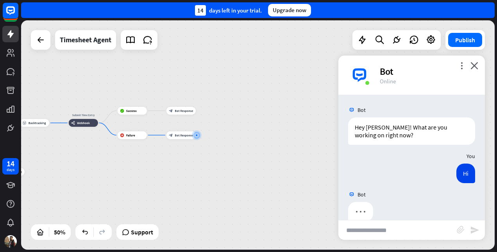
scroll to position [13, 0]
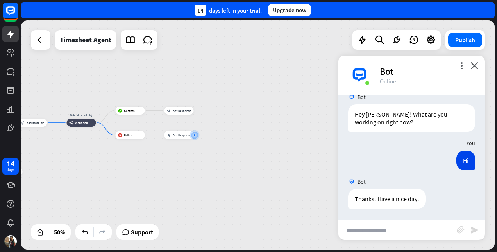
drag, startPoint x: 218, startPoint y: 249, endPoint x: 126, endPoint y: 251, distance: 92.6
click at [126, 251] on html "14 days close Product Help First steps Get started with ChatBot Help Center Fol…" at bounding box center [248, 126] width 497 height 252
click at [32, 125] on div "block_backtracking Backtracking" at bounding box center [32, 123] width 29 height 8
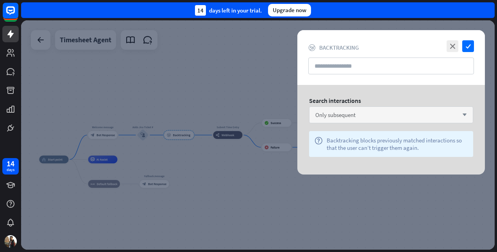
click at [350, 113] on span "Only subsequent" at bounding box center [335, 114] width 40 height 7
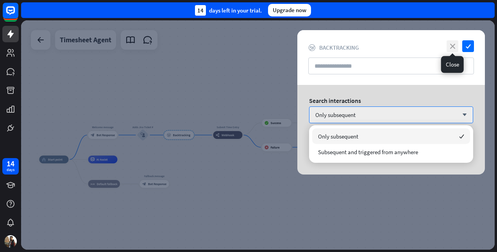
click at [450, 48] on icon "close" at bounding box center [452, 46] width 12 height 12
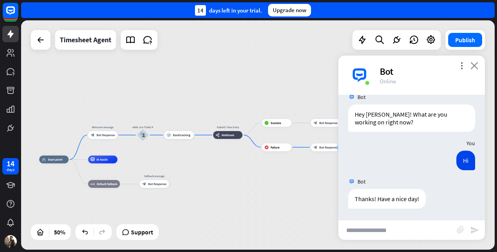
click at [477, 62] on icon "close" at bounding box center [474, 65] width 8 height 7
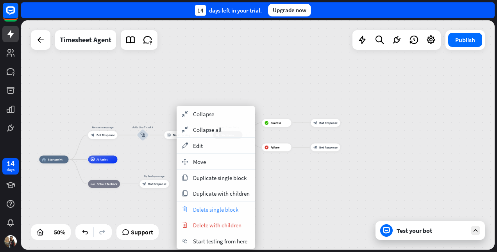
click at [200, 211] on span "Delete single block" at bounding box center [215, 208] width 45 height 7
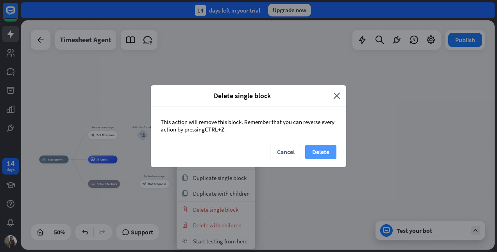
click at [315, 149] on button "Delete" at bounding box center [320, 152] width 31 height 14
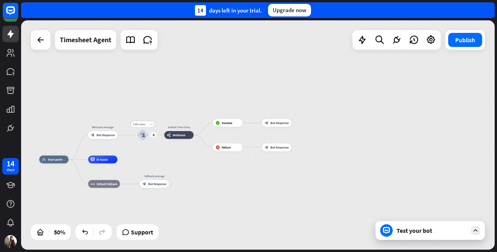
click at [141, 134] on icon "block_user_input" at bounding box center [143, 134] width 5 height 5
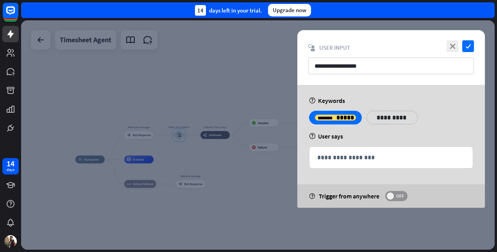
click at [404, 195] on span "OFF" at bounding box center [400, 196] width 12 height 6
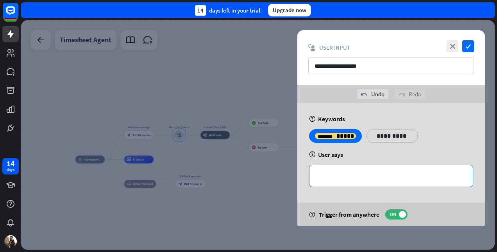
click at [341, 177] on p "**********" at bounding box center [391, 176] width 148 height 10
click at [445, 191] on icon at bounding box center [444, 188] width 8 height 8
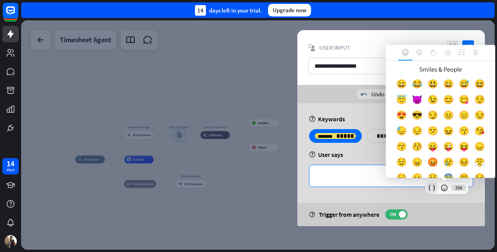
click at [434, 189] on icon at bounding box center [432, 188] width 8 height 8
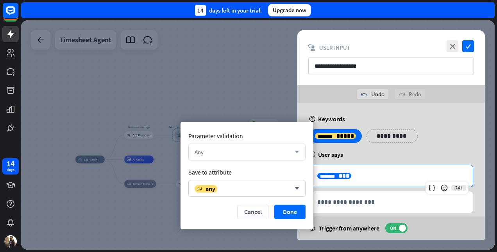
click at [298, 155] on div "Any arrow_down" at bounding box center [246, 151] width 117 height 17
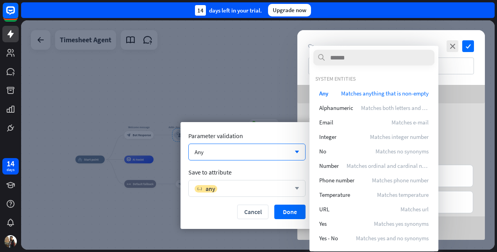
click at [272, 186] on div "variable any" at bounding box center [243, 188] width 96 height 8
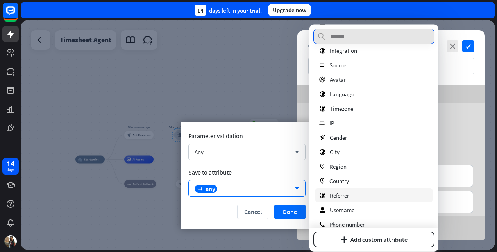
scroll to position [107, 0]
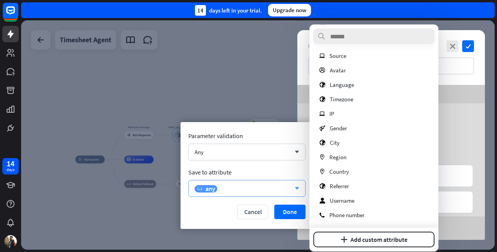
click at [249, 187] on div "variable any" at bounding box center [243, 188] width 96 height 8
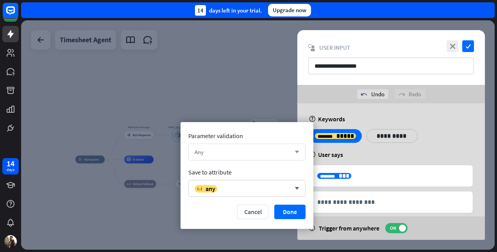
click at [255, 150] on div "Any" at bounding box center [243, 151] width 96 height 7
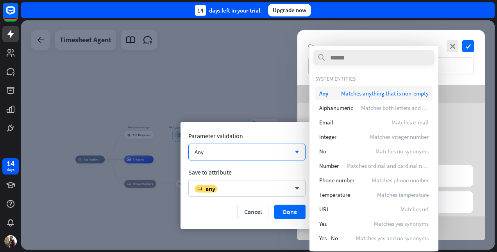
click at [340, 95] on div "Any Matches anything that is non-empty" at bounding box center [373, 93] width 117 height 14
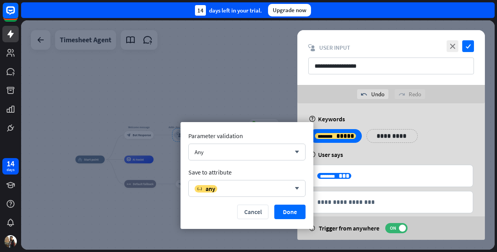
click at [378, 161] on div "**********" at bounding box center [391, 177] width 188 height 149
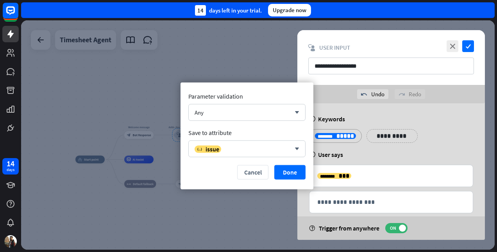
click at [338, 135] on span "*****" at bounding box center [345, 136] width 18 height 6
click at [289, 148] on div "variable issue" at bounding box center [243, 149] width 96 height 8
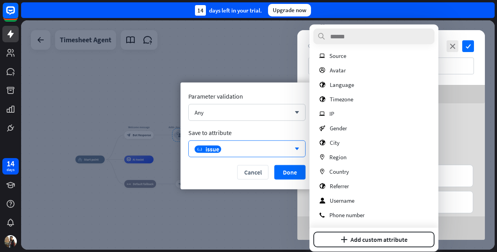
click at [283, 133] on div "Save to attribute" at bounding box center [246, 133] width 117 height 8
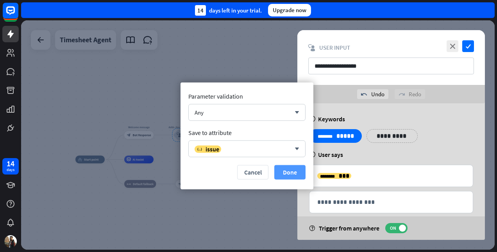
click at [291, 170] on button "Done" at bounding box center [289, 172] width 31 height 14
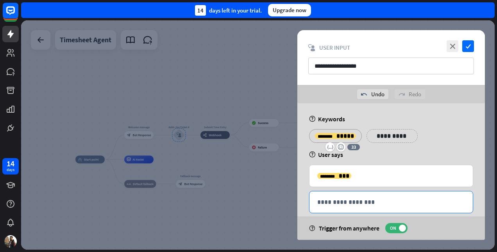
click at [335, 206] on div "**********" at bounding box center [390, 201] width 163 height 21
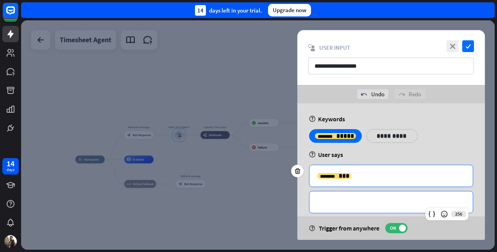
click at [360, 173] on p "**********" at bounding box center [391, 176] width 148 height 10
click at [369, 205] on p "**********" at bounding box center [391, 202] width 148 height 10
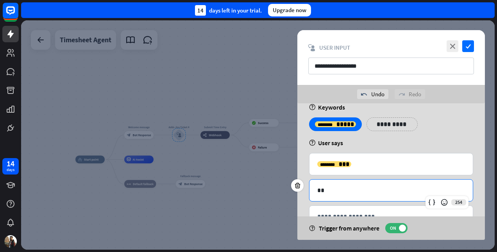
scroll to position [38, 0]
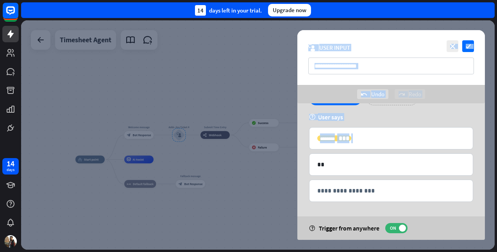
click at [282, 165] on div "**********" at bounding box center [257, 134] width 473 height 229
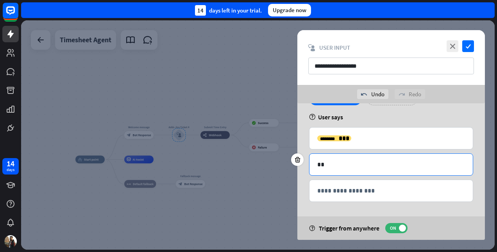
drag, startPoint x: 282, startPoint y: 165, endPoint x: 354, endPoint y: 160, distance: 71.6
click at [354, 160] on p "**" at bounding box center [391, 164] width 148 height 10
drag, startPoint x: 355, startPoint y: 161, endPoint x: 300, endPoint y: 161, distance: 55.5
click at [309, 161] on div "254 **" at bounding box center [391, 164] width 164 height 22
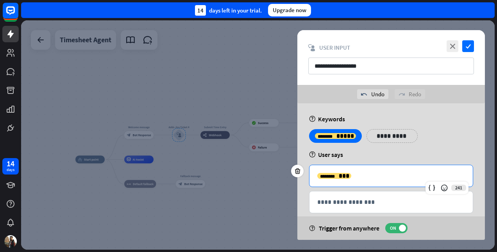
click at [360, 177] on p "**********" at bounding box center [391, 176] width 148 height 10
click at [434, 144] on div "**********" at bounding box center [391, 139] width 169 height 20
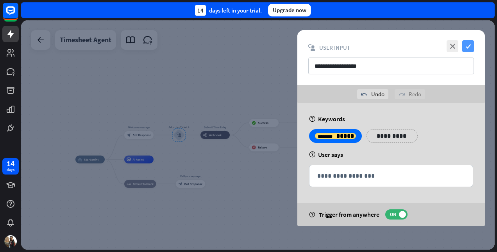
click at [469, 42] on icon "check" at bounding box center [468, 46] width 12 height 12
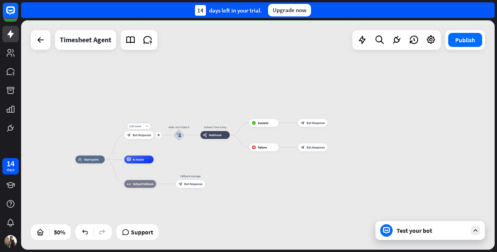
drag, startPoint x: 134, startPoint y: 135, endPoint x: 142, endPoint y: 135, distance: 7.8
click at [142, 135] on span "Bot Response" at bounding box center [142, 135] width 18 height 4
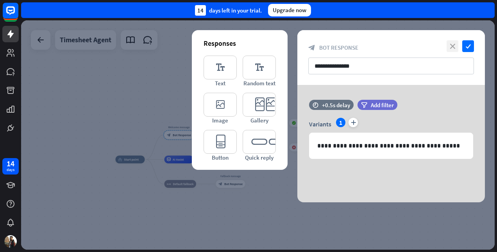
click at [454, 46] on icon "close" at bounding box center [452, 46] width 12 height 12
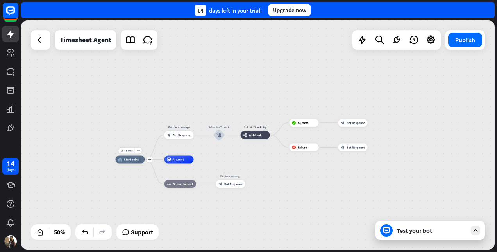
click at [152, 160] on div "plus" at bounding box center [150, 159] width 6 height 6
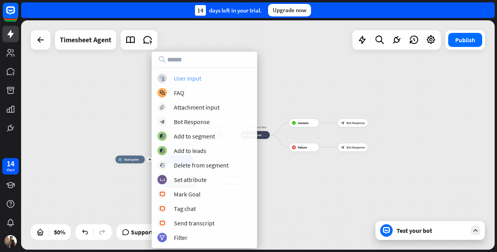
click at [188, 82] on div "User Input" at bounding box center [187, 78] width 27 height 8
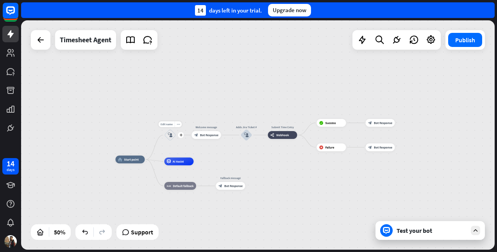
click at [169, 133] on icon "block_user_input" at bounding box center [170, 134] width 5 height 5
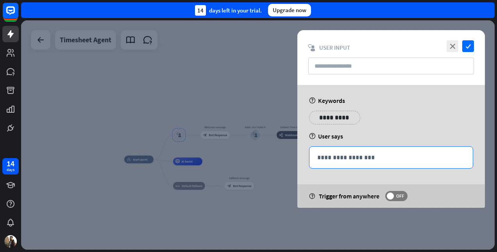
click at [345, 151] on div "**********" at bounding box center [390, 156] width 163 height 21
click at [434, 168] on icon at bounding box center [432, 169] width 8 height 8
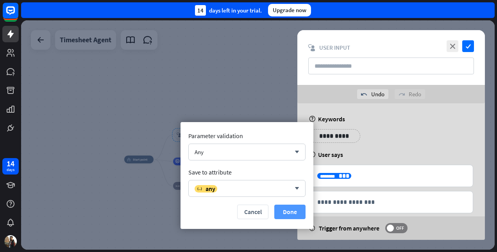
click at [295, 214] on button "Done" at bounding box center [289, 211] width 31 height 14
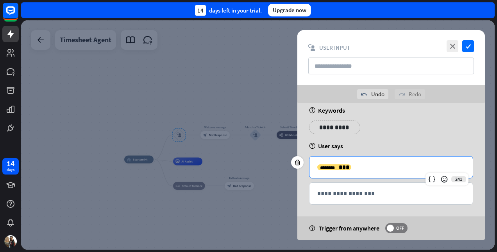
scroll to position [12, 0]
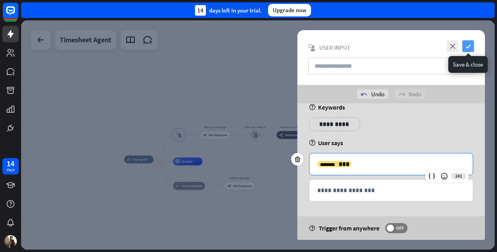
click at [467, 47] on icon "check" at bounding box center [468, 46] width 12 height 12
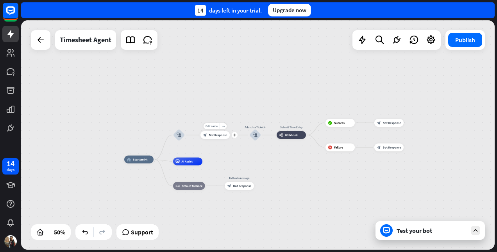
click at [219, 131] on div "Edit name more_horiz plus block_bot_response Bot Response" at bounding box center [214, 135] width 29 height 8
click at [219, 137] on span "Bot Response" at bounding box center [218, 135] width 18 height 4
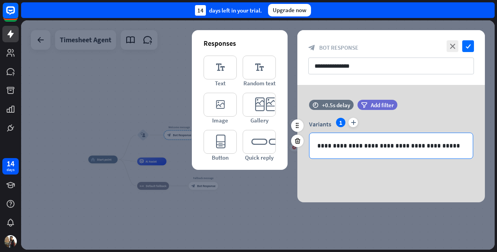
click at [332, 147] on p "**********" at bounding box center [391, 146] width 148 height 10
click at [456, 148] on p "**********" at bounding box center [391, 146] width 148 height 10
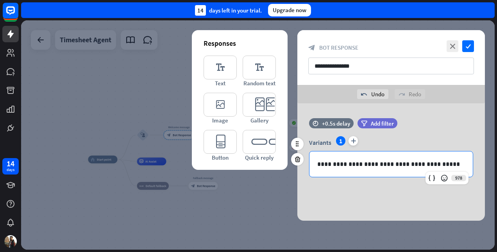
click at [344, 165] on p "**********" at bounding box center [391, 164] width 148 height 10
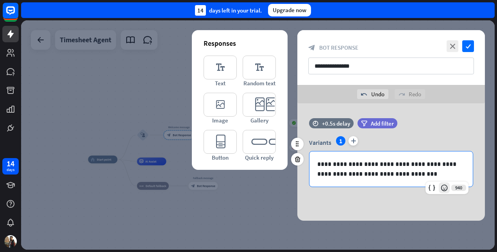
click at [444, 188] on icon at bounding box center [444, 188] width 8 height 8
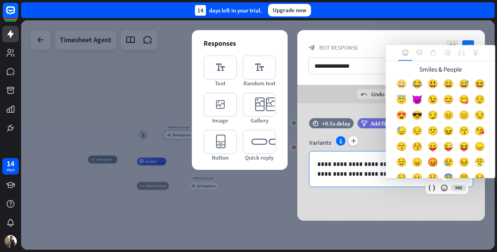
click at [408, 82] on div "😀" at bounding box center [401, 86] width 16 height 16
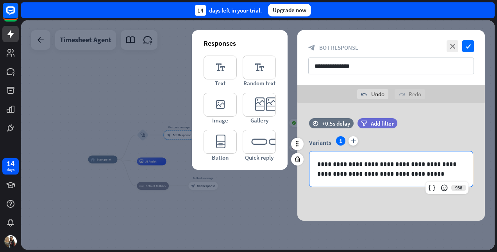
click at [455, 162] on p "**********" at bounding box center [391, 169] width 148 height 20
click at [443, 163] on p "**********" at bounding box center [391, 169] width 148 height 20
click at [317, 174] on p "**********" at bounding box center [391, 169] width 148 height 20
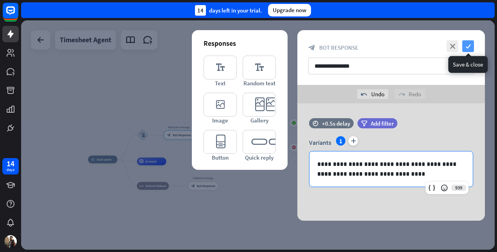
click at [468, 45] on icon "check" at bounding box center [468, 46] width 12 height 12
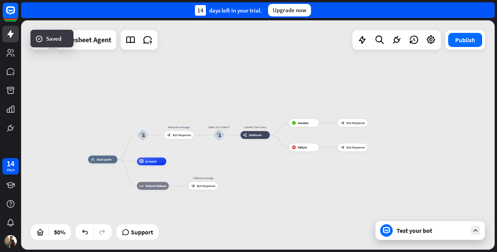
click at [268, 185] on div "home_2 Start point block_user_input Welcome message block_bot_response Bot Resp…" at bounding box center [206, 216] width 237 height 114
click at [217, 138] on div "block_user_input" at bounding box center [219, 135] width 12 height 12
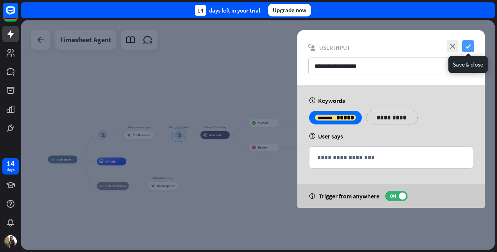
click at [471, 45] on icon "check" at bounding box center [468, 46] width 12 height 12
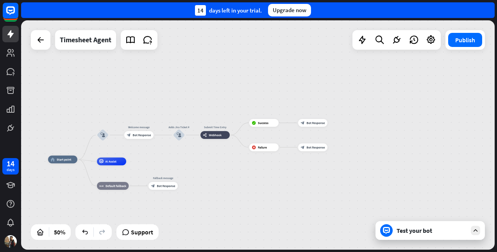
click at [423, 230] on div "Test your bot" at bounding box center [431, 230] width 70 height 8
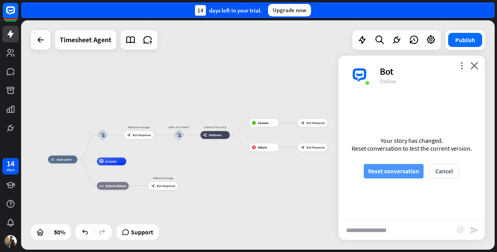
click at [398, 173] on button "Reset conversation" at bounding box center [394, 171] width 60 height 14
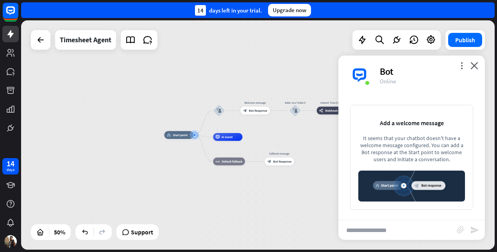
click at [370, 233] on input "text" at bounding box center [397, 230] width 118 height 20
type input "*****"
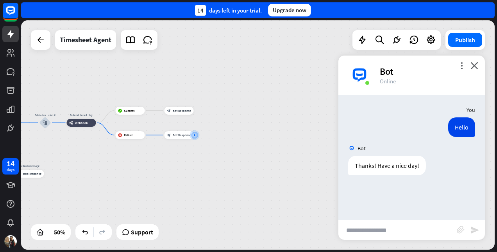
drag, startPoint x: 248, startPoint y: 250, endPoint x: 127, endPoint y: 250, distance: 120.7
click at [127, 250] on div "home_2 Start point block_user_input Welcome message block_bot_response Bot Resp…" at bounding box center [259, 135] width 476 height 231
click at [77, 164] on div "home_2 Start point block_user_input Welcome message block_bot_response Bot Resp…" at bounding box center [32, 204] width 237 height 114
click at [470, 68] on div "Bot" at bounding box center [428, 71] width 96 height 12
click at [477, 64] on icon "close" at bounding box center [474, 65] width 8 height 7
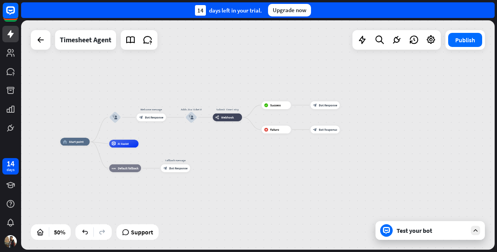
drag, startPoint x: 173, startPoint y: 166, endPoint x: 309, endPoint y: 166, distance: 136.7
click at [309, 166] on div "home_2 Start point block_user_input Welcome message block_bot_response Bot Resp…" at bounding box center [257, 134] width 473 height 229
drag, startPoint x: 150, startPoint y: 119, endPoint x: 156, endPoint y: 95, distance: 24.2
click at [156, 95] on div "home_2 Start point block_user_input Welcome message block_bot_response Bot Resp…" at bounding box center [257, 134] width 473 height 229
drag, startPoint x: 150, startPoint y: 118, endPoint x: 156, endPoint y: 91, distance: 26.9
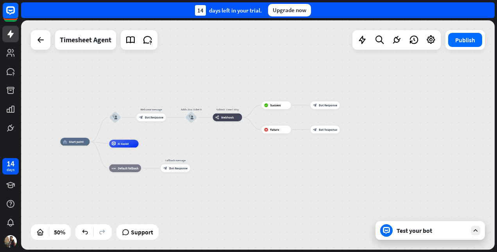
click at [156, 91] on div "home_2 Start point block_user_input Edit name more_horiz Welcome message block_…" at bounding box center [257, 134] width 473 height 229
click at [121, 120] on div "Edit name more_horiz plus block_user_input" at bounding box center [115, 117] width 12 height 12
click at [144, 121] on div "Edit name more_horiz plus Welcome message block_bot_response Bot Response" at bounding box center [151, 117] width 29 height 8
click at [148, 118] on span "Bot Response" at bounding box center [154, 117] width 18 height 4
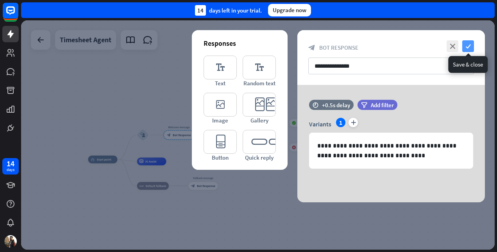
click at [471, 47] on icon "check" at bounding box center [468, 46] width 12 height 12
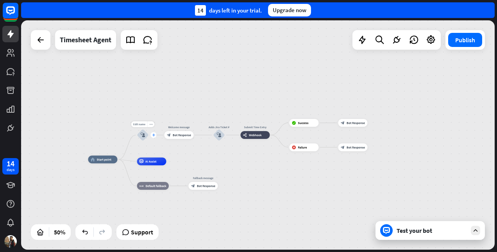
click at [153, 134] on icon "plus" at bounding box center [153, 135] width 3 height 3
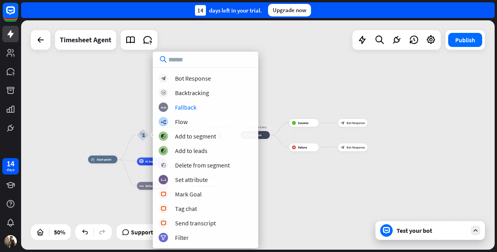
click at [294, 86] on div "home_2 Start point plus block_user_input Welcome message block_bot_response Bot…" at bounding box center [257, 134] width 473 height 229
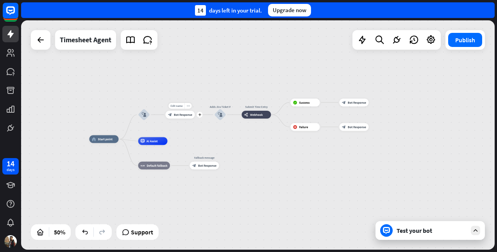
drag, startPoint x: 182, startPoint y: 140, endPoint x: 183, endPoint y: 120, distance: 20.3
click at [183, 118] on div "Edit name more_horiz plus block_bot_response Bot Response" at bounding box center [180, 115] width 29 height 8
click at [182, 134] on div "home_2 Start point block_user_input Edit name more_horiz Welcome message block_…" at bounding box center [257, 134] width 473 height 229
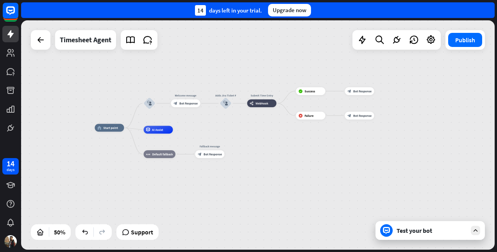
drag, startPoint x: 165, startPoint y: 96, endPoint x: 162, endPoint y: 74, distance: 22.5
click at [162, 74] on div "home_2 Start point block_user_input Welcome message block_bot_response Bot Resp…" at bounding box center [257, 134] width 473 height 229
click at [187, 101] on span "Bot Response" at bounding box center [188, 103] width 18 height 4
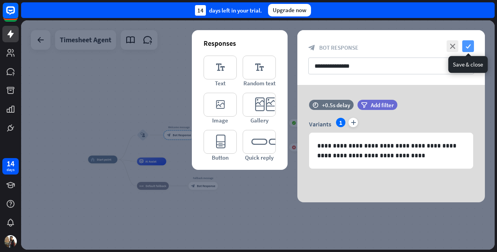
click at [470, 47] on icon "check" at bounding box center [468, 46] width 12 height 12
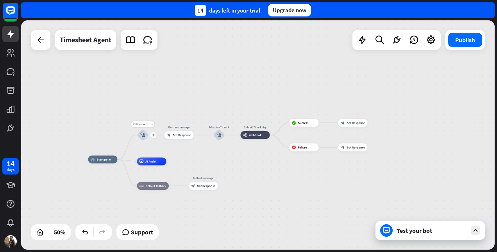
click at [141, 134] on icon "block_user_input" at bounding box center [143, 134] width 5 height 5
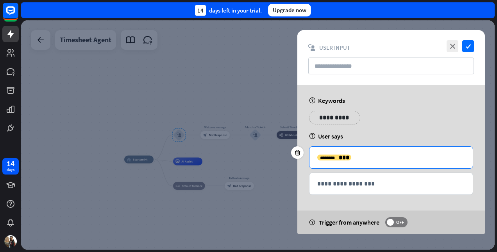
click at [370, 163] on div "**********" at bounding box center [390, 156] width 163 height 21
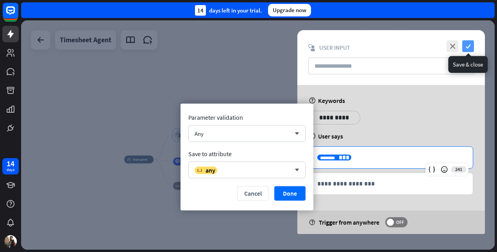
click at [471, 46] on icon "check" at bounding box center [468, 46] width 12 height 12
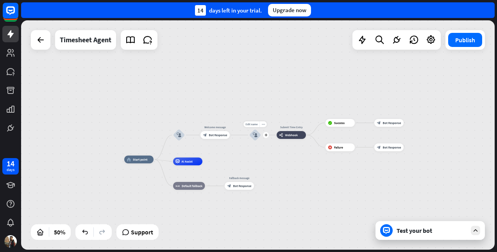
click at [257, 138] on div "block_user_input" at bounding box center [255, 135] width 12 height 12
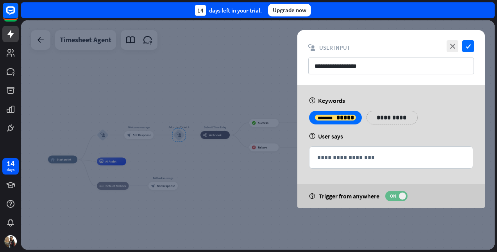
click at [391, 194] on span "ON" at bounding box center [393, 196] width 12 height 6
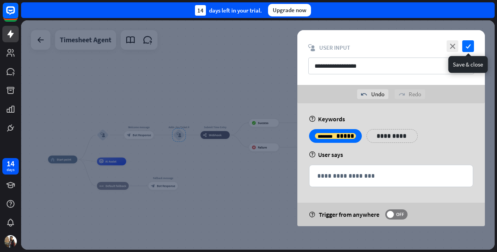
click at [474, 44] on div "**********" at bounding box center [391, 57] width 188 height 55
click at [471, 45] on icon "check" at bounding box center [468, 46] width 12 height 12
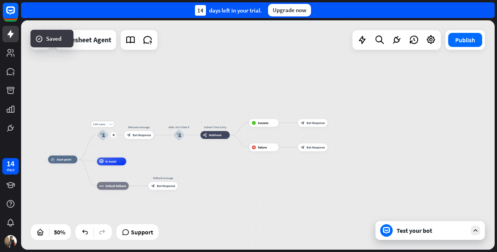
click at [105, 138] on div "block_user_input" at bounding box center [103, 135] width 12 height 12
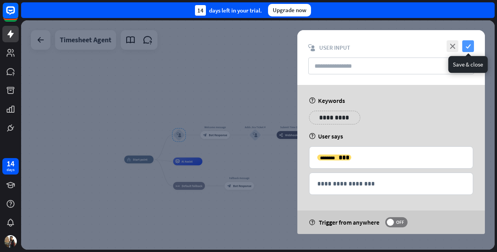
click at [472, 46] on icon "check" at bounding box center [468, 46] width 12 height 12
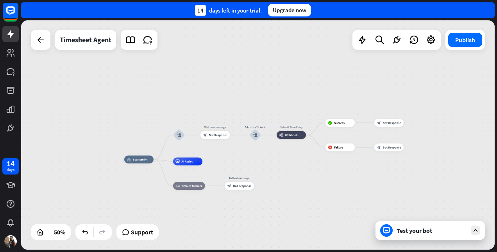
click at [431, 228] on div "Test your bot" at bounding box center [431, 230] width 70 height 8
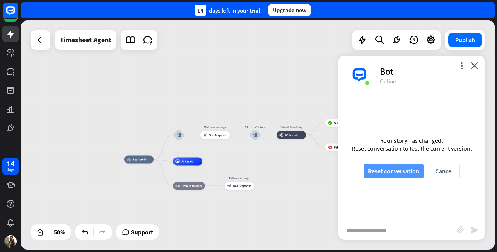
click at [396, 173] on button "Reset conversation" at bounding box center [394, 171] width 60 height 14
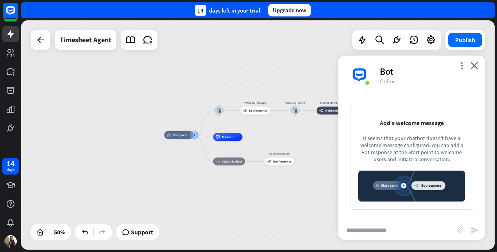
click at [392, 223] on input "text" at bounding box center [397, 230] width 118 height 20
type input "**"
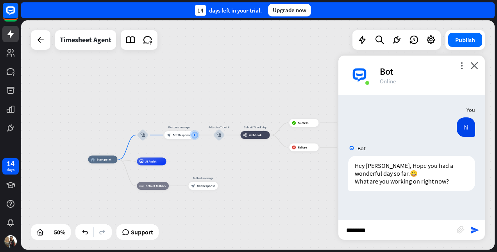
type input "*********"
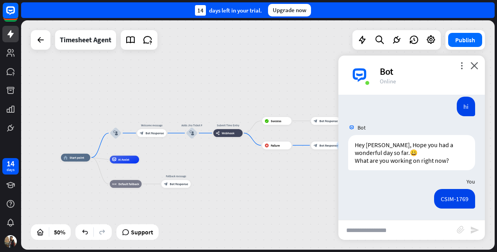
scroll to position [59, 0]
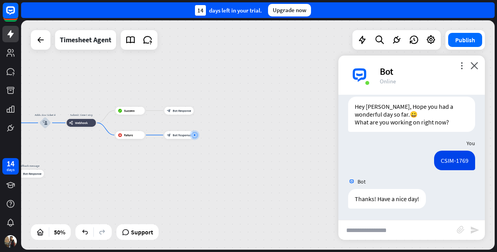
click at [291, 82] on div "home_2 Start point block_user_input Welcome message block_bot_response Bot Resp…" at bounding box center [257, 134] width 473 height 229
click at [459, 42] on button "Publish" at bounding box center [465, 40] width 34 height 14
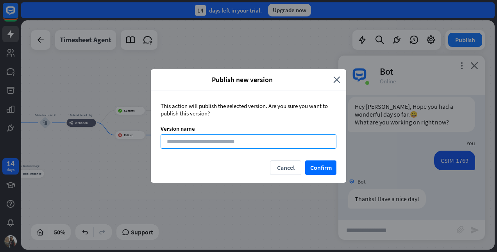
click at [253, 145] on input at bounding box center [249, 141] width 176 height 14
type input "****"
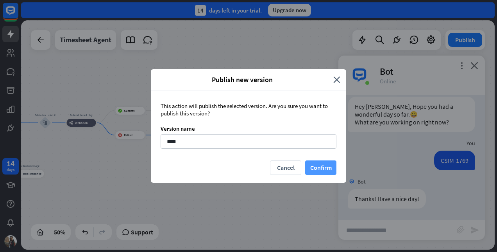
click at [316, 168] on button "Confirm" at bounding box center [320, 167] width 31 height 14
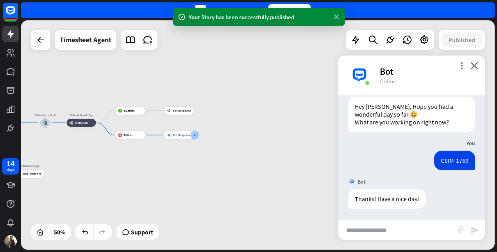
click at [338, 16] on icon at bounding box center [336, 17] width 8 height 8
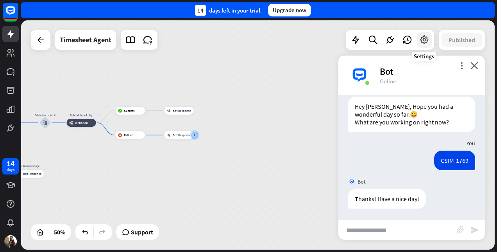
click at [424, 42] on icon at bounding box center [424, 40] width 10 height 10
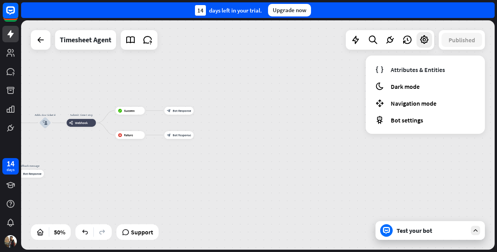
click at [423, 60] on div "Attributes & Entities moon Dark mode Navigation mode Bot settings" at bounding box center [425, 94] width 119 height 78
click at [423, 66] on span "Attributes & Entities" at bounding box center [418, 70] width 54 height 8
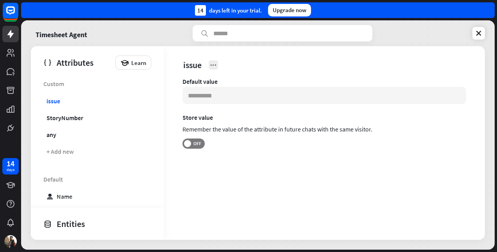
click at [209, 67] on div at bounding box center [213, 64] width 9 height 9
click at [352, 77] on div "issue Default value Store value Remember the value of the attribute in future c…" at bounding box center [324, 142] width 321 height 193
click at [313, 99] on input at bounding box center [324, 95] width 284 height 17
drag, startPoint x: 209, startPoint y: 128, endPoint x: 379, endPoint y: 127, distance: 170.3
click at [379, 127] on div "Remember the value of the attribute in future chats with the same visitor." at bounding box center [324, 130] width 284 height 14
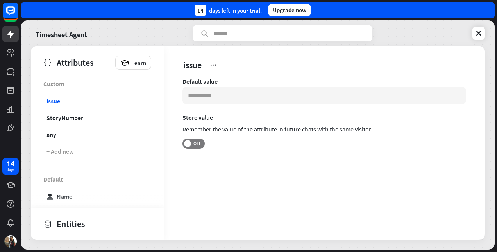
drag, startPoint x: 379, startPoint y: 127, endPoint x: 363, endPoint y: 150, distance: 28.1
click at [363, 150] on div "Default value Store value Remember the value of the attribute in future chats w…" at bounding box center [324, 123] width 284 height 92
click at [331, 149] on div "Default value Store value Remember the value of the attribute in future chats w…" at bounding box center [324, 123] width 284 height 92
drag, startPoint x: 12, startPoint y: 35, endPoint x: 12, endPoint y: 16, distance: 18.4
click at [12, 35] on icon at bounding box center [10, 34] width 6 height 8
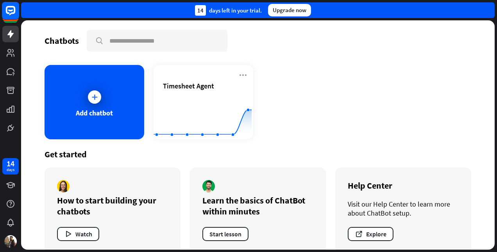
click at [12, 13] on icon at bounding box center [10, 10] width 9 height 9
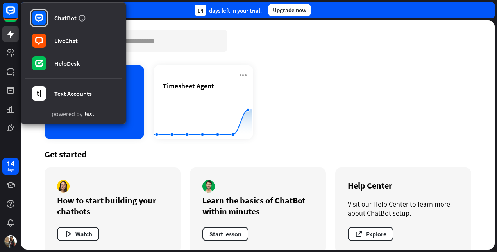
click at [315, 55] on div "Chatbots search Add chatbot Timesheet Agent Created with Highcharts 10.1.0 0 10…" at bounding box center [257, 134] width 473 height 229
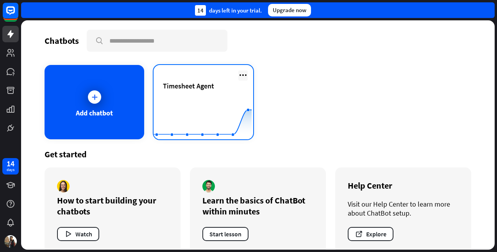
click at [238, 74] on icon at bounding box center [242, 74] width 9 height 9
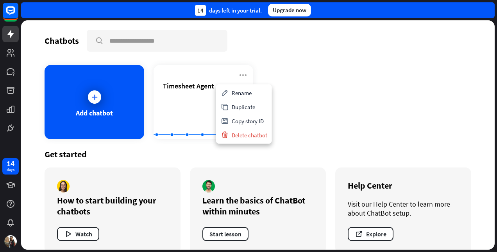
click at [321, 74] on div "Add chatbot Timesheet Agent Created with Highcharts 10.1.0 0 10 20" at bounding box center [258, 102] width 427 height 74
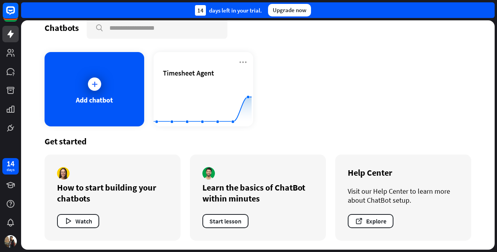
scroll to position [13, 0]
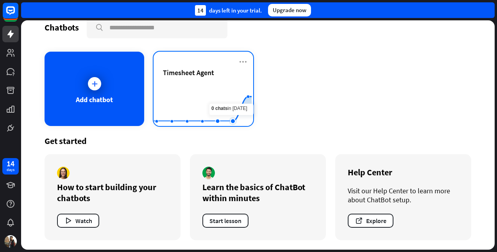
click at [227, 91] on rect at bounding box center [203, 106] width 98 height 49
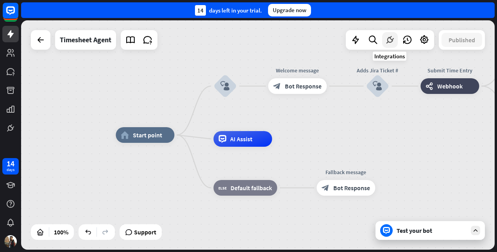
click at [393, 40] on icon at bounding box center [390, 40] width 10 height 10
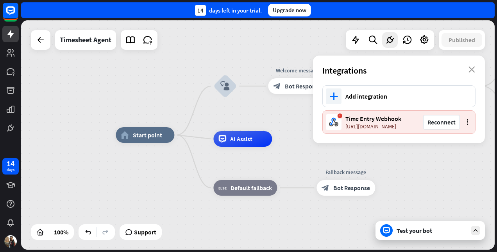
click at [476, 66] on div "Integrations close" at bounding box center [399, 70] width 172 height 30
click at [472, 69] on icon "close" at bounding box center [471, 69] width 7 height 6
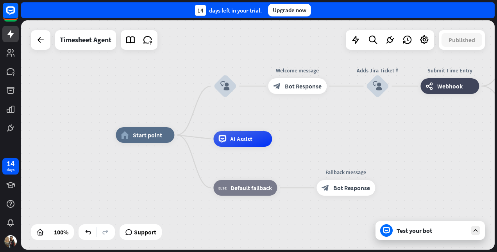
click at [417, 236] on div "Test your bot" at bounding box center [429, 230] width 109 height 19
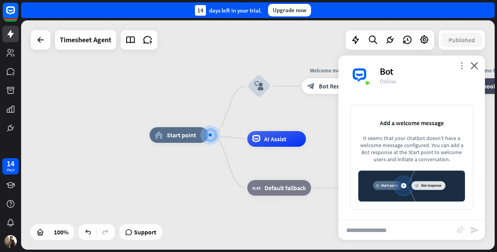
click at [463, 64] on icon "more_vert" at bounding box center [461, 65] width 7 height 7
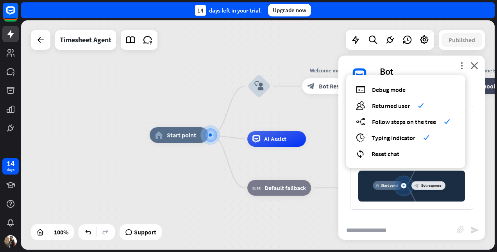
click at [153, 89] on div "home_2 Start point block_user_input Welcome message block_bot_response Bot Resp…" at bounding box center [257, 134] width 473 height 229
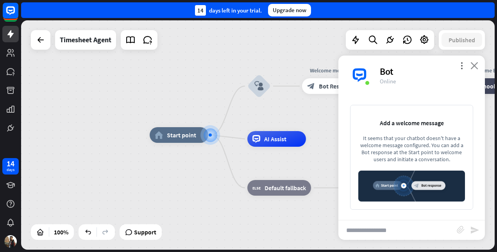
click at [477, 65] on icon "close" at bounding box center [474, 65] width 8 height 7
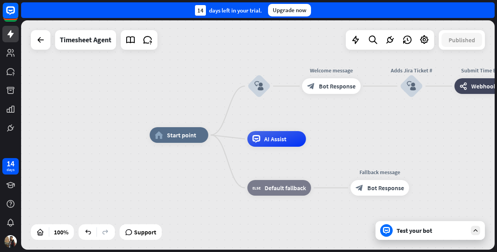
click at [406, 155] on div "home_2 Start point block_user_input Welcome message block_bot_response Bot Resp…" at bounding box center [386, 249] width 473 height 229
click at [414, 236] on div "Test your bot" at bounding box center [429, 230] width 109 height 19
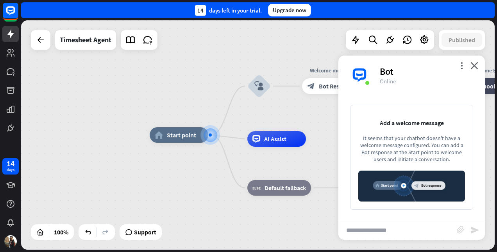
click at [366, 232] on input "text" at bounding box center [397, 230] width 118 height 20
type input "*****"
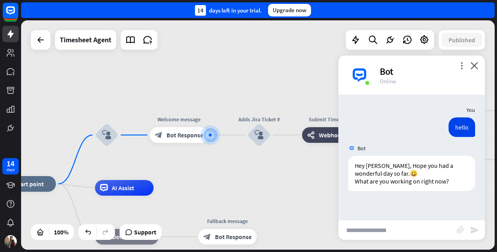
click at [372, 226] on input "text" at bounding box center [397, 230] width 118 height 20
type input "********"
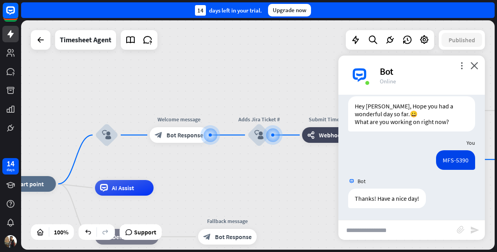
scroll to position [59, 0]
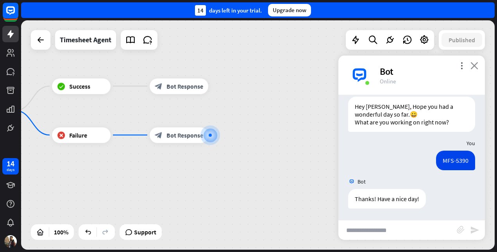
click at [476, 65] on icon "close" at bounding box center [474, 65] width 8 height 7
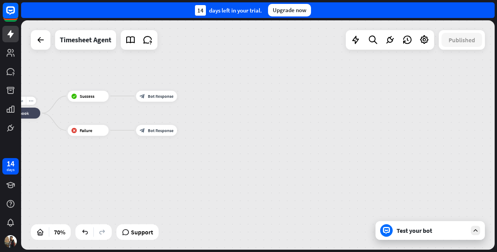
click at [36, 112] on div "webhooks Webhook" at bounding box center [19, 112] width 41 height 11
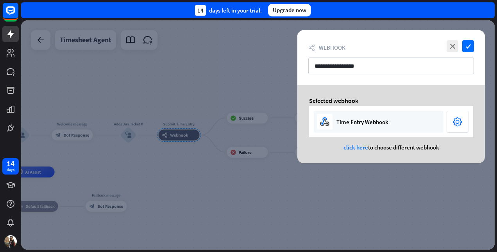
click at [458, 125] on icon "settings" at bounding box center [457, 122] width 9 height 12
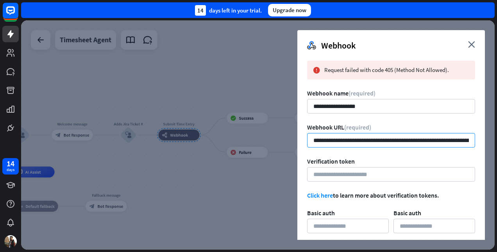
click at [383, 142] on input "**********" at bounding box center [391, 140] width 168 height 14
paste input "url"
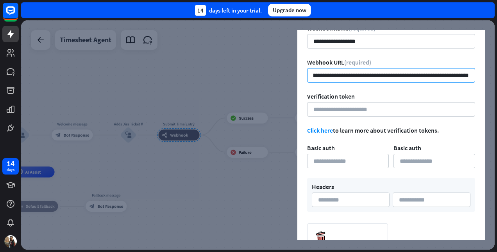
scroll to position [124, 0]
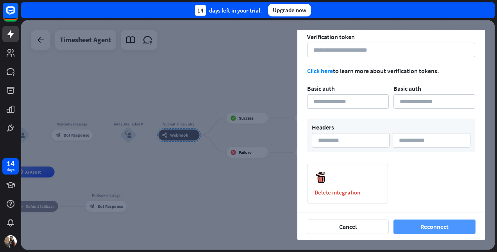
type input "**********"
click at [434, 222] on button "Reconnect" at bounding box center [434, 226] width 82 height 14
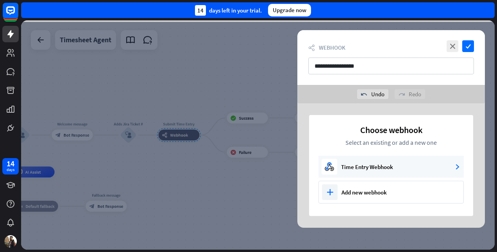
scroll to position [0, 0]
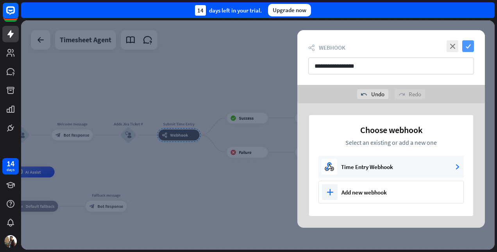
click at [468, 46] on icon "check" at bounding box center [468, 46] width 12 height 12
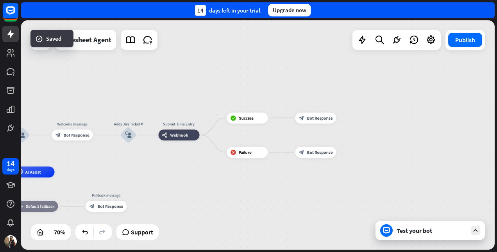
click at [427, 233] on div "Test your bot" at bounding box center [431, 230] width 70 height 8
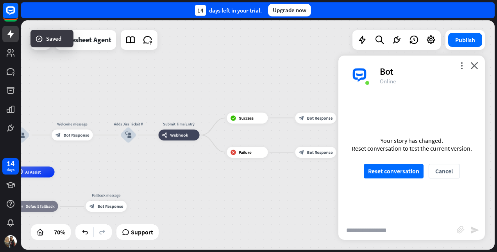
click at [399, 179] on div "Your story has changed. Reset conversation to test the current version. Reset c…" at bounding box center [411, 157] width 146 height 125
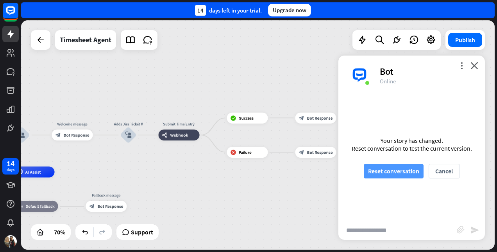
click at [398, 174] on button "Reset conversation" at bounding box center [394, 171] width 60 height 14
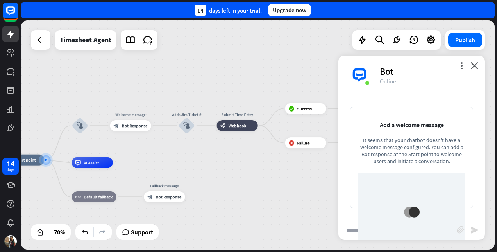
click at [372, 229] on div at bounding box center [411, 211] width 107 height 79
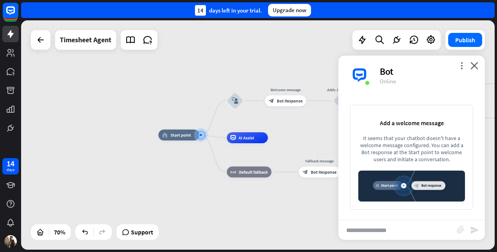
click at [372, 229] on input "text" at bounding box center [397, 230] width 118 height 20
type input "*****"
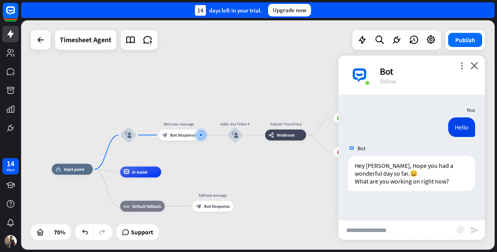
click at [373, 229] on input "text" at bounding box center [397, 230] width 118 height 20
type input "********"
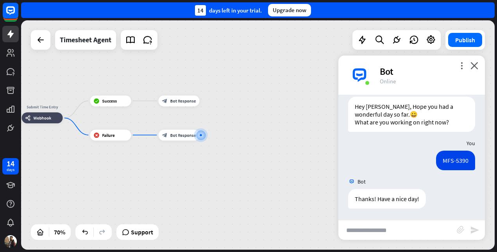
scroll to position [59, 0]
